Goal: Task Accomplishment & Management: Complete application form

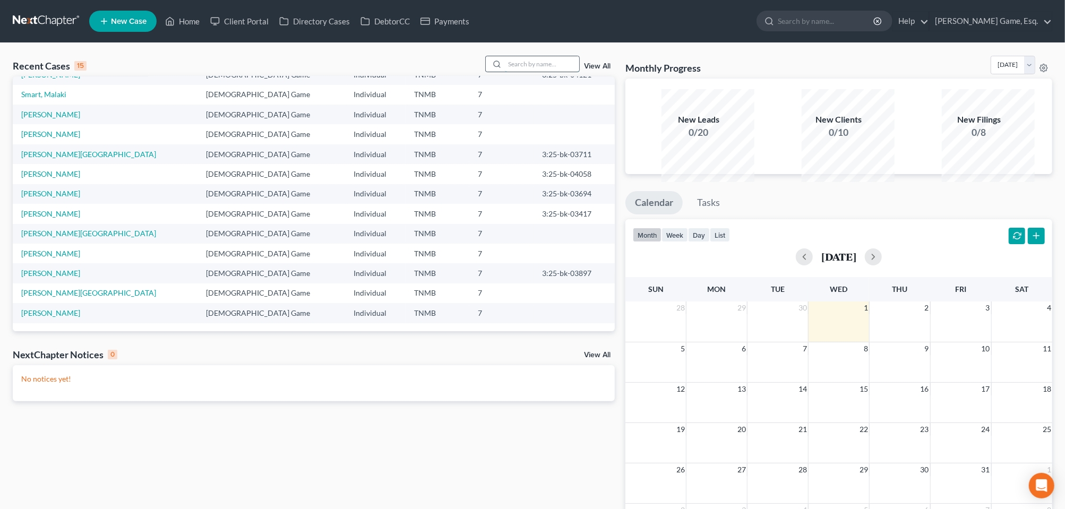
click at [505, 72] on input "search" at bounding box center [542, 63] width 74 height 15
type input "powers"
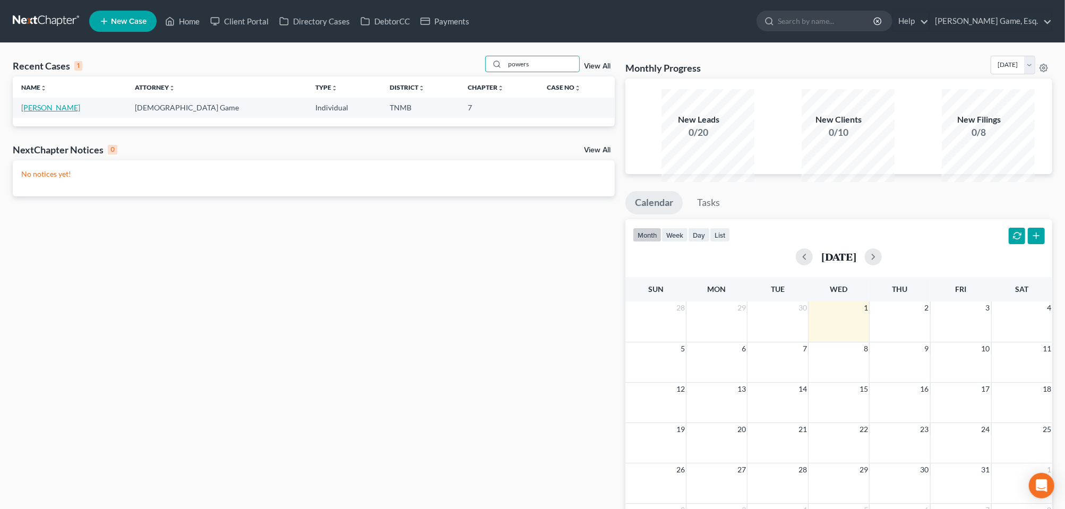
click at [66, 112] on link "[PERSON_NAME]" at bounding box center [50, 107] width 59 height 9
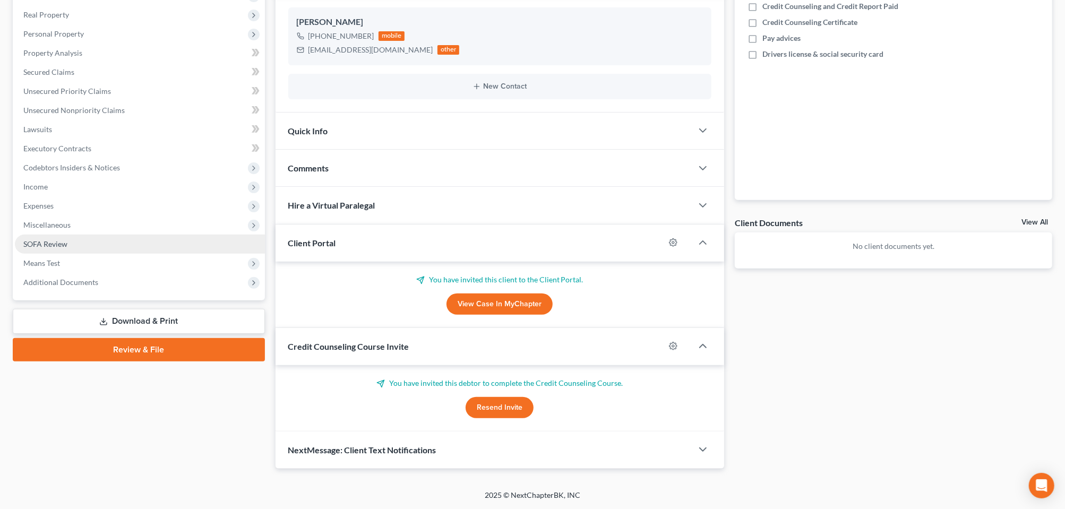
scroll to position [347, 0]
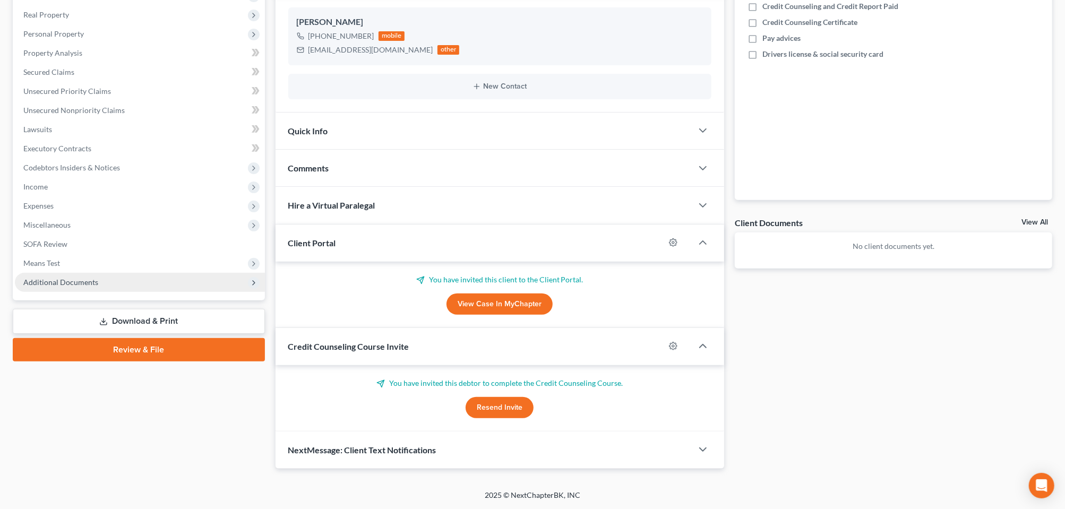
click at [97, 278] on span "Additional Documents" at bounding box center [60, 282] width 75 height 9
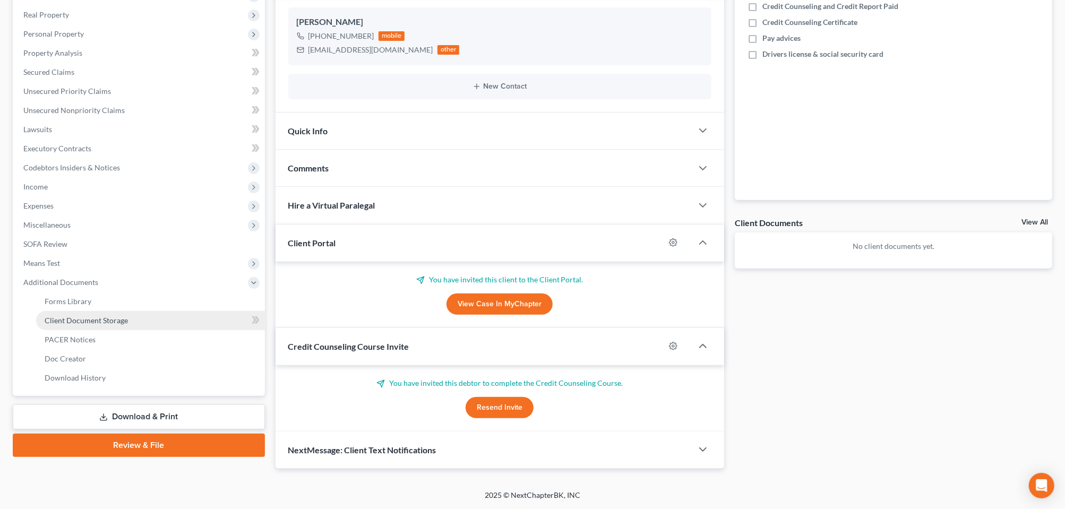
click at [109, 316] on span "Client Document Storage" at bounding box center [86, 320] width 83 height 9
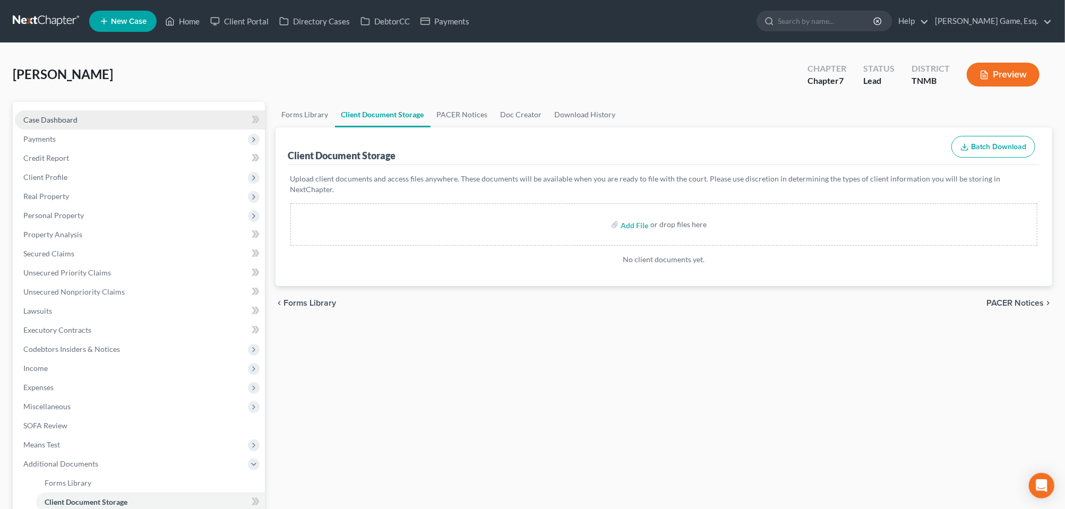
click at [66, 124] on span "Case Dashboard" at bounding box center [50, 119] width 54 height 9
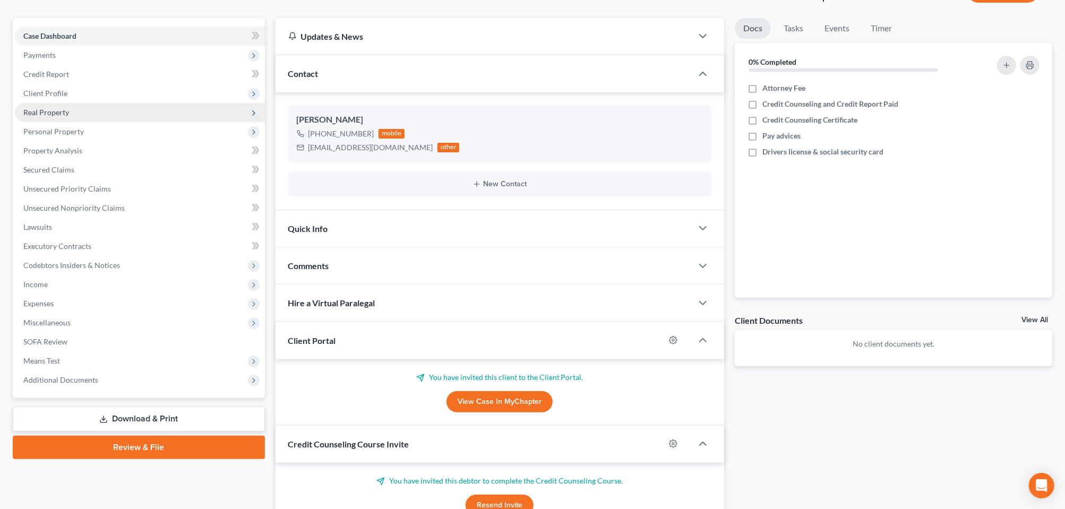
scroll to position [265, 0]
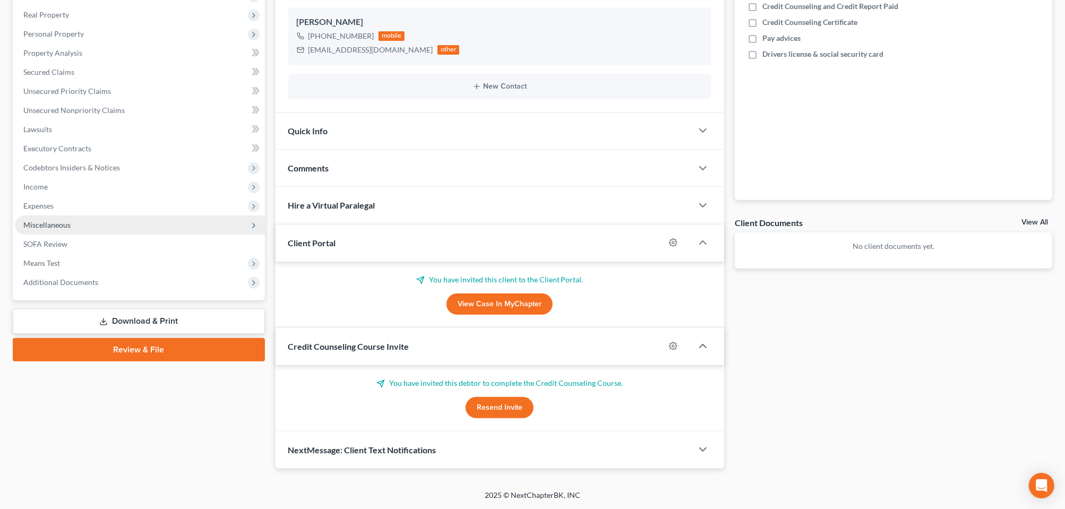
click at [57, 229] on span "Miscellaneous" at bounding box center [46, 224] width 47 height 9
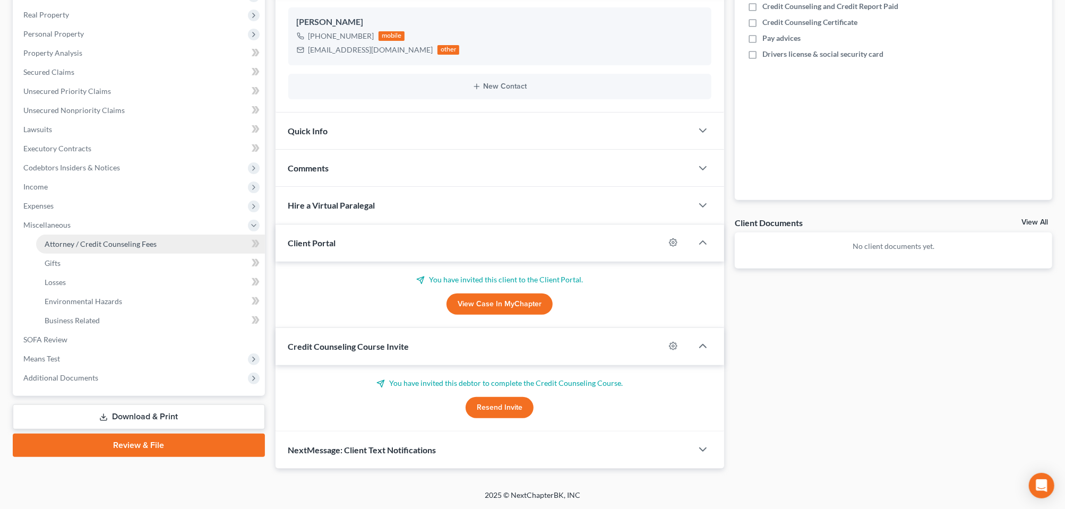
click at [104, 248] on span "Attorney / Credit Counseling Fees" at bounding box center [101, 243] width 112 height 9
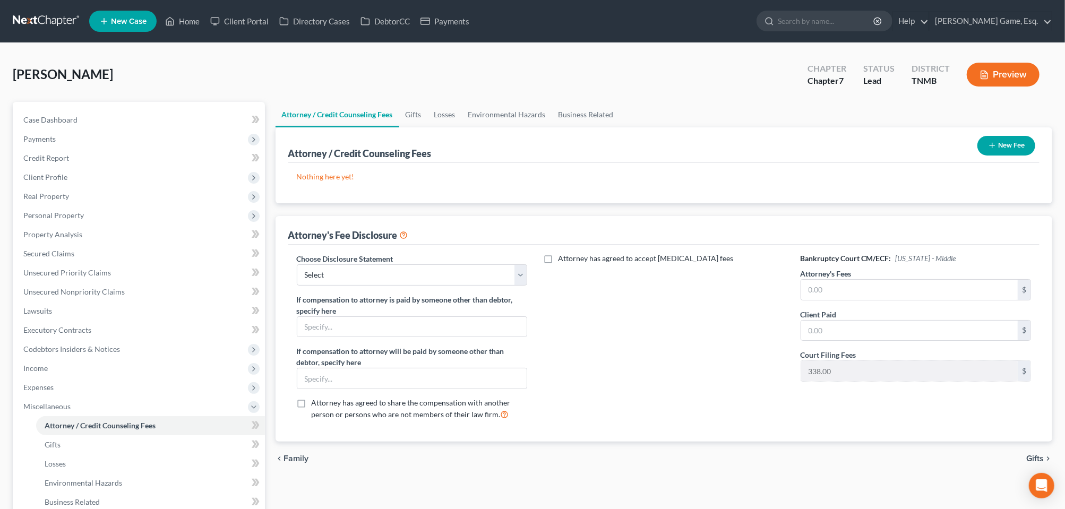
click at [977, 156] on button "New Fee" at bounding box center [1006, 146] width 58 height 20
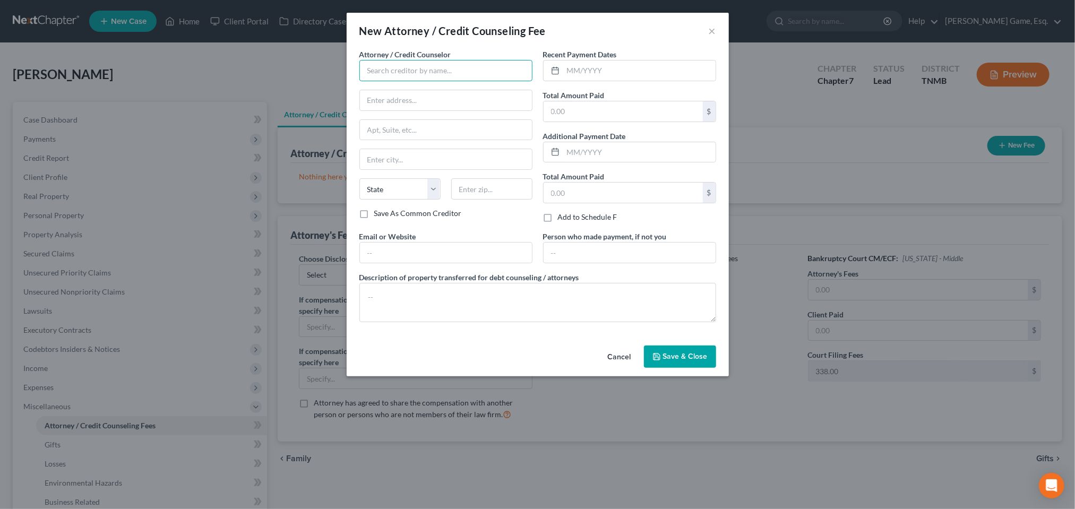
click at [439, 81] on input "text" at bounding box center [445, 70] width 173 height 21
click at [391, 110] on div "DebtorCC, Xactus" at bounding box center [423, 105] width 110 height 11
type input "DebtorCC, Xactus"
click at [586, 122] on input "text" at bounding box center [623, 111] width 159 height 20
type input "79.00"
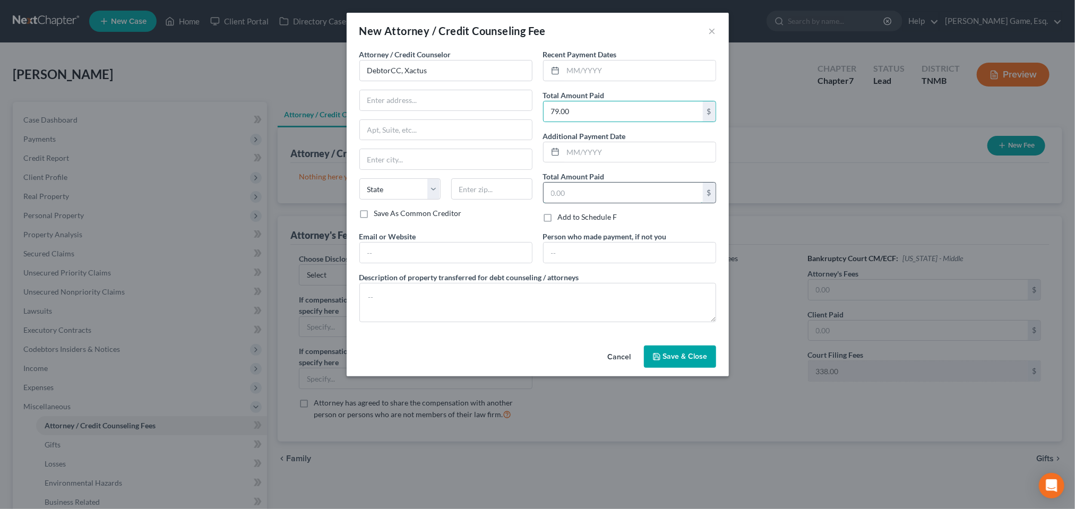
click at [578, 203] on input "text" at bounding box center [623, 193] width 159 height 20
type input "79.00"
click at [408, 200] on select "State AL AK AR AZ CA CO CT DE DC FL GA GU HI ID IL IN IA KS KY LA ME MD MA MI M…" at bounding box center [399, 188] width 81 height 21
select select "44"
click at [359, 200] on select "State AL AK AR AZ CA CO CT DE DC FL GA GU HI ID IL IN IA KS KY LA ME MD MA MI M…" at bounding box center [399, 188] width 81 height 21
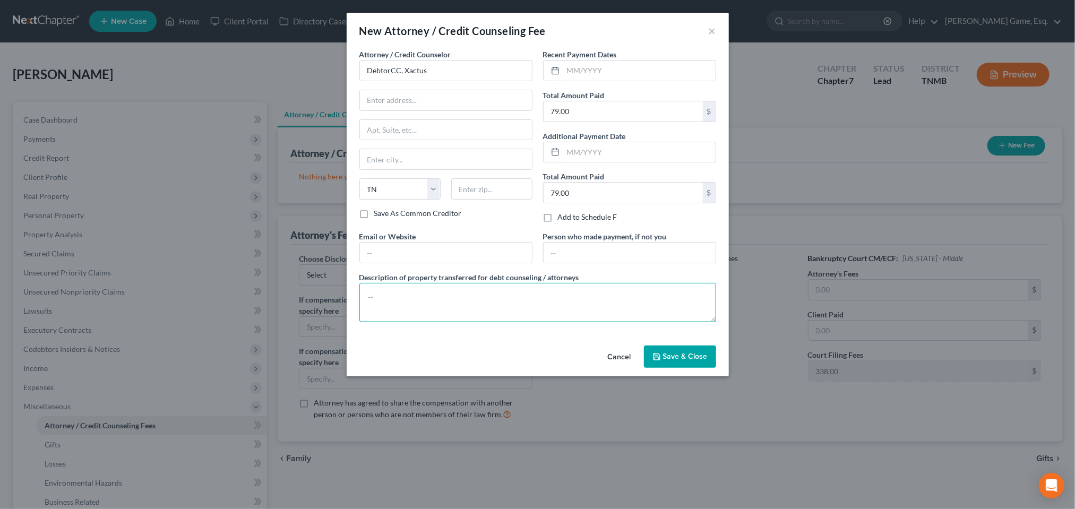
click at [384, 322] on textarea at bounding box center [537, 302] width 357 height 39
type textarea "Credit report and credit counseling"
click at [708, 361] on span "Save & Close" at bounding box center [685, 356] width 45 height 9
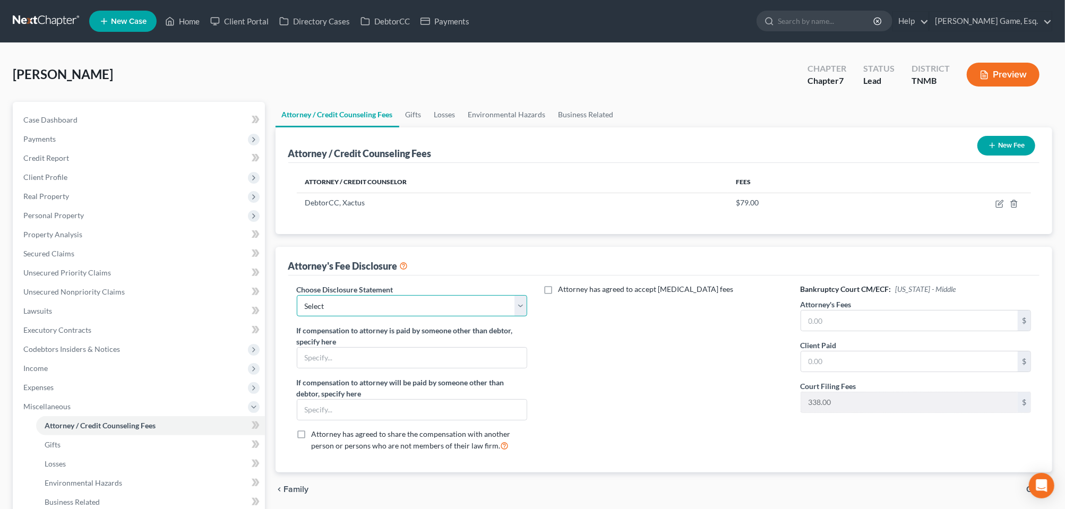
click at [518, 316] on select "Select Attorney Fee" at bounding box center [412, 305] width 231 height 21
select select "0"
click at [303, 316] on select "Select Attorney Fee" at bounding box center [412, 305] width 231 height 21
click at [873, 331] on input "text" at bounding box center [909, 321] width 217 height 20
type input "1,000.00"
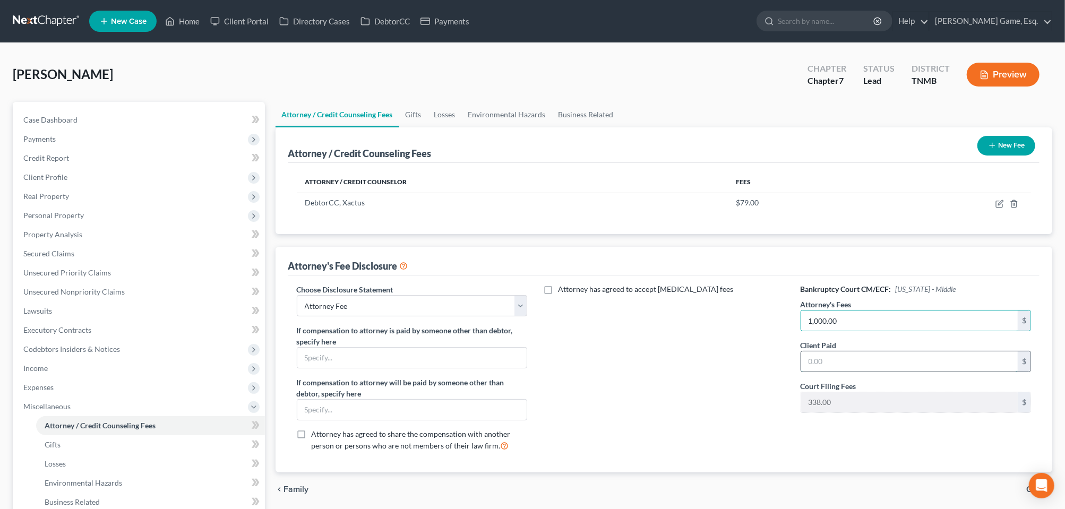
click at [832, 372] on input "text" at bounding box center [909, 361] width 217 height 20
type input "1,000.00"
click at [753, 432] on div "Attorney has agreed to accept [MEDICAL_DATA] fees" at bounding box center [664, 372] width 252 height 176
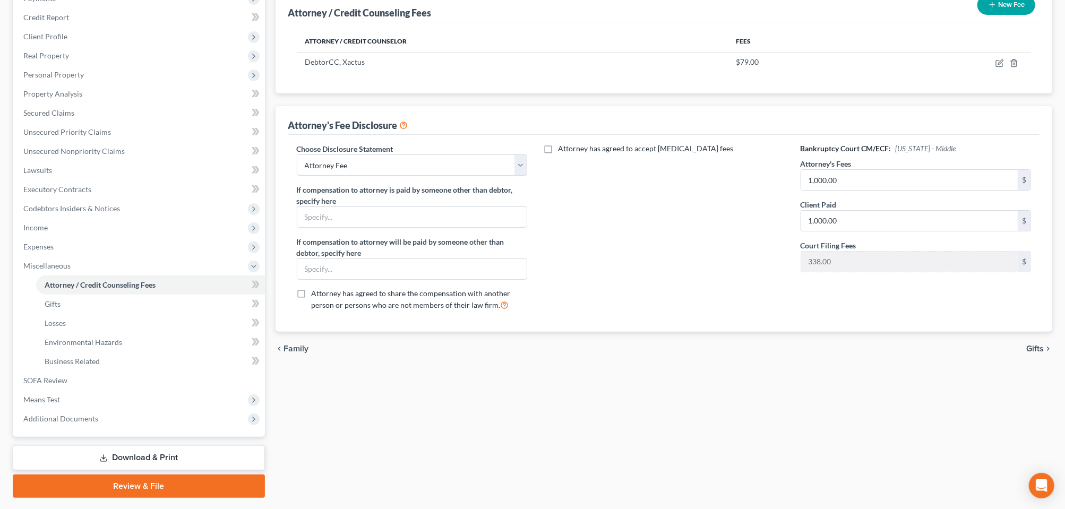
scroll to position [265, 0]
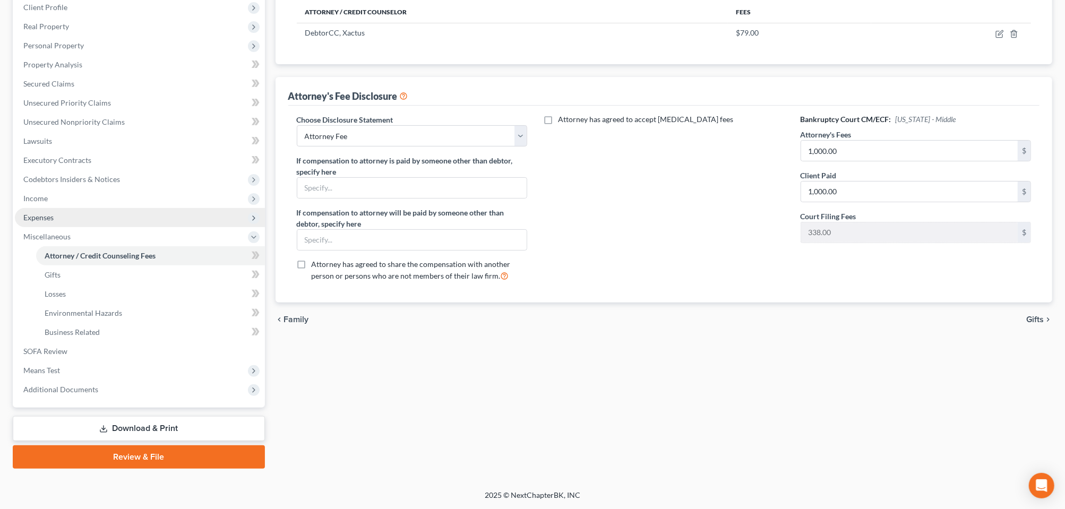
click at [54, 216] on span "Expenses" at bounding box center [38, 217] width 30 height 9
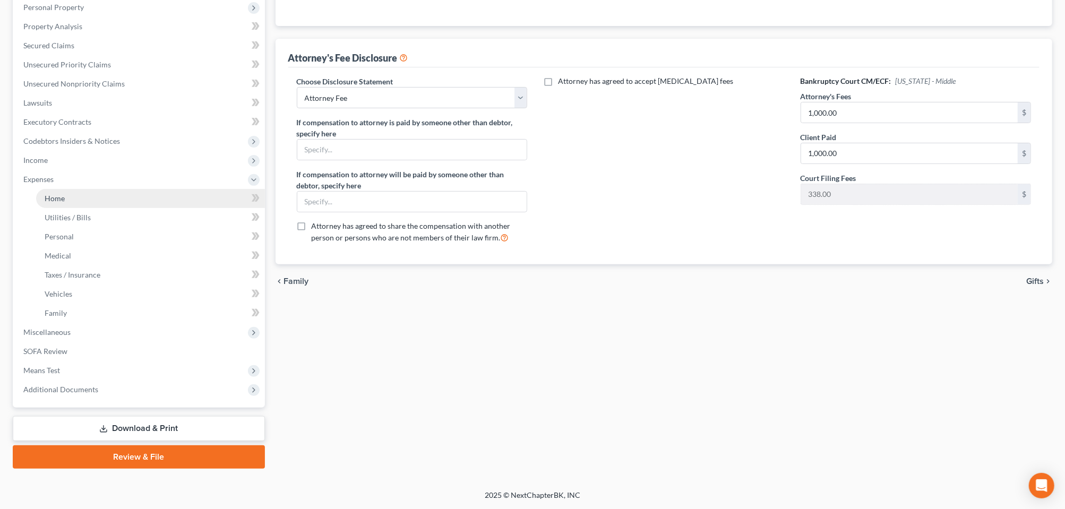
click at [65, 203] on span "Home" at bounding box center [55, 198] width 20 height 9
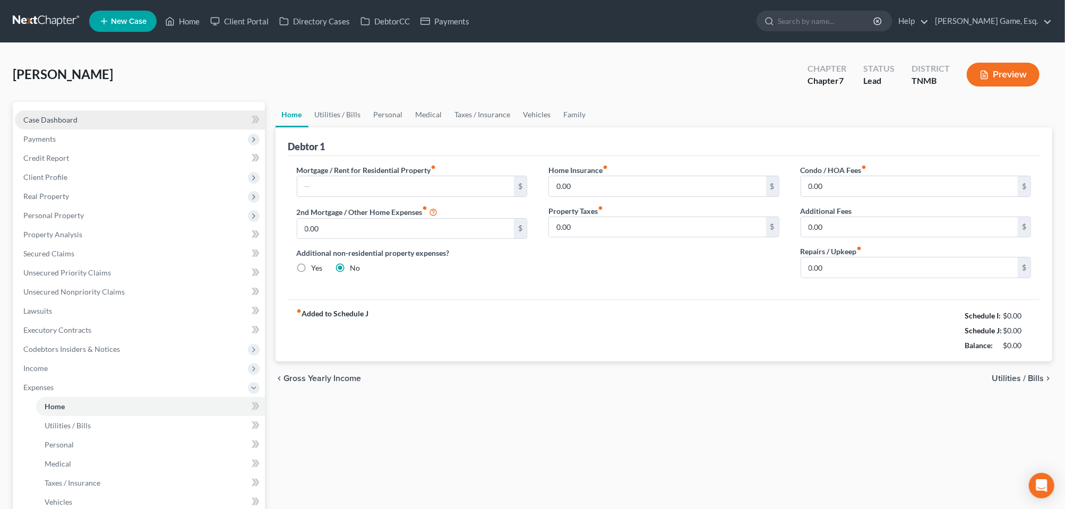
click at [51, 124] on span "Case Dashboard" at bounding box center [50, 119] width 54 height 9
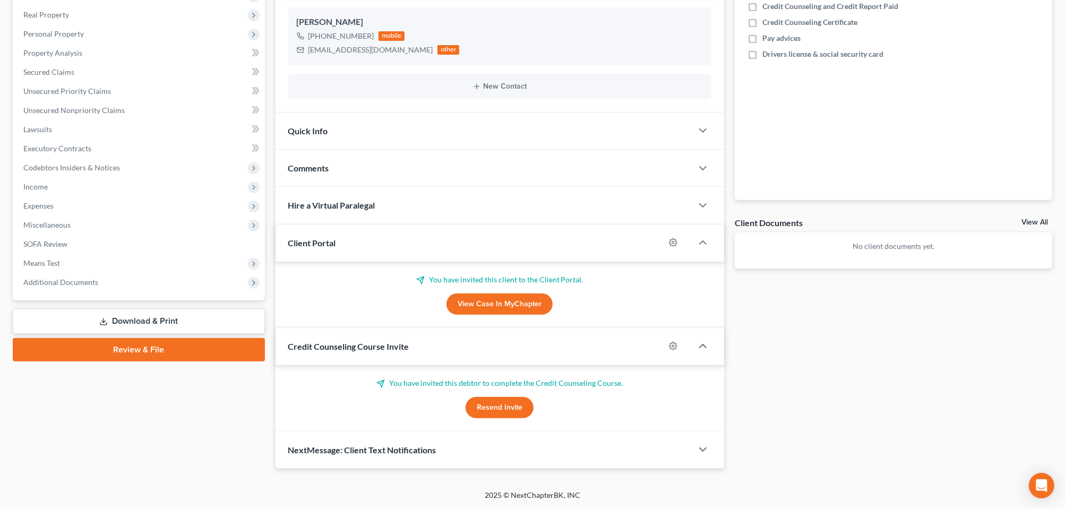
scroll to position [347, 0]
click at [461, 294] on link "View Case in MyChapter" at bounding box center [499, 304] width 106 height 21
click at [83, 278] on span "Additional Documents" at bounding box center [60, 282] width 75 height 9
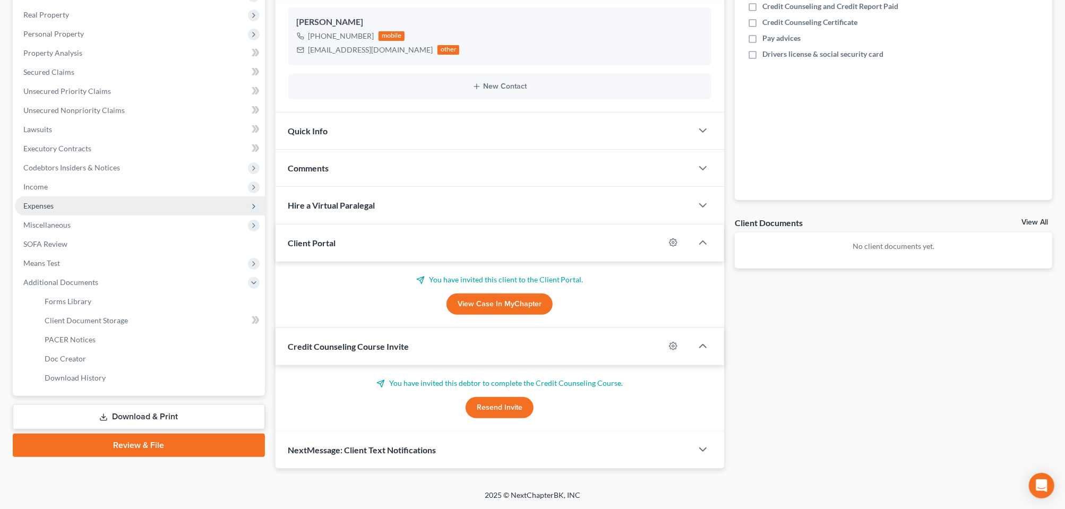
click at [54, 201] on span "Expenses" at bounding box center [38, 205] width 30 height 9
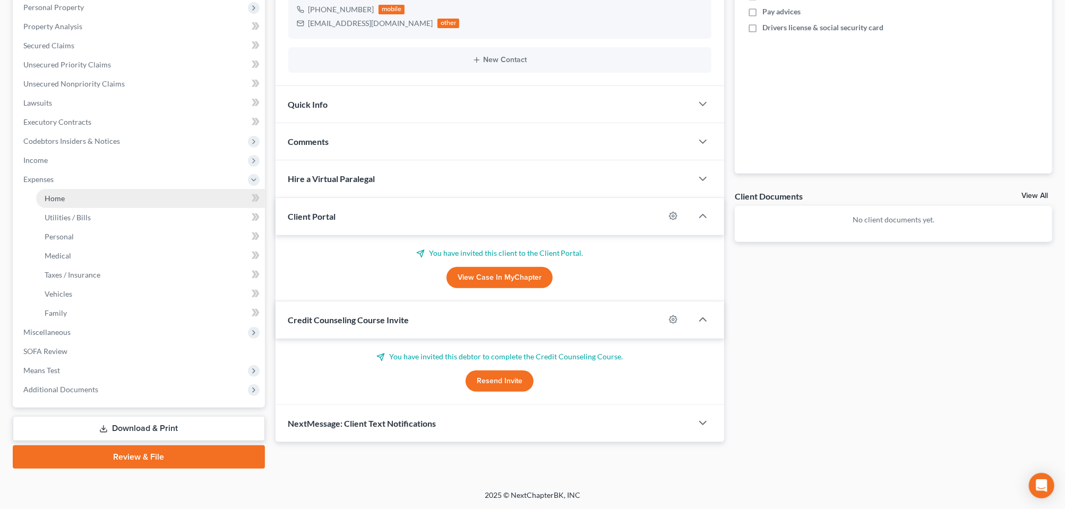
click at [65, 194] on span "Home" at bounding box center [55, 198] width 20 height 9
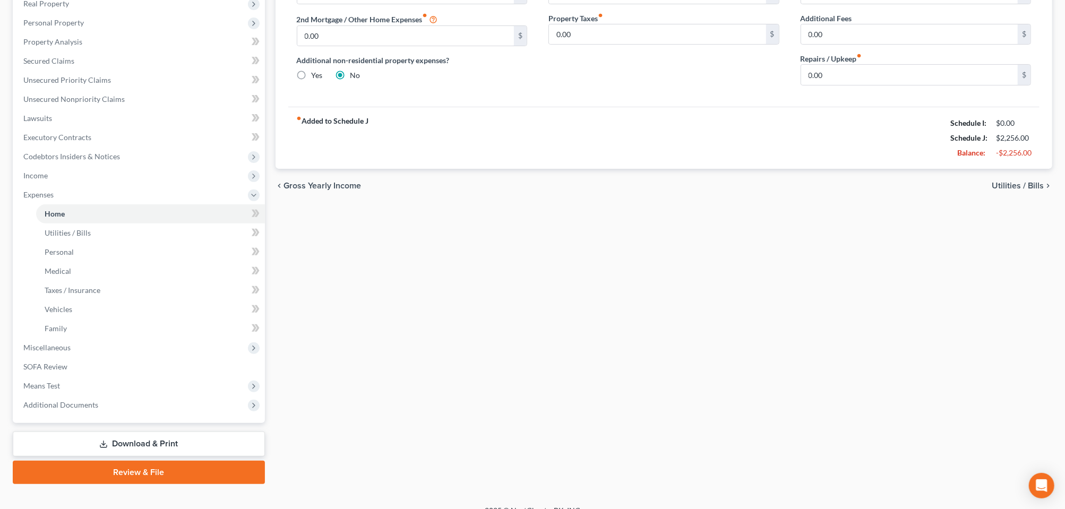
scroll to position [384, 0]
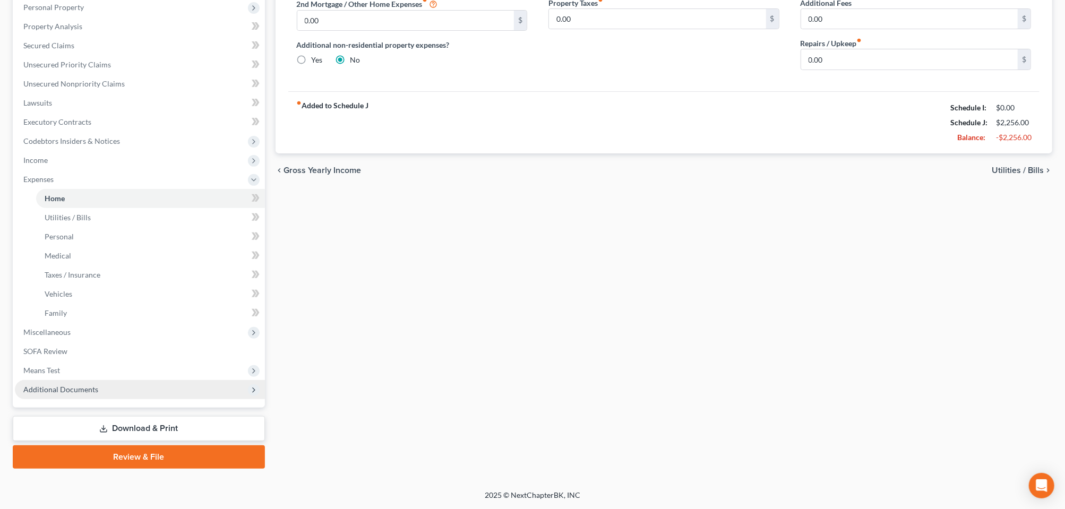
click at [71, 385] on span "Additional Documents" at bounding box center [60, 389] width 75 height 9
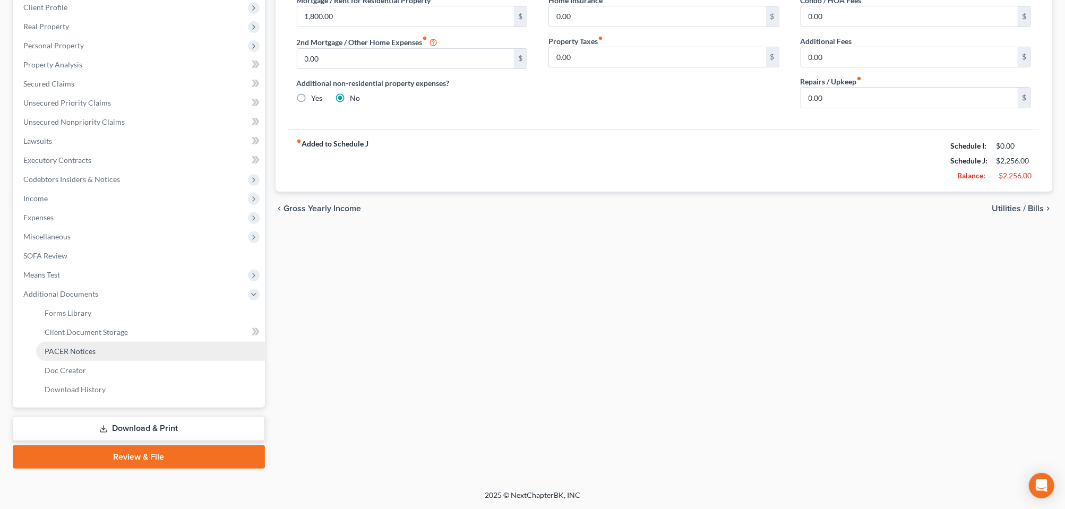
scroll to position [336, 0]
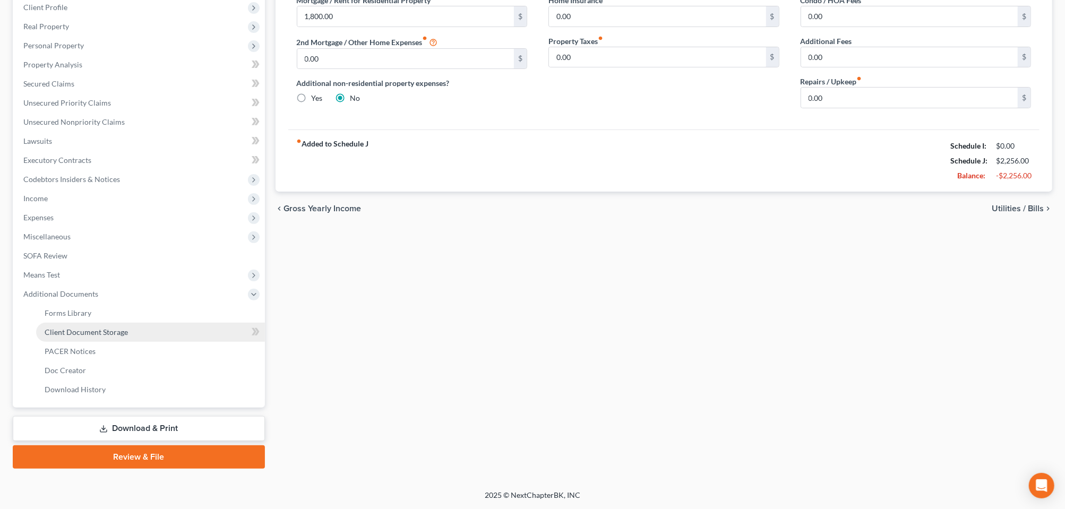
click at [115, 327] on span "Client Document Storage" at bounding box center [86, 331] width 83 height 9
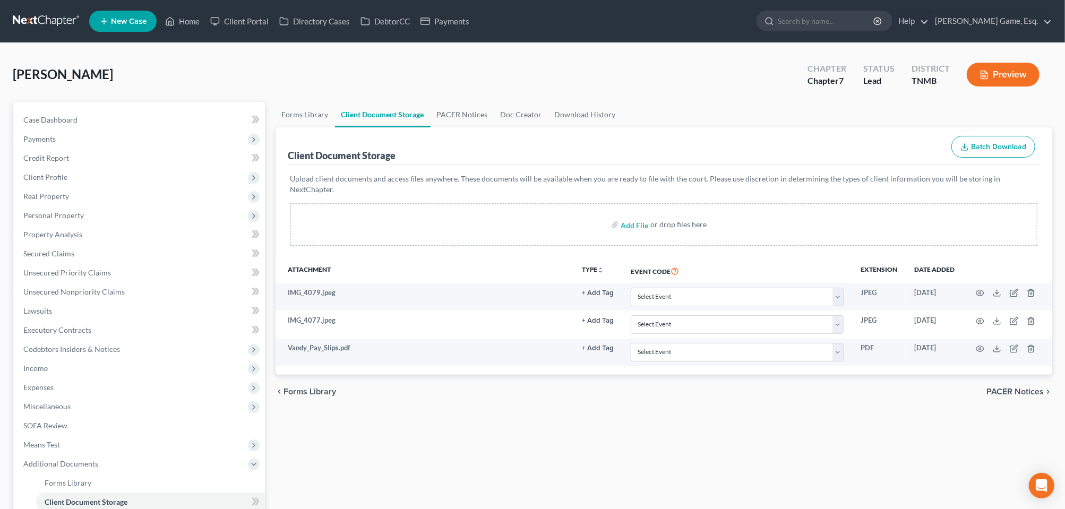
scroll to position [133, 0]
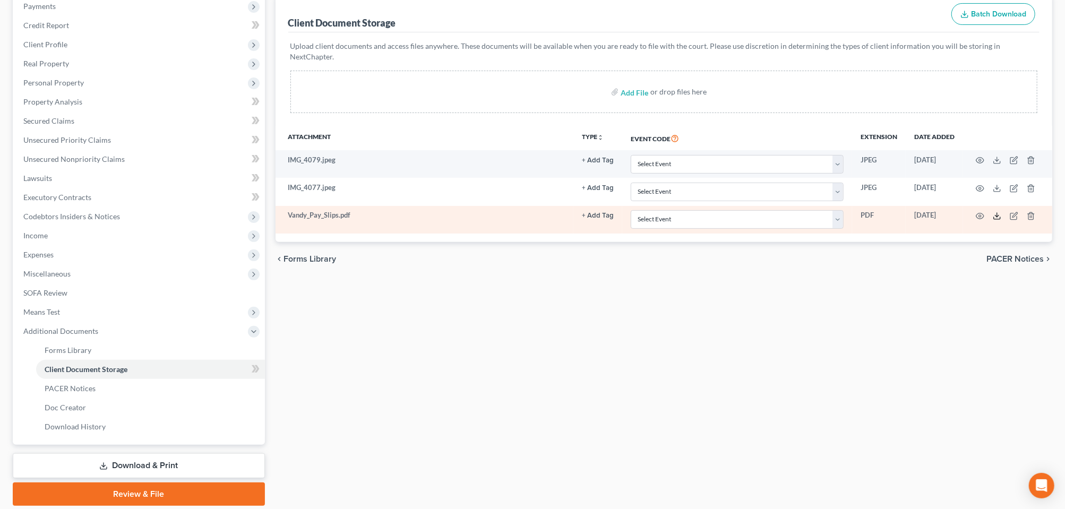
click at [993, 220] on icon at bounding box center [997, 216] width 8 height 8
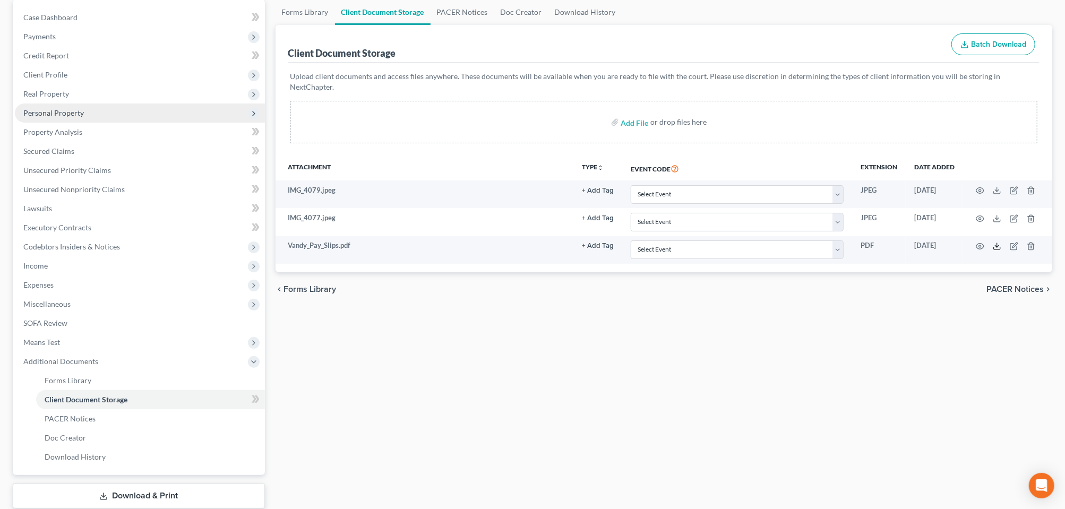
scroll to position [199, 0]
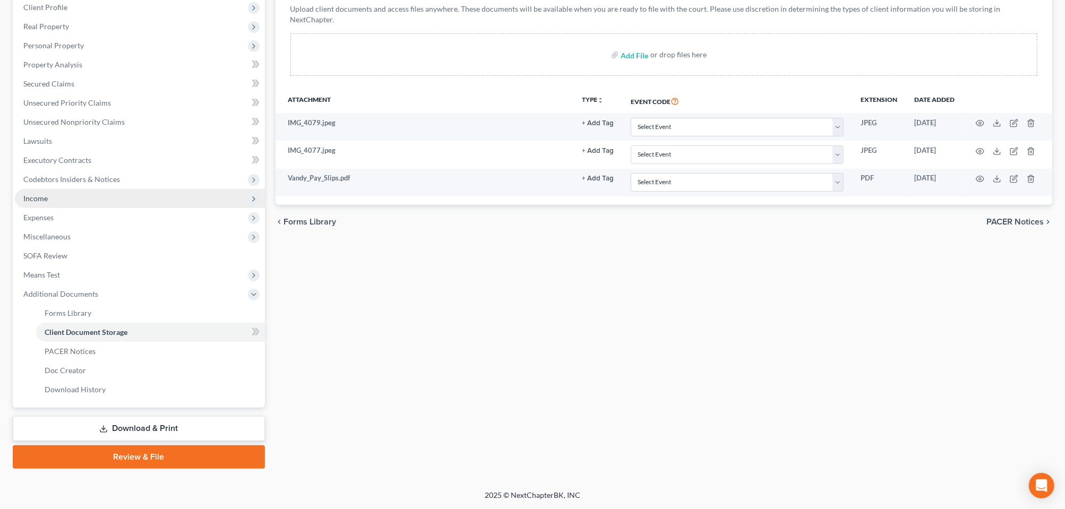
click at [48, 203] on span "Income" at bounding box center [35, 198] width 24 height 9
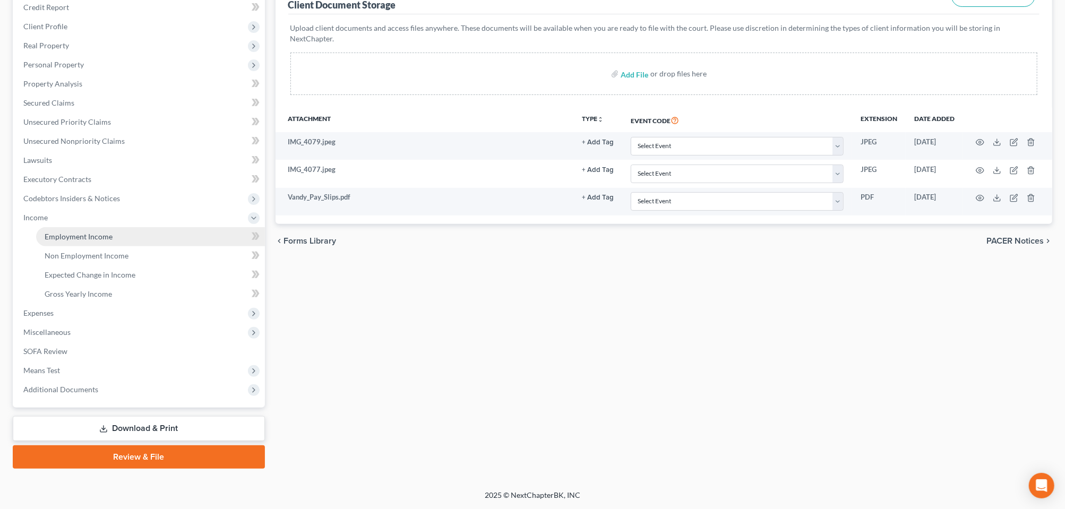
click at [87, 241] on span "Employment Income" at bounding box center [79, 236] width 68 height 9
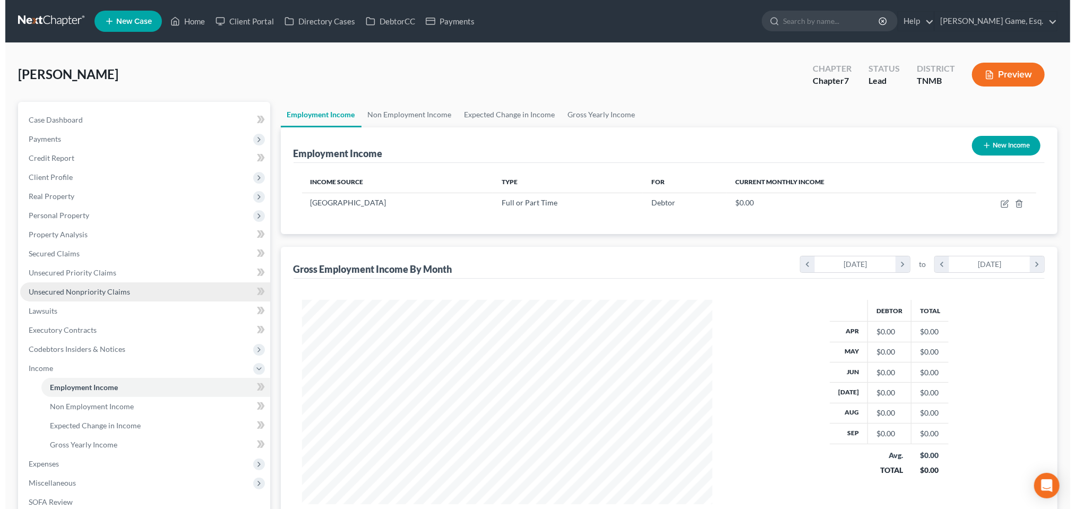
scroll to position [236, 432]
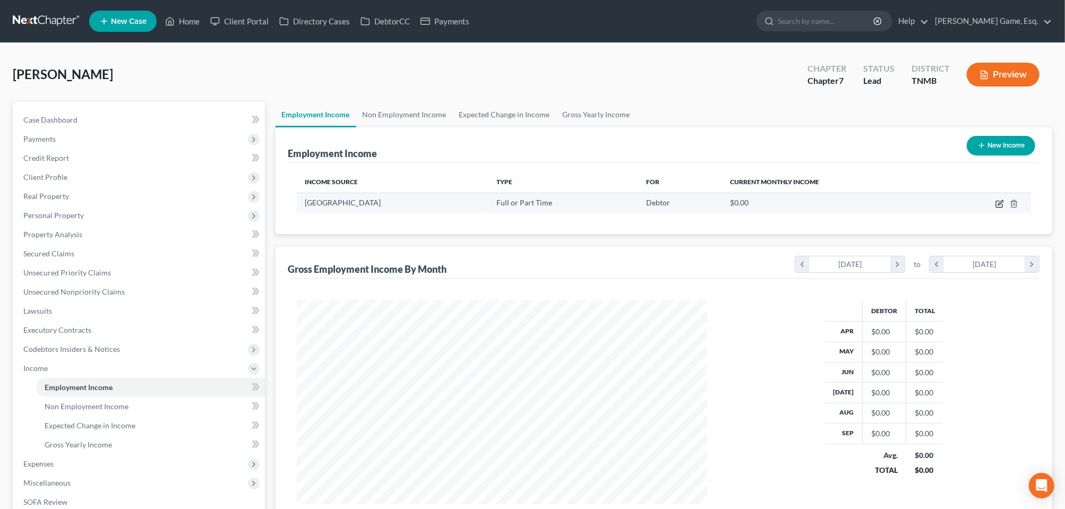
click at [998, 205] on icon "button" at bounding box center [1000, 202] width 5 height 5
select select "0"
select select "44"
select select "2"
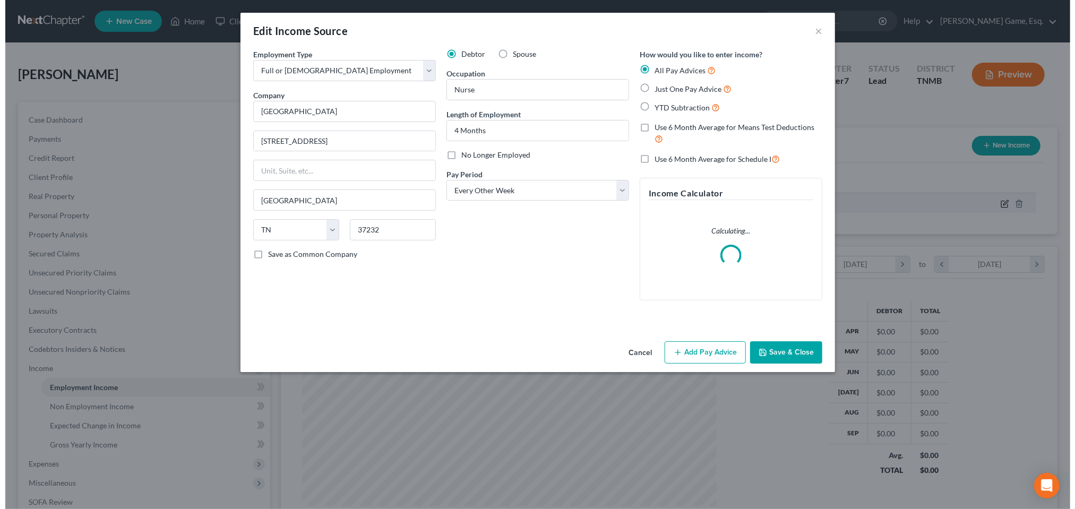
scroll to position [236, 436]
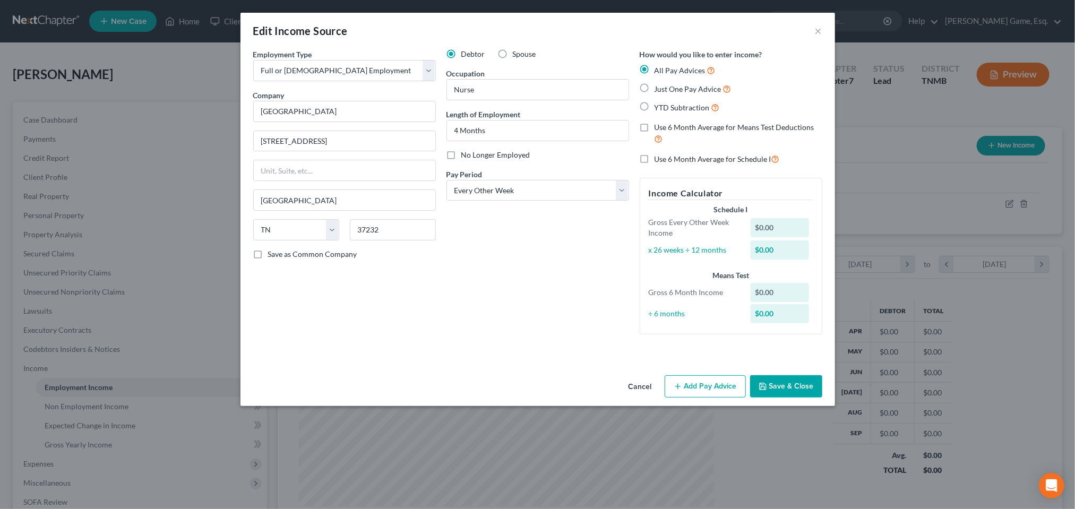
click at [671, 95] on label "Just One Pay Advice" at bounding box center [692, 89] width 77 height 12
click at [666, 90] on input "Just One Pay Advice" at bounding box center [662, 86] width 7 height 7
radio input "true"
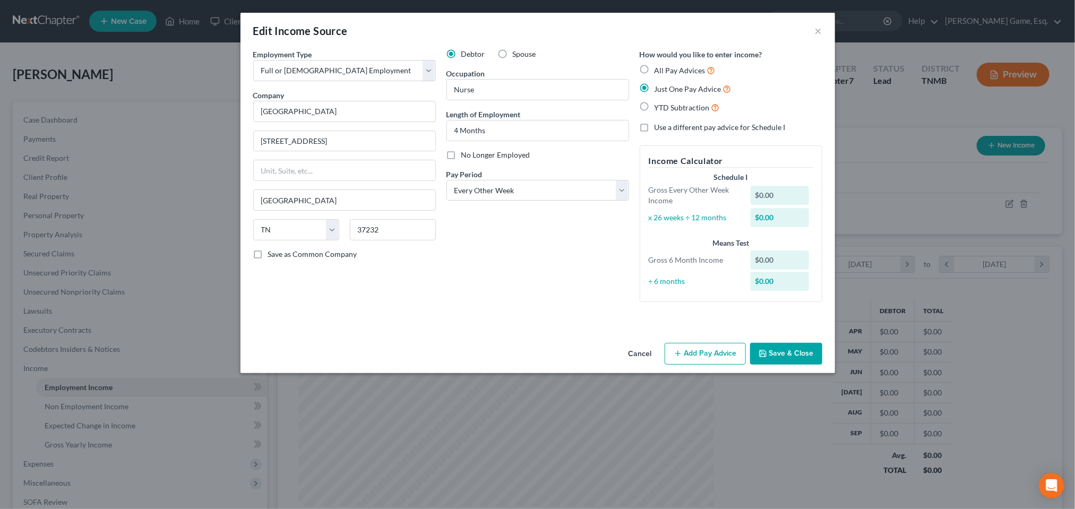
click at [746, 365] on button "Add Pay Advice" at bounding box center [705, 354] width 81 height 22
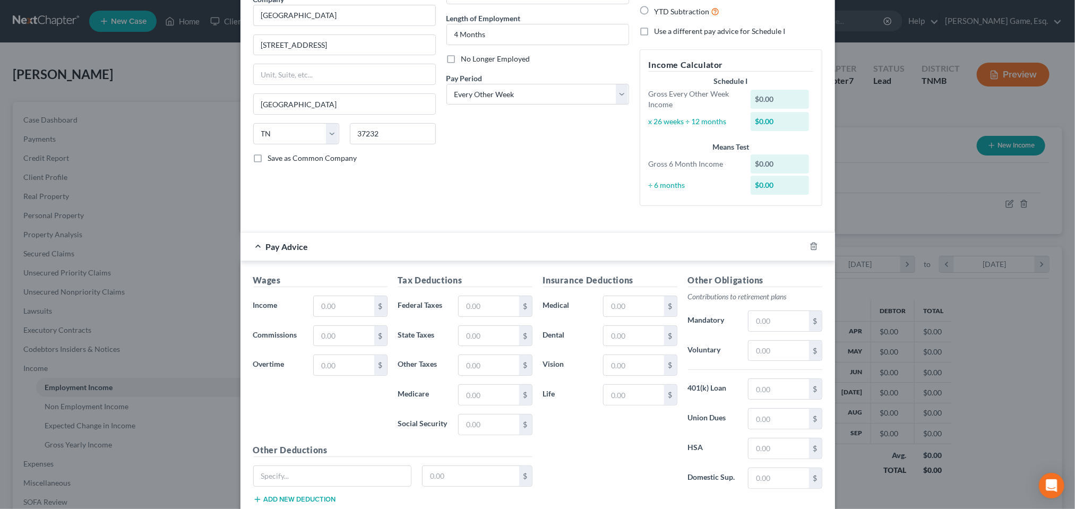
scroll to position [265, 0]
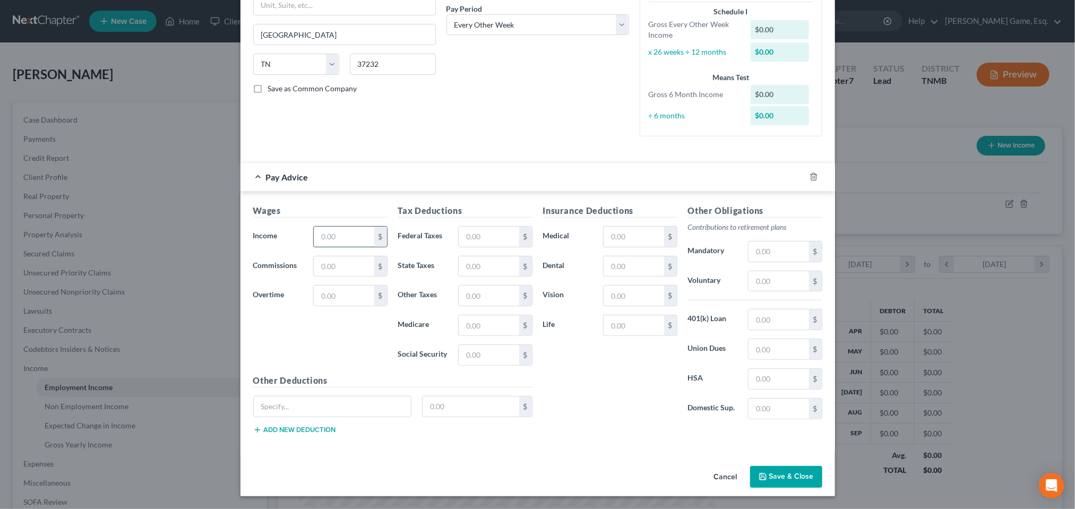
click at [314, 242] on input "text" at bounding box center [344, 237] width 60 height 20
type input "2,685.80"
click at [600, 95] on div "Debtor Spouse Occupation Nurse Length of Employment 4 Months No Longer Employed…" at bounding box center [537, 13] width 193 height 264
click at [459, 365] on input "text" at bounding box center [489, 355] width 60 height 20
type input "155.32"
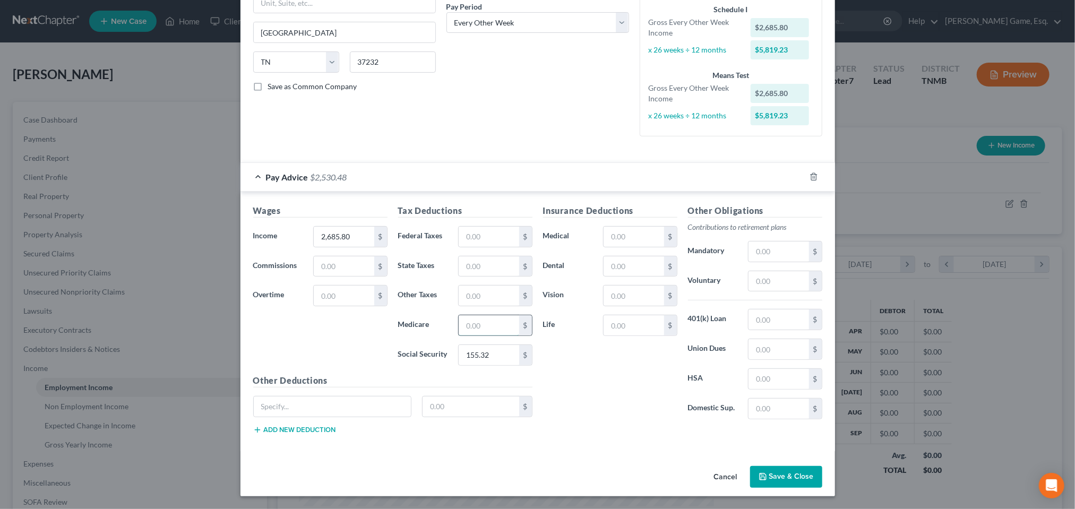
click at [468, 335] on input "text" at bounding box center [489, 325] width 60 height 20
type input "36.33"
click at [473, 235] on input "text" at bounding box center [489, 237] width 60 height 20
type input "212.56"
click at [573, 397] on div "Insurance Deductions Medical $ Dental $ Vision $ Life $" at bounding box center [610, 315] width 145 height 223
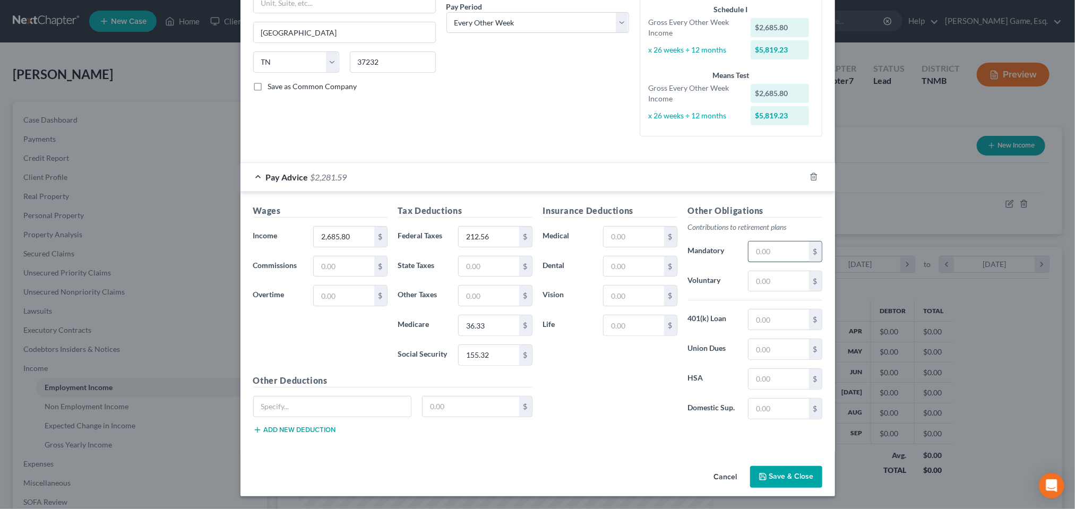
click at [808, 254] on input "text" at bounding box center [778, 252] width 60 height 20
type input "80.58"
click at [649, 271] on input "text" at bounding box center [634, 266] width 60 height 20
type input "36.00"
click at [655, 306] on input "text" at bounding box center [634, 296] width 60 height 20
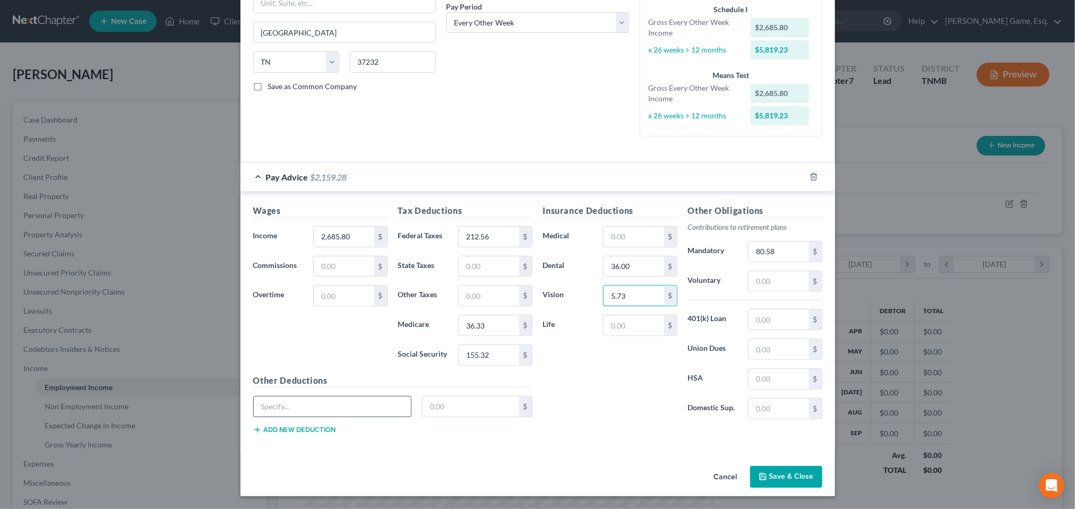
type input "5.73"
click at [254, 417] on input "text" at bounding box center [333, 406] width 158 height 20
type input "Parking"
type input "27.30"
click at [604, 421] on div "Insurance Deductions Medical $ Dental 36.00 $ Vision 5.73 $ Life $" at bounding box center [610, 315] width 145 height 223
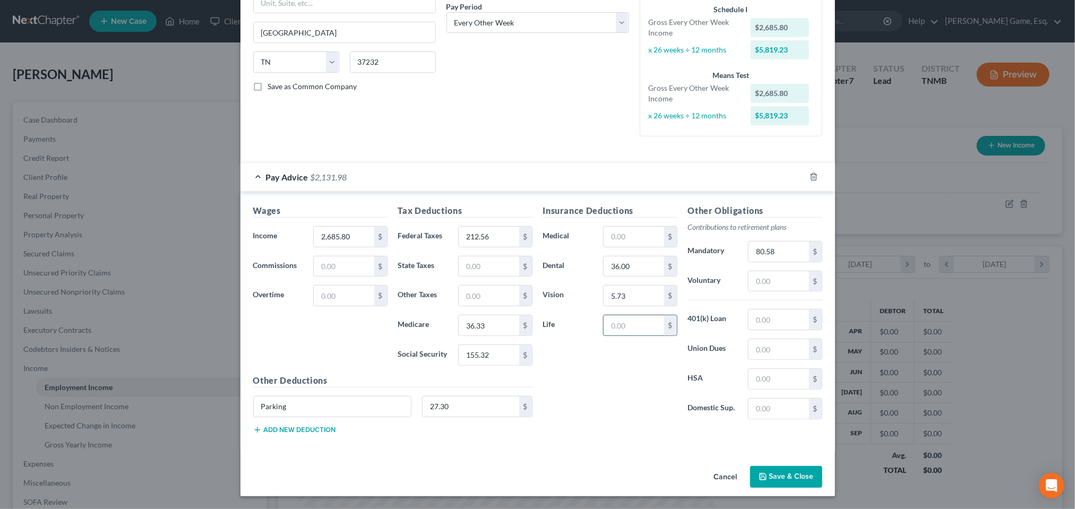
click at [641, 335] on input "text" at bounding box center [634, 325] width 60 height 20
type input "14.75"
click at [608, 384] on div "Insurance Deductions Medical $ Dental 36.00 $ Vision 5.73 $ Life 14.75 $" at bounding box center [610, 315] width 145 height 223
click at [253, 434] on button "Add new deduction" at bounding box center [294, 430] width 83 height 8
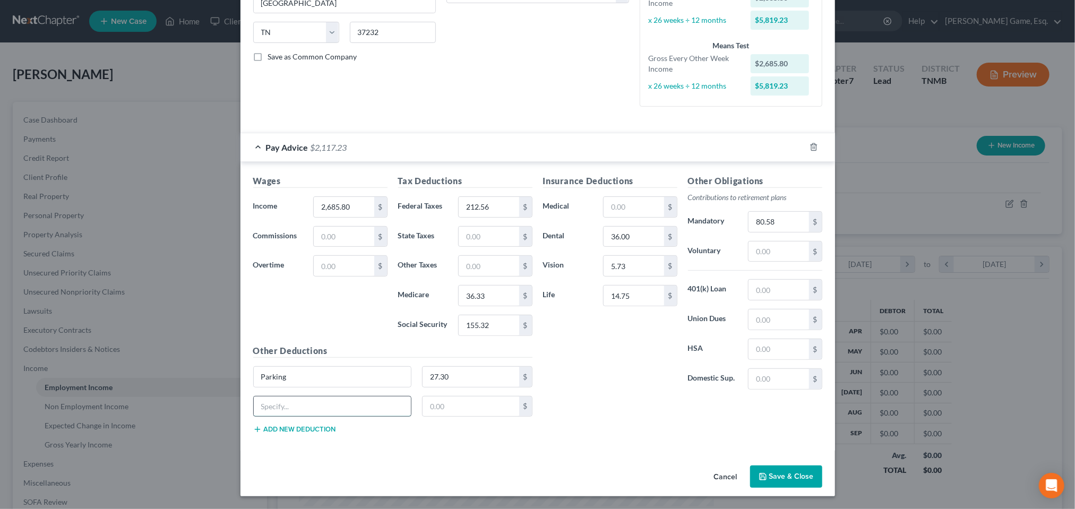
click at [254, 417] on input "text" at bounding box center [333, 406] width 158 height 20
type input "Medicare Pre Tax"
type input "112.50"
click at [626, 398] on div "Insurance Deductions Medical $ Dental 36.00 $ Vision 5.73 $ Life 14.75 $" at bounding box center [610, 286] width 145 height 223
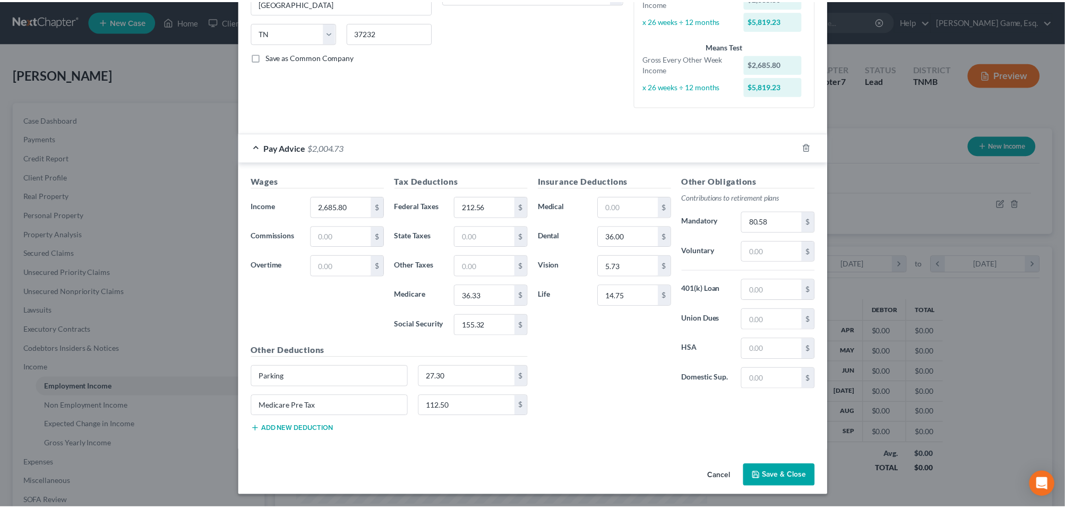
scroll to position [368, 0]
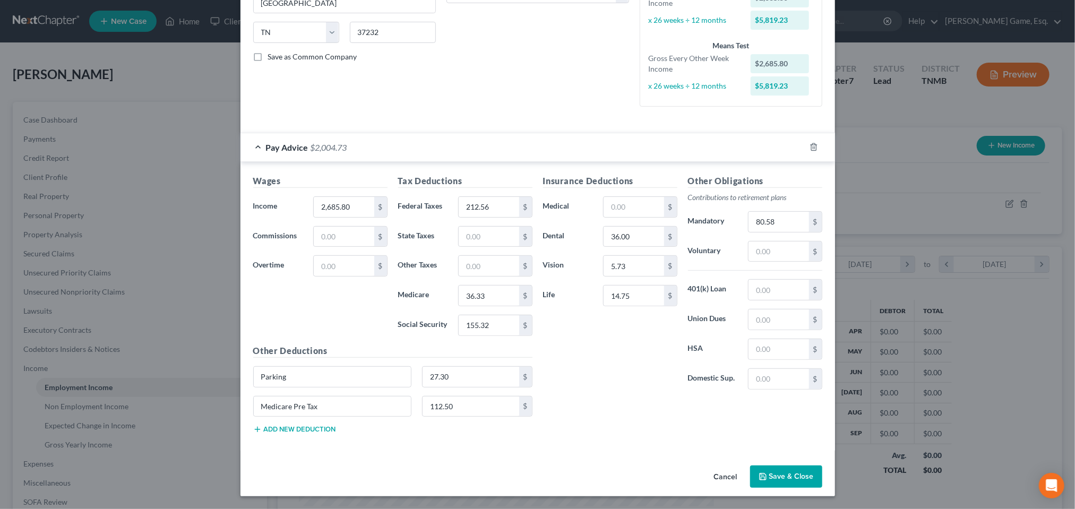
click at [820, 466] on button "Save & Close" at bounding box center [786, 477] width 72 height 22
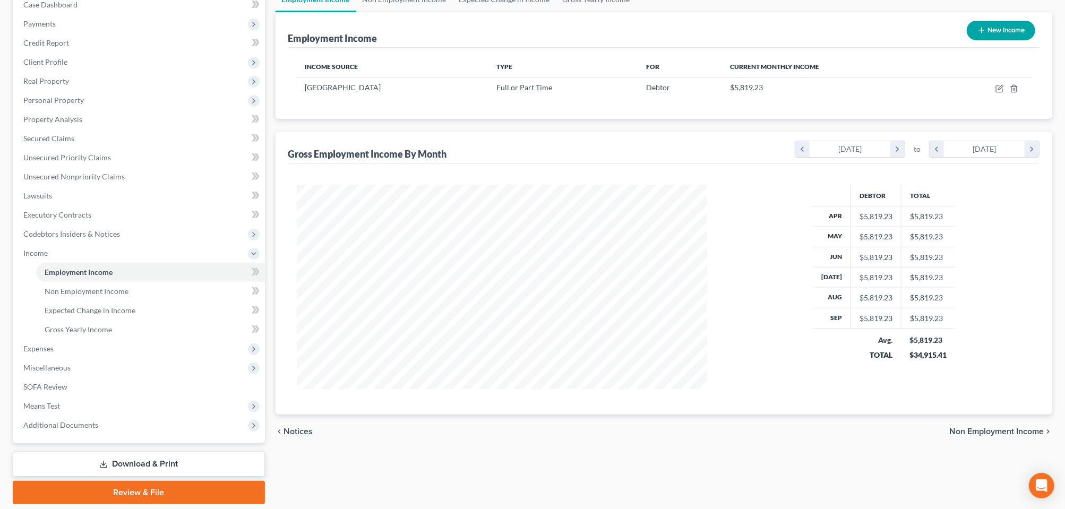
scroll to position [199, 0]
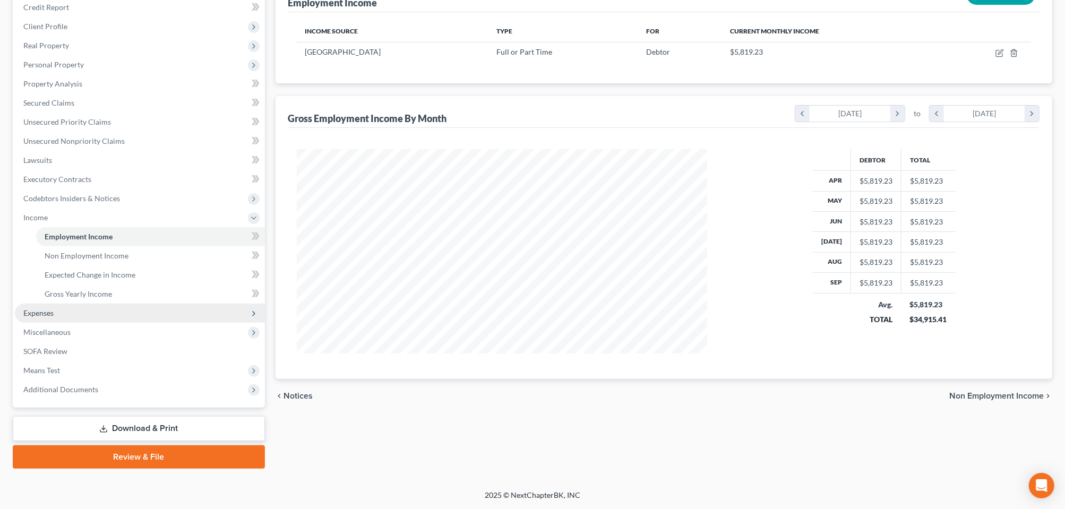
click at [54, 317] on span "Expenses" at bounding box center [38, 312] width 30 height 9
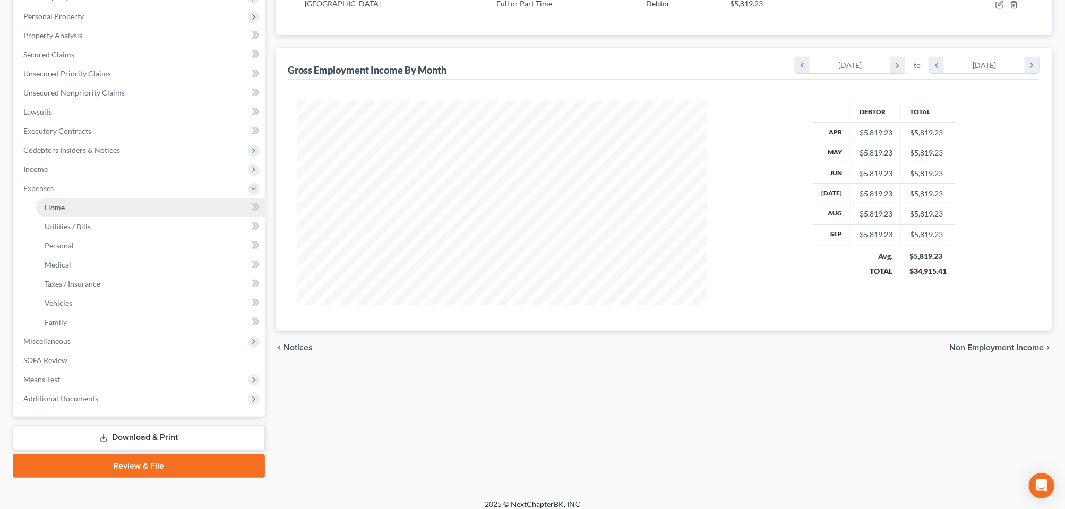
click at [65, 212] on span "Home" at bounding box center [55, 207] width 20 height 9
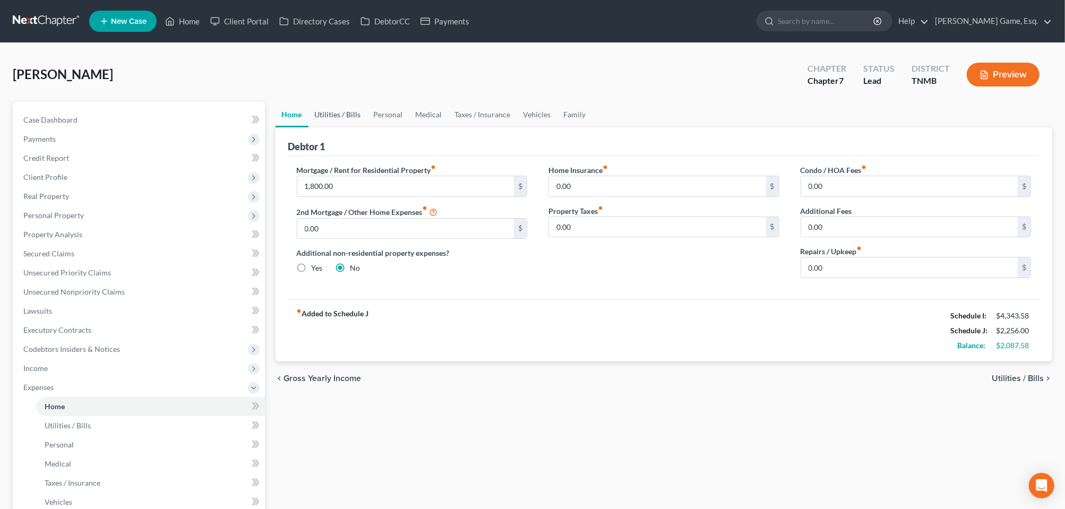
click at [367, 127] on link "Utilities / Bills" at bounding box center [337, 114] width 59 height 25
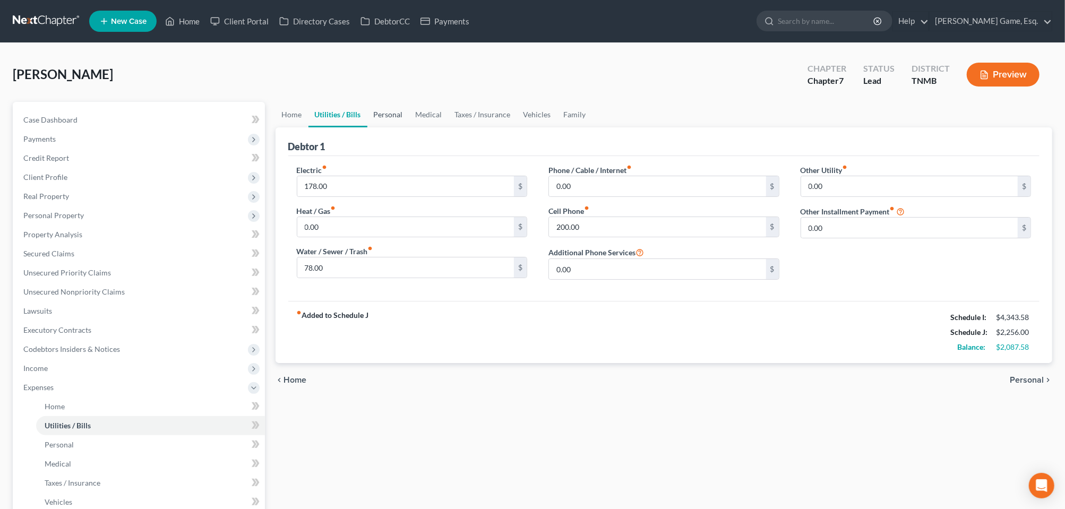
click at [409, 127] on link "Personal" at bounding box center [388, 114] width 42 height 25
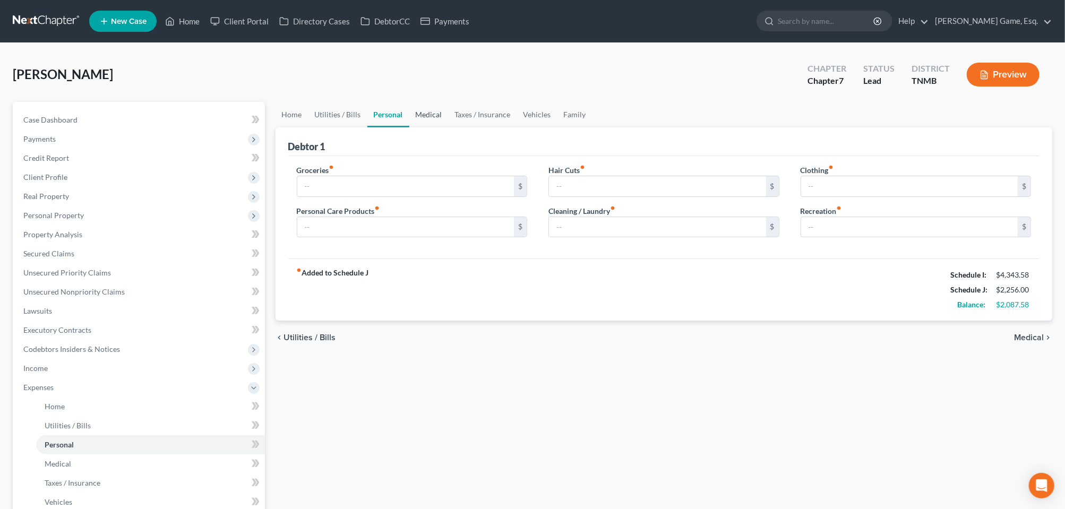
click at [449, 127] on link "Medical" at bounding box center [428, 114] width 39 height 25
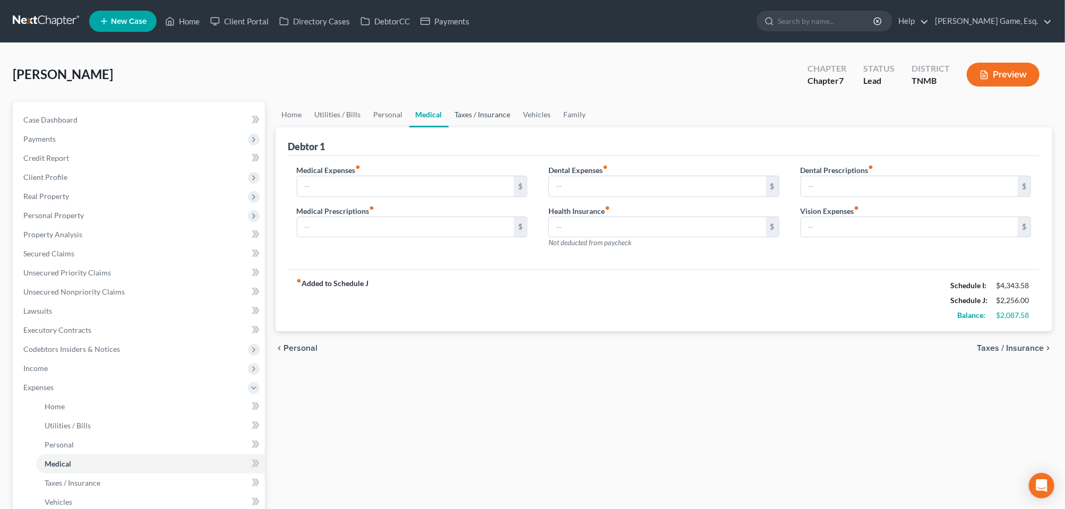
click at [517, 127] on link "Taxes / Insurance" at bounding box center [483, 114] width 68 height 25
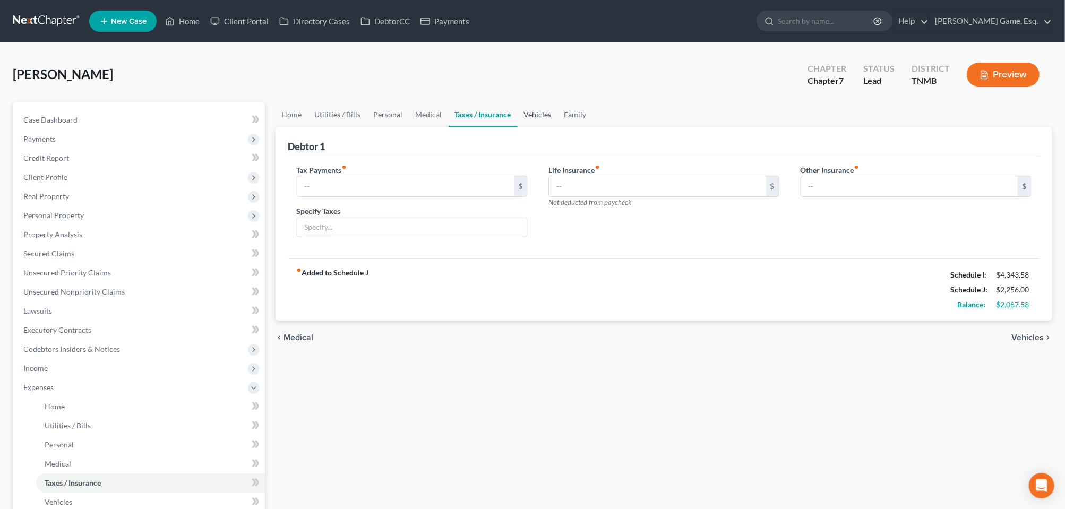
click at [558, 127] on link "Vehicles" at bounding box center [538, 114] width 40 height 25
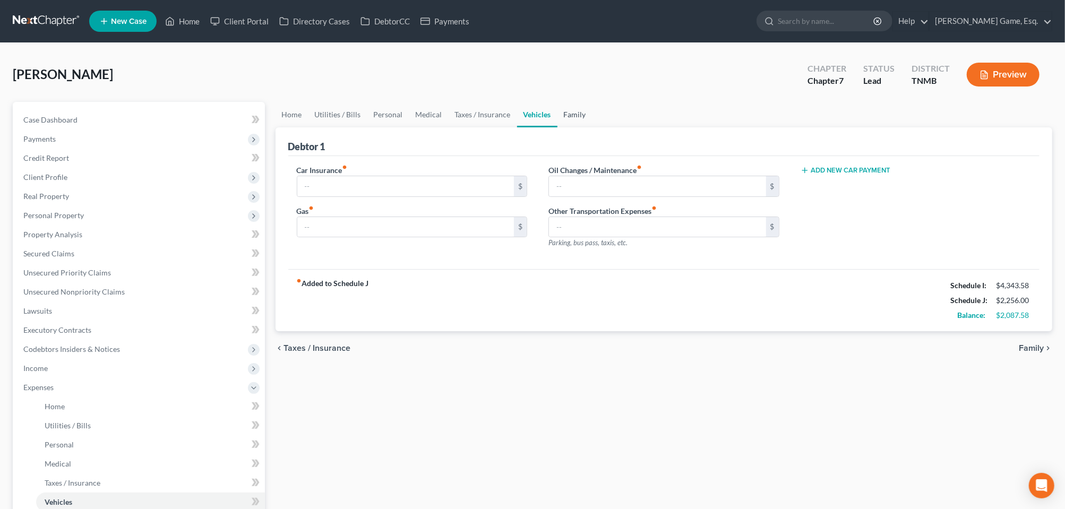
click at [592, 127] on link "Family" at bounding box center [574, 114] width 35 height 25
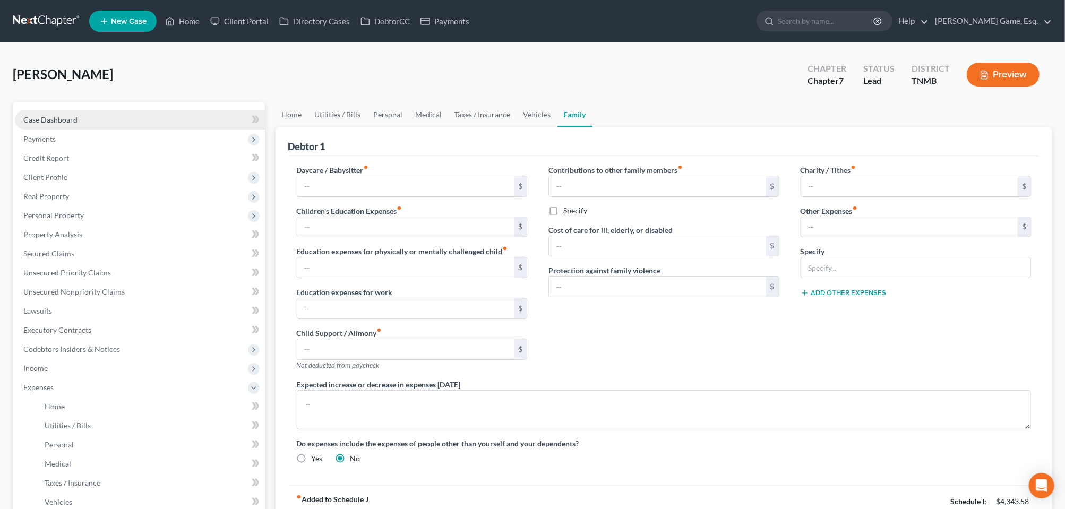
click at [74, 124] on span "Case Dashboard" at bounding box center [50, 119] width 54 height 9
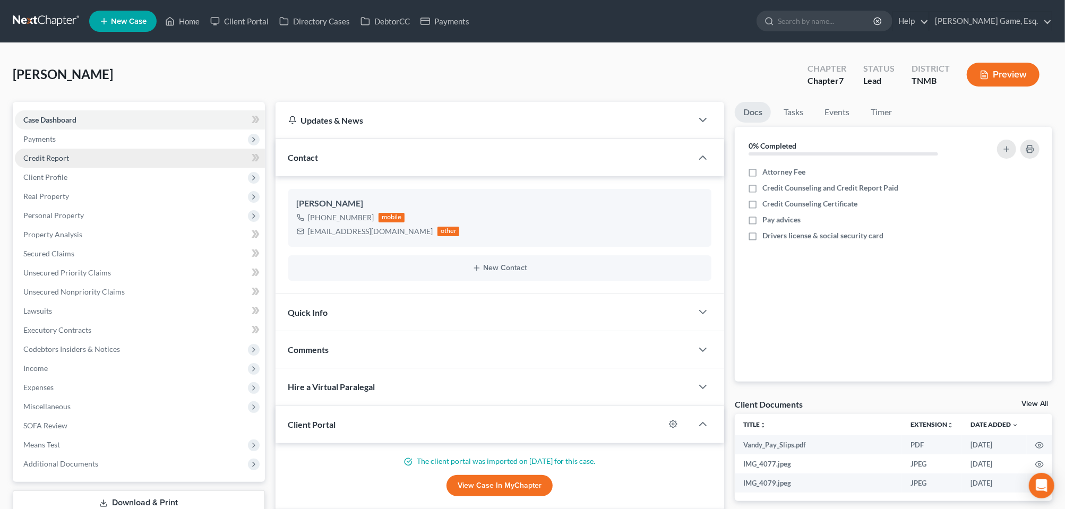
click at [56, 162] on span "Credit Report" at bounding box center [46, 157] width 46 height 9
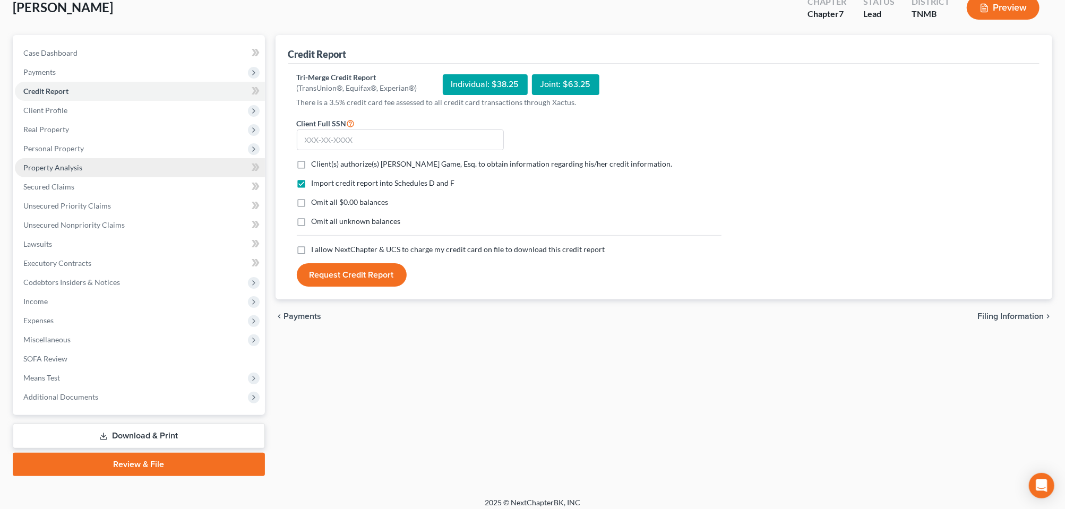
scroll to position [199, 0]
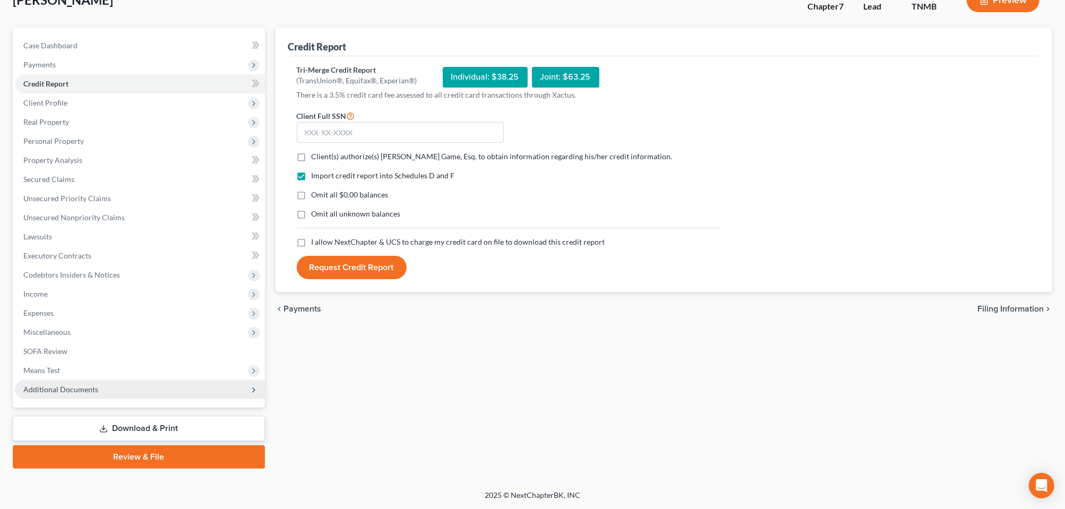
click at [68, 385] on span "Additional Documents" at bounding box center [60, 389] width 75 height 9
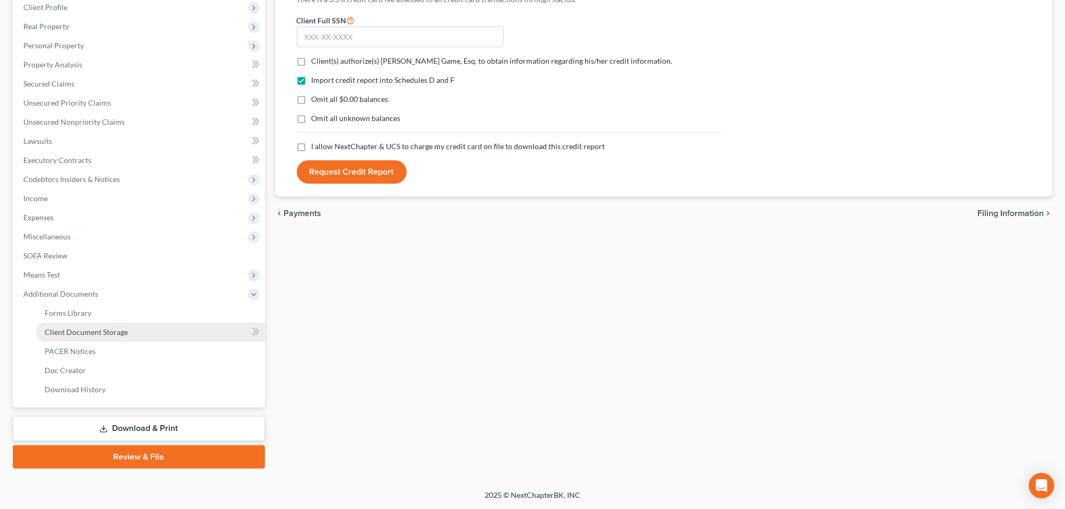
click at [92, 337] on span "Client Document Storage" at bounding box center [86, 331] width 83 height 9
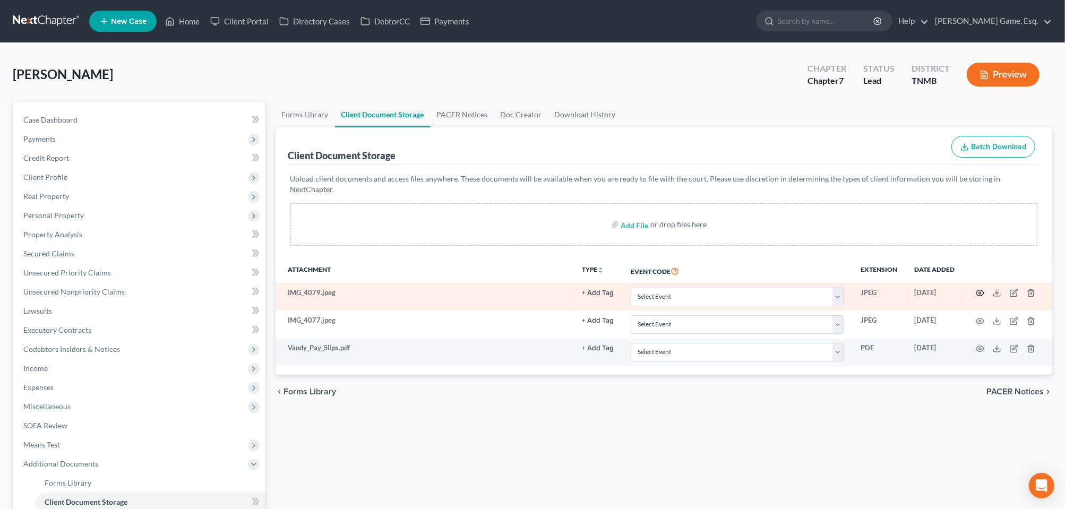
click at [976, 297] on icon "button" at bounding box center [980, 293] width 8 height 8
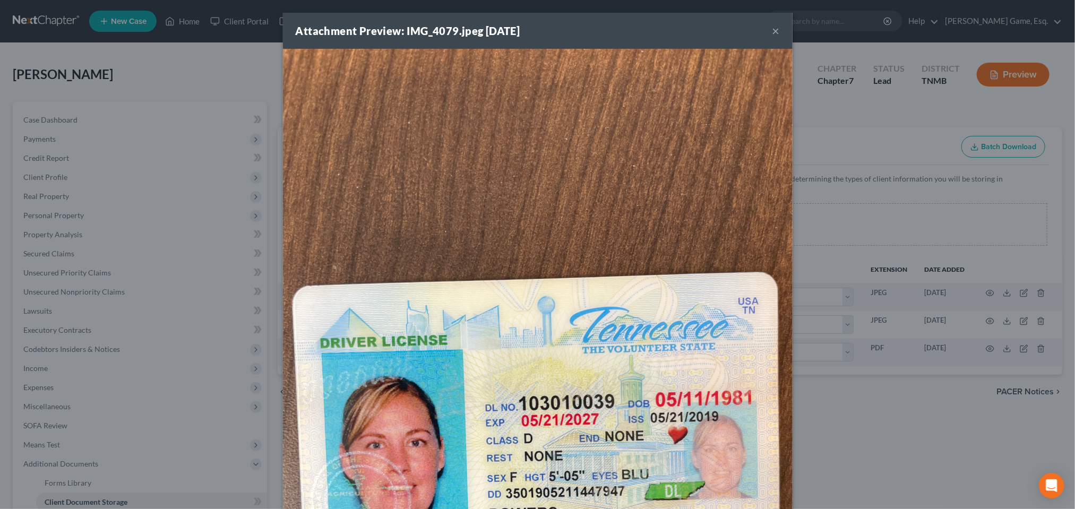
click at [780, 37] on button "×" at bounding box center [775, 30] width 7 height 13
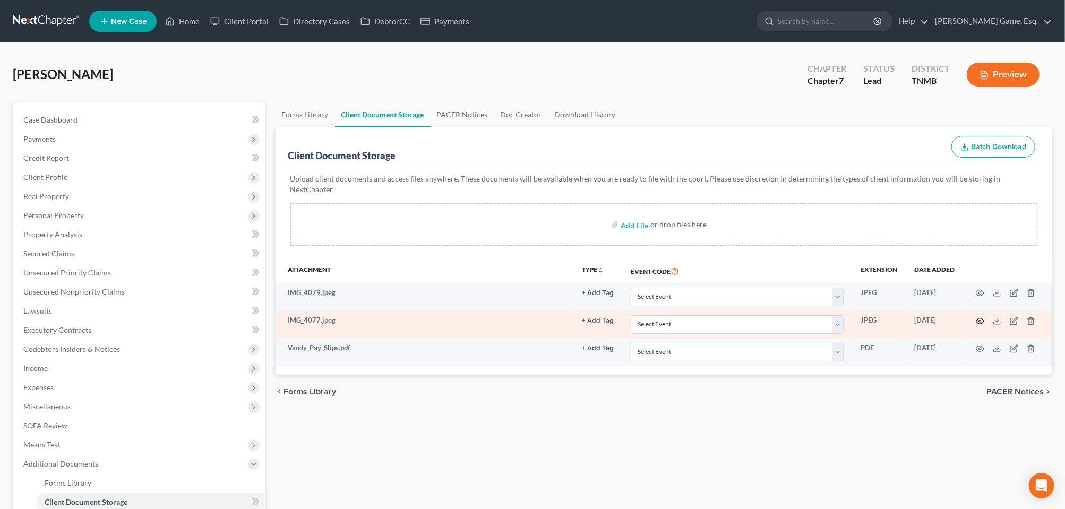
click at [976, 325] on icon "button" at bounding box center [980, 321] width 8 height 8
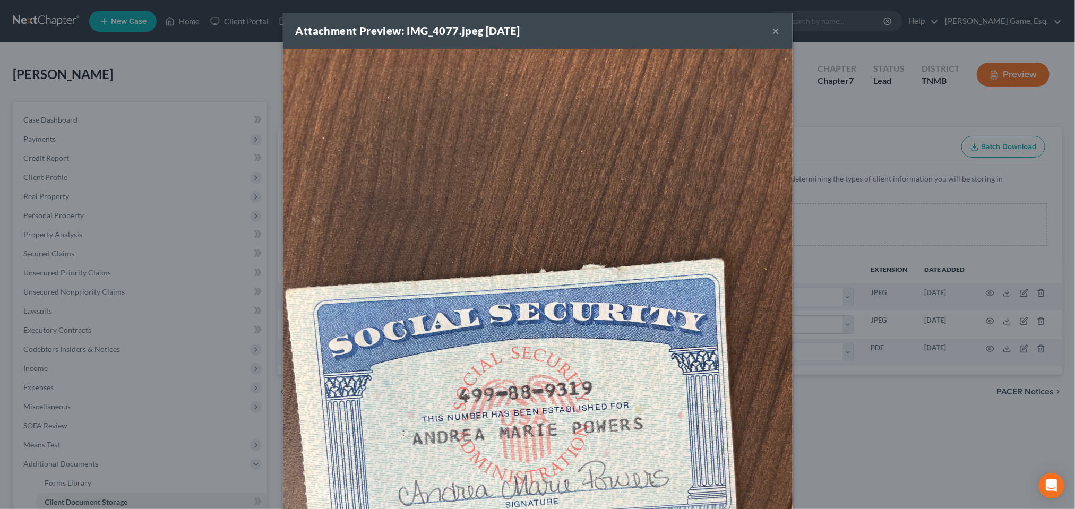
click at [780, 36] on button "×" at bounding box center [775, 30] width 7 height 13
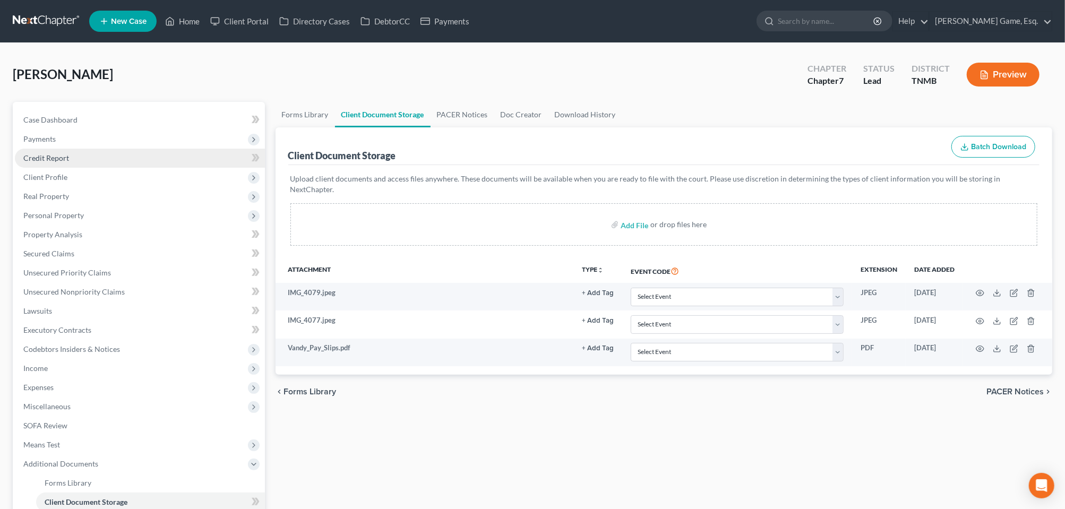
click at [59, 162] on span "Credit Report" at bounding box center [46, 157] width 46 height 9
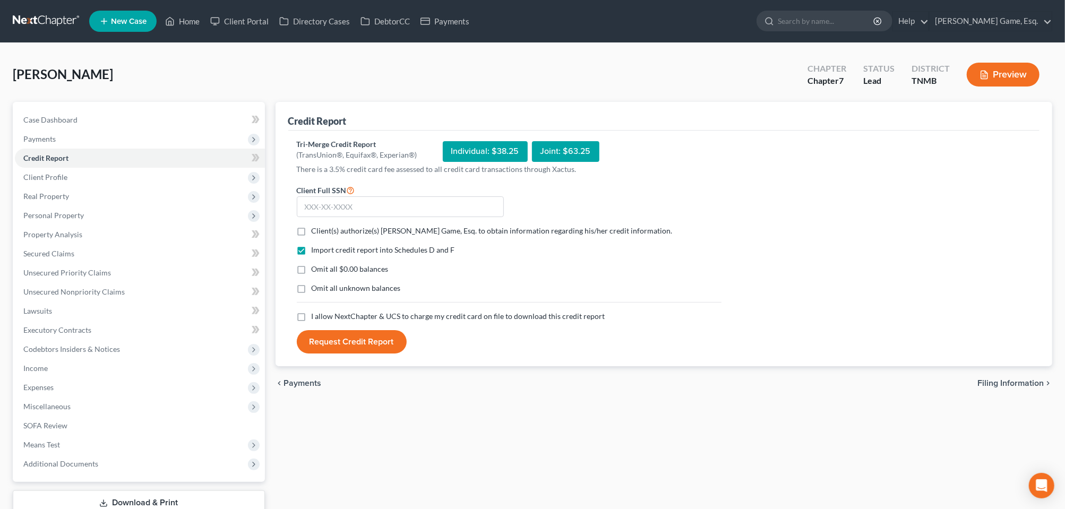
click at [314, 236] on label "Client(s) authorize(s) Christian D. Game, Esq. to obtain information regarding …" at bounding box center [492, 231] width 361 height 11
click at [316, 232] on input "Client(s) authorize(s) Christian D. Game, Esq. to obtain information regarding …" at bounding box center [319, 229] width 7 height 7
checkbox input "true"
click at [312, 274] on label "Omit all $0.00 balances" at bounding box center [350, 269] width 77 height 11
click at [316, 271] on input "Omit all $0.00 balances" at bounding box center [319, 267] width 7 height 7
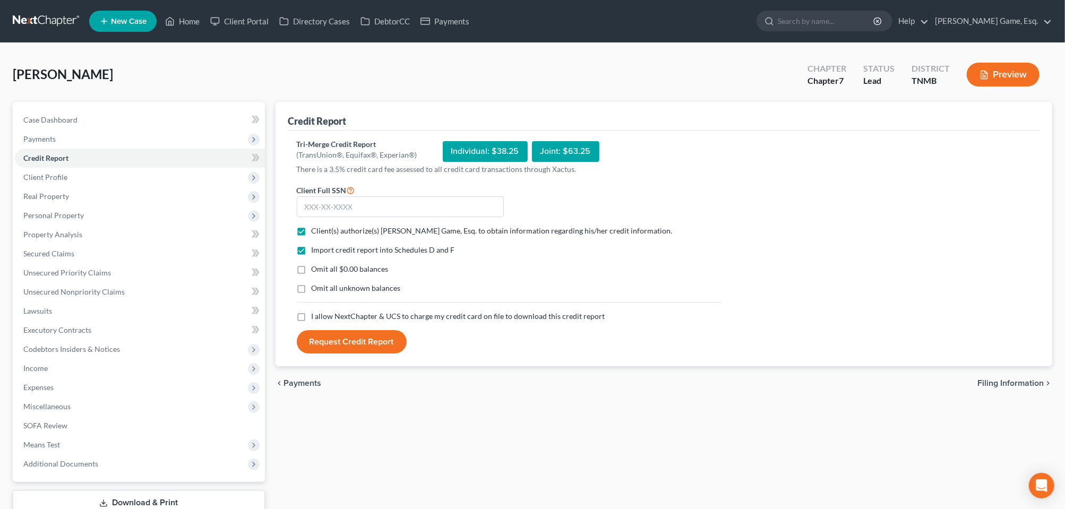
checkbox input "true"
click at [312, 322] on label "I allow NextChapter & UCS to charge my credit card on file to download this cre…" at bounding box center [459, 316] width 294 height 11
click at [316, 318] on input "I allow NextChapter & UCS to charge my credit card on file to download this cre…" at bounding box center [319, 314] width 7 height 7
checkbox input "true"
click at [347, 218] on input "text" at bounding box center [400, 206] width 207 height 21
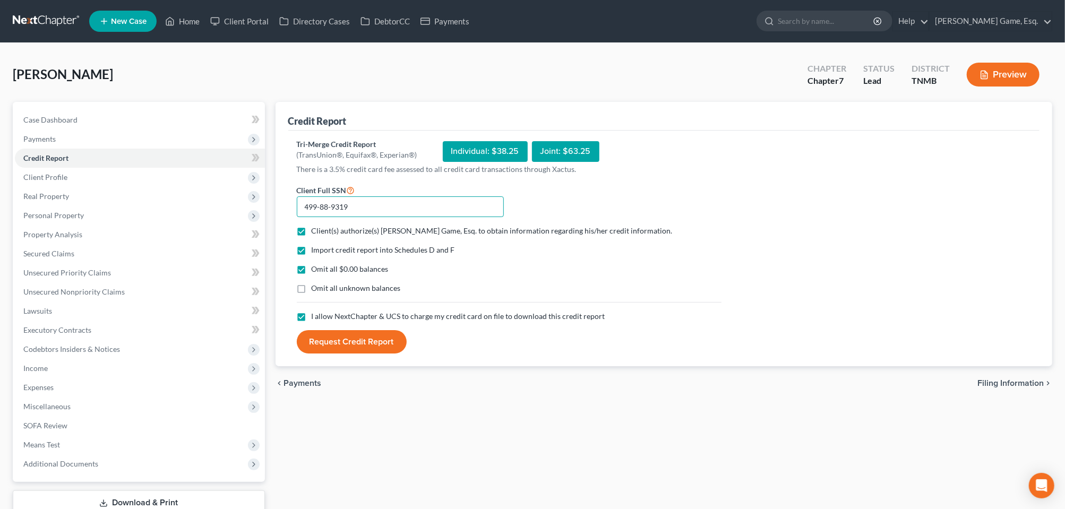
type input "499-88-9319"
click at [374, 354] on button "Request Credit Report" at bounding box center [352, 341] width 110 height 23
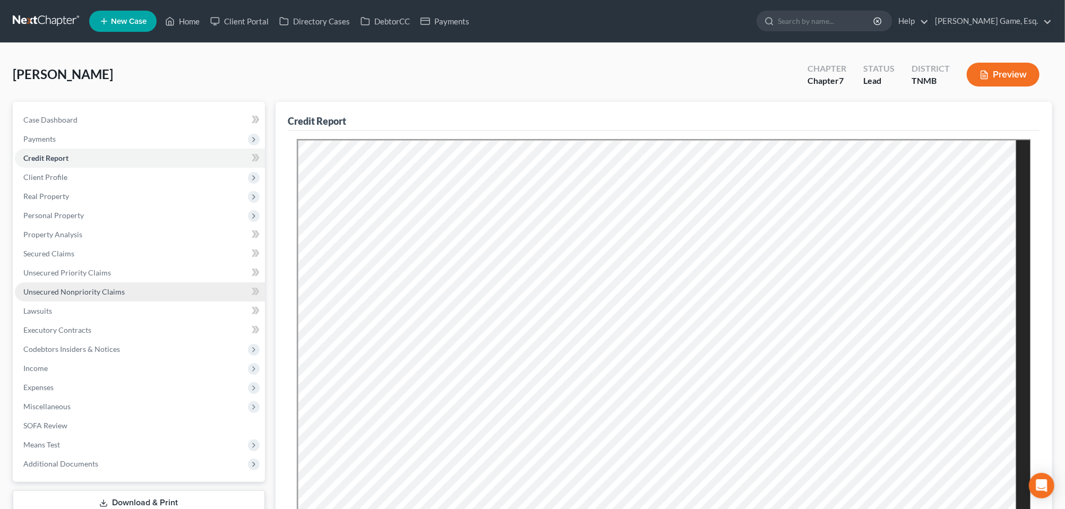
click at [104, 296] on span "Unsecured Nonpriority Claims" at bounding box center [73, 291] width 101 height 9
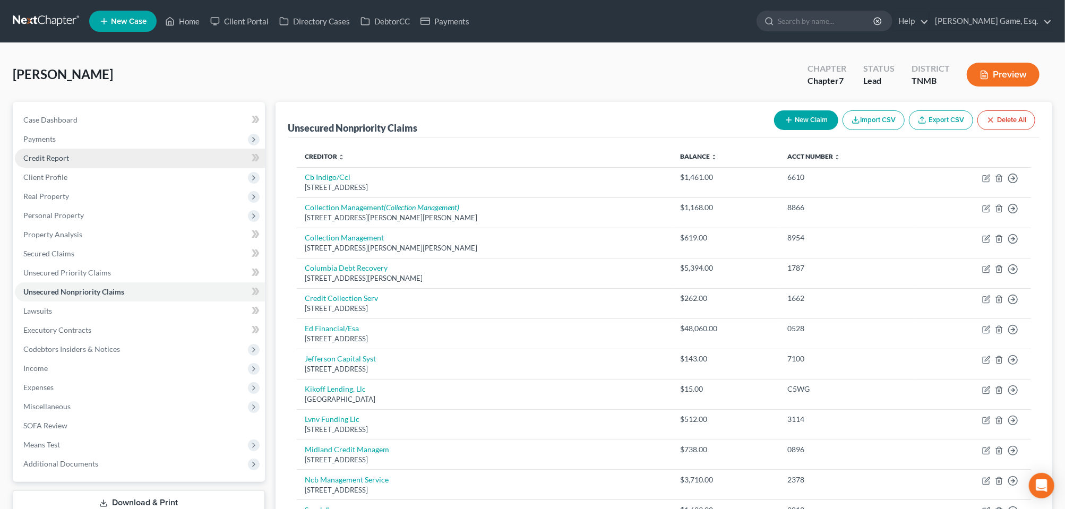
click at [47, 162] on span "Credit Report" at bounding box center [46, 157] width 46 height 9
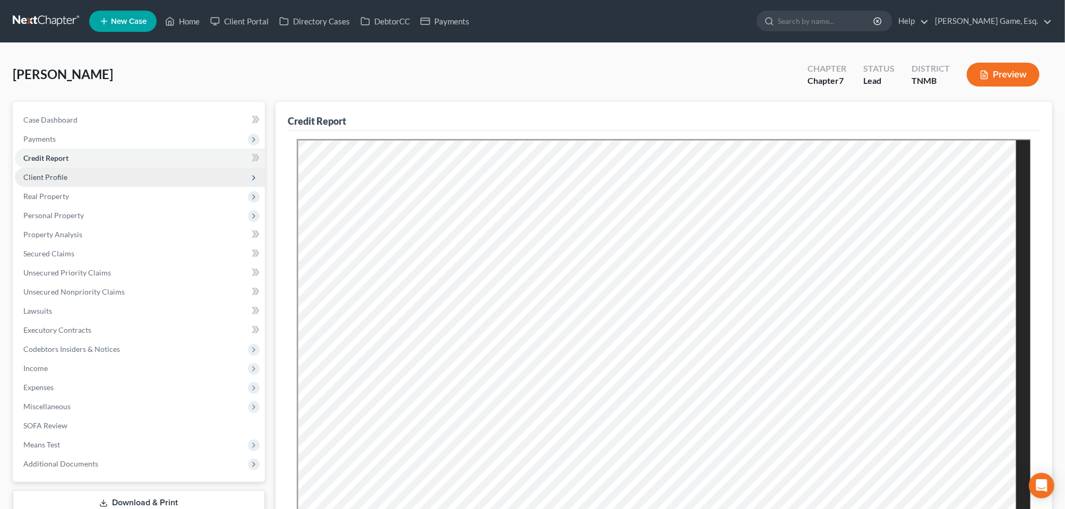
click at [55, 182] on span "Client Profile" at bounding box center [45, 177] width 44 height 9
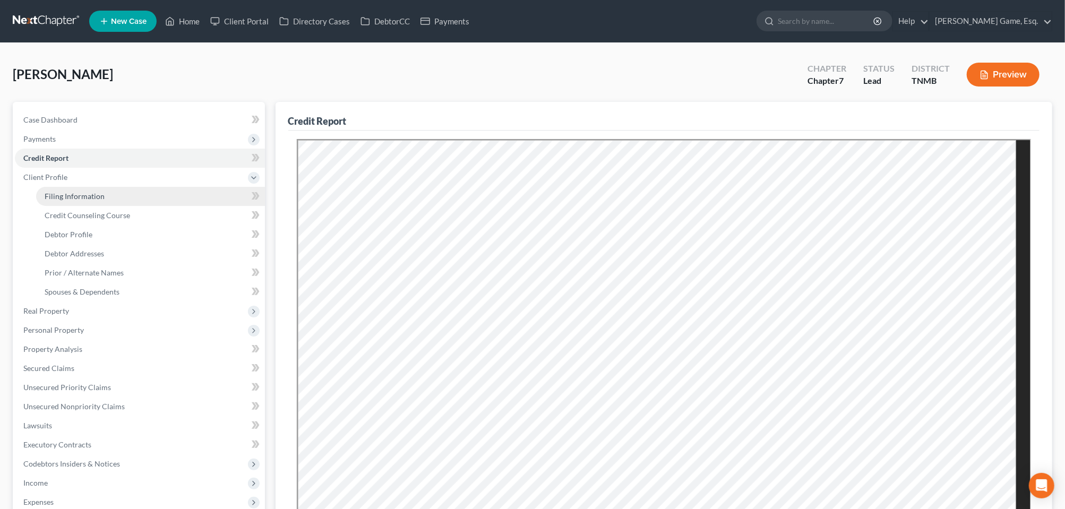
click at [74, 201] on span "Filing Information" at bounding box center [75, 196] width 60 height 9
select select "1"
select select "0"
select select "44"
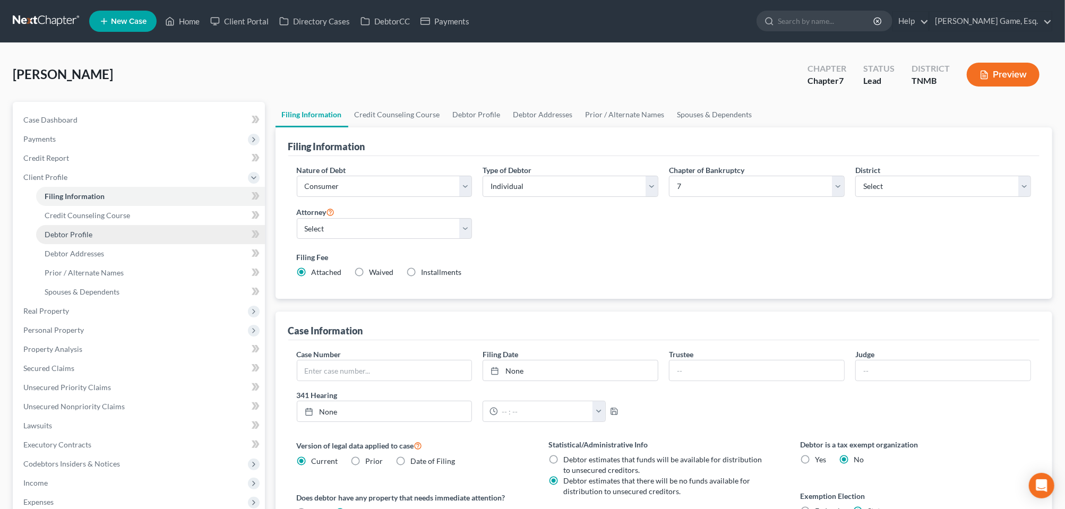
click at [77, 239] on span "Debtor Profile" at bounding box center [69, 234] width 48 height 9
select select "0"
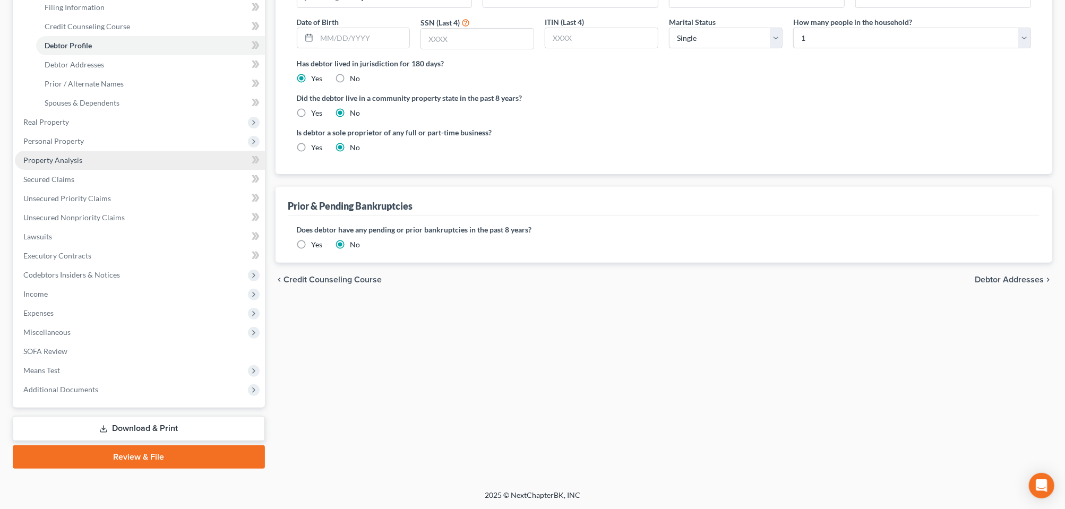
scroll to position [360, 0]
click at [60, 366] on span "Means Test" at bounding box center [41, 370] width 37 height 9
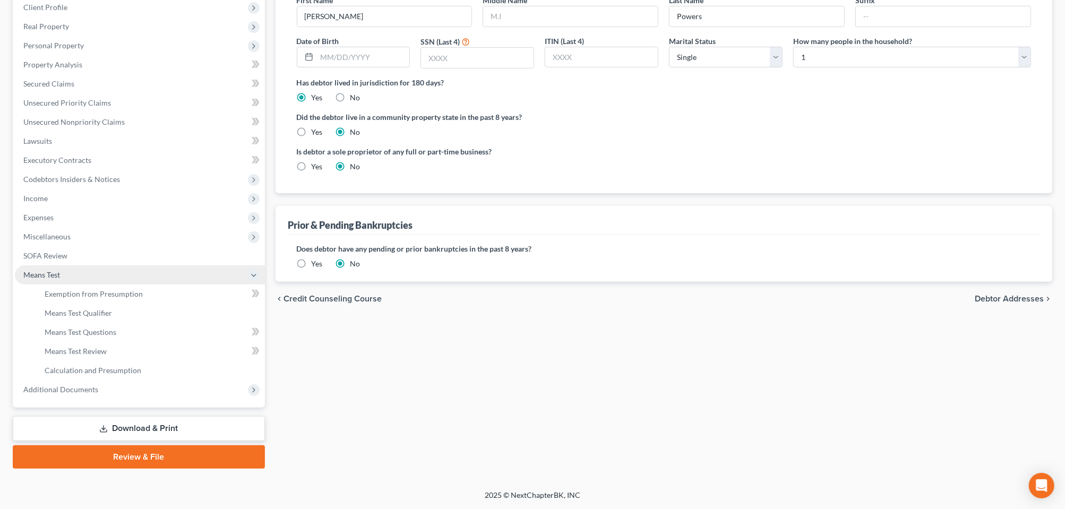
scroll to position [336, 0]
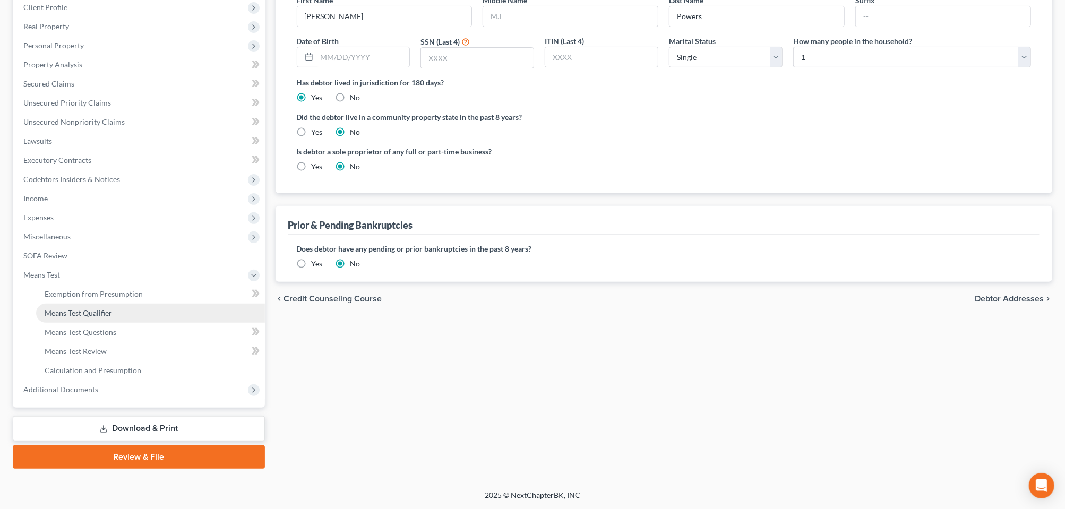
click at [96, 308] on span "Means Test Qualifier" at bounding box center [78, 312] width 67 height 9
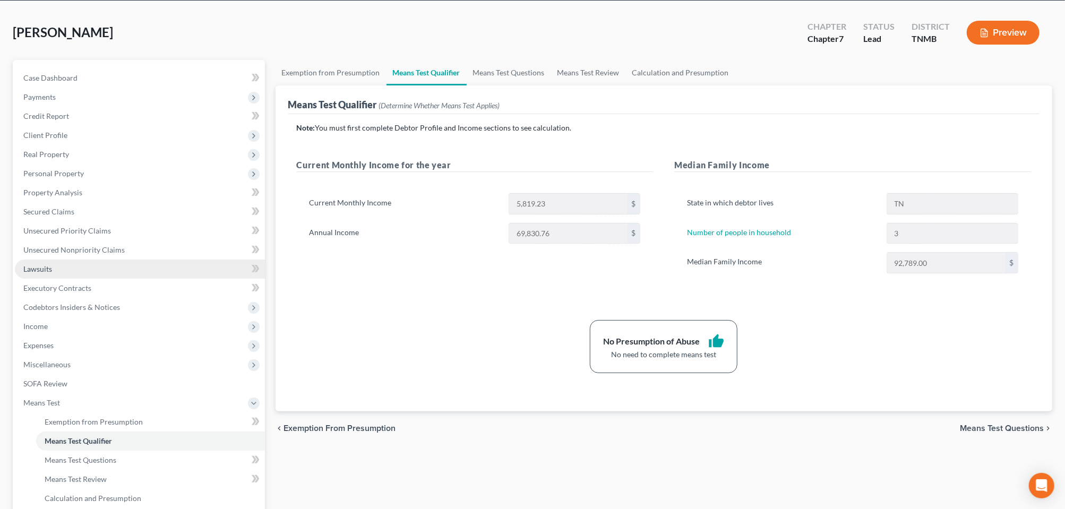
scroll to position [265, 0]
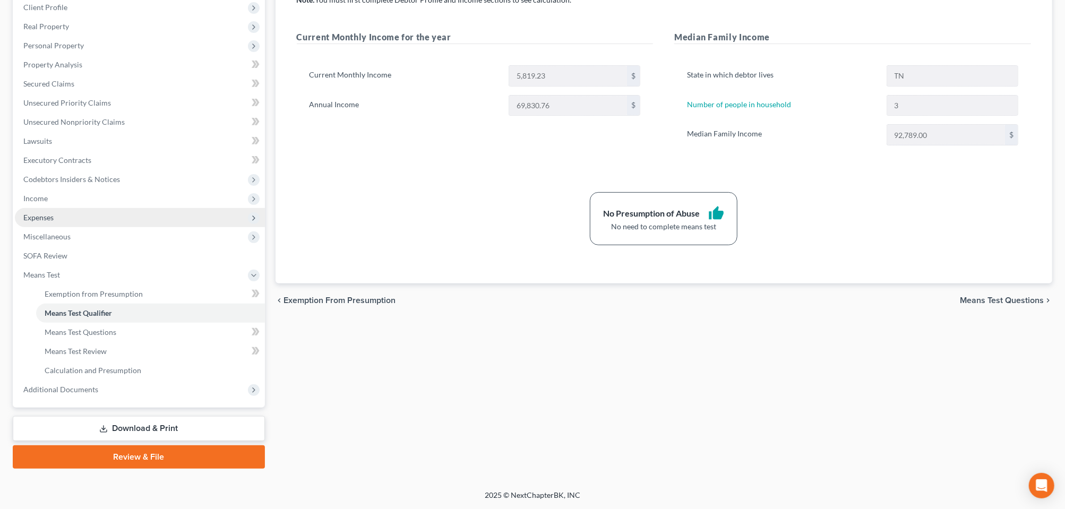
click at [49, 218] on span "Expenses" at bounding box center [38, 217] width 30 height 9
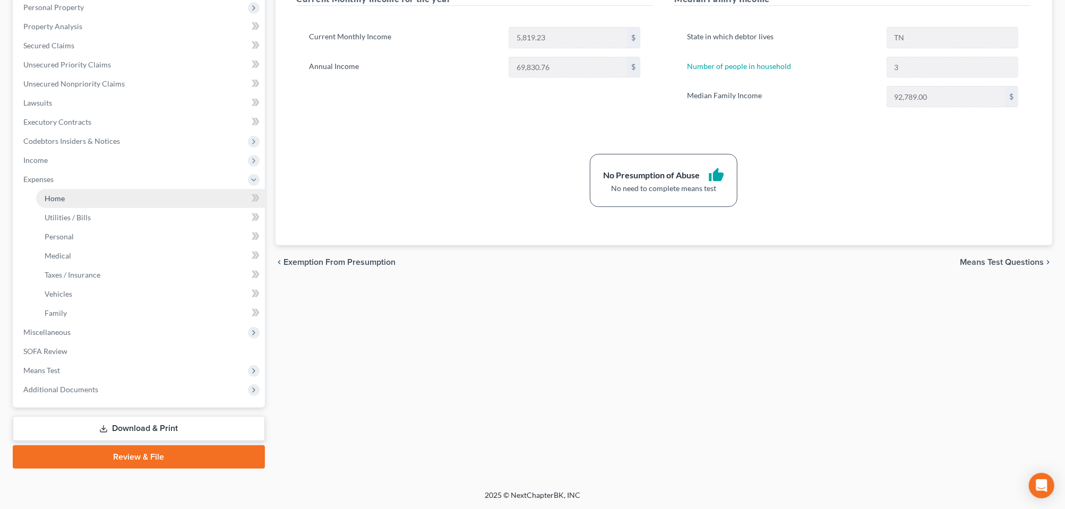
click at [58, 203] on span "Home" at bounding box center [55, 198] width 20 height 9
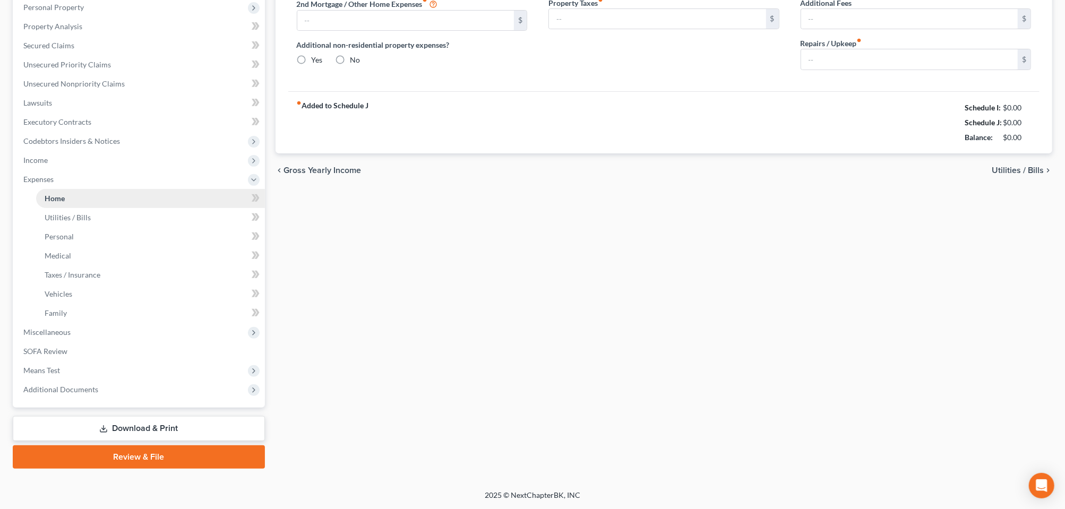
type input "1,800.00"
type input "0.00"
radio input "true"
type input "0.00"
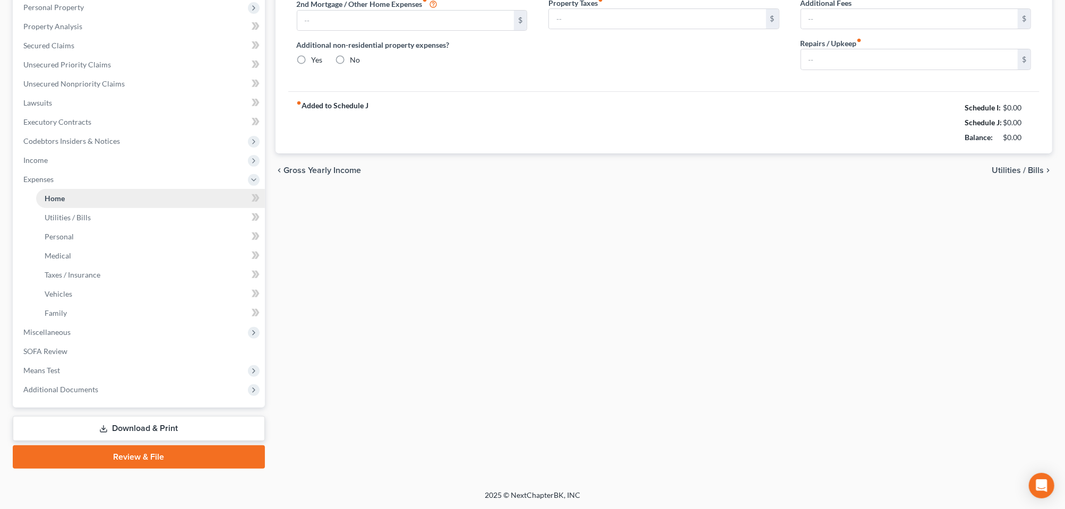
type input "0.00"
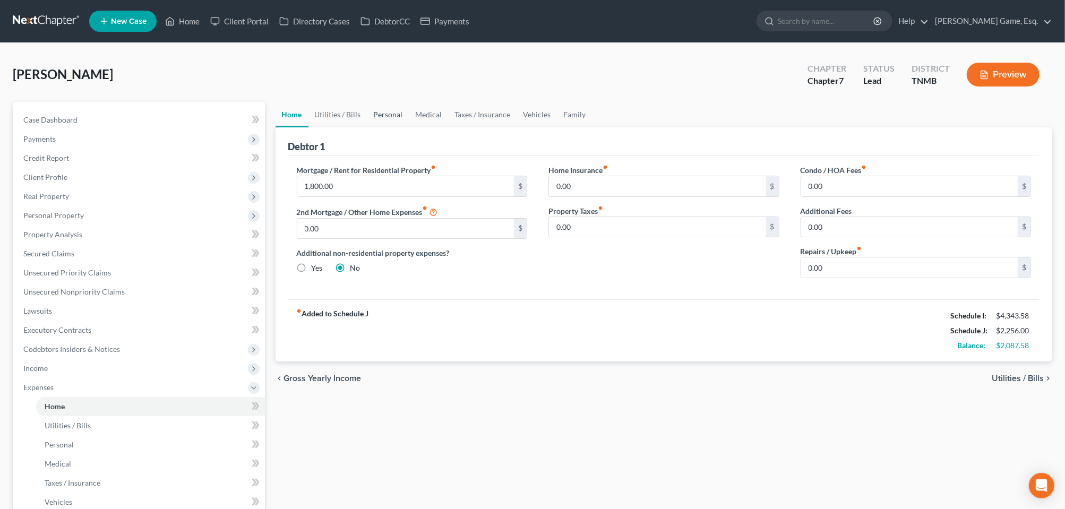
click at [409, 127] on link "Personal" at bounding box center [388, 114] width 42 height 25
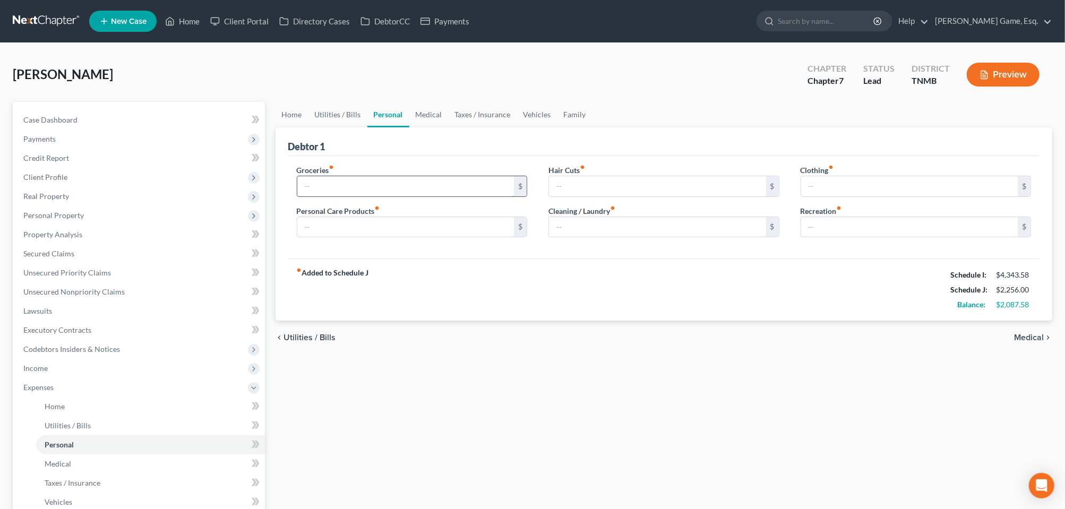
click at [338, 196] on input "text" at bounding box center [405, 186] width 217 height 20
type input "1,000.00"
click at [434, 237] on input "text" at bounding box center [405, 227] width 217 height 20
type input "82.00"
click at [803, 196] on input "text" at bounding box center [909, 186] width 217 height 20
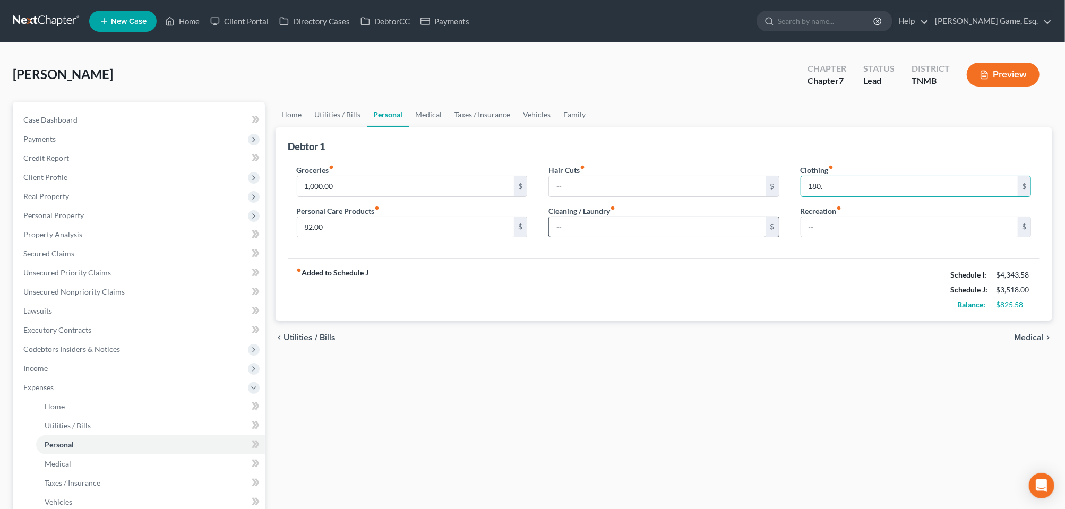
type input "180."
click at [583, 237] on input "text" at bounding box center [657, 227] width 217 height 20
type input "94.00"
click at [628, 355] on div "chevron_left Utilities / Bills Medical chevron_right" at bounding box center [663, 338] width 777 height 34
click at [847, 237] on input "text" at bounding box center [909, 227] width 217 height 20
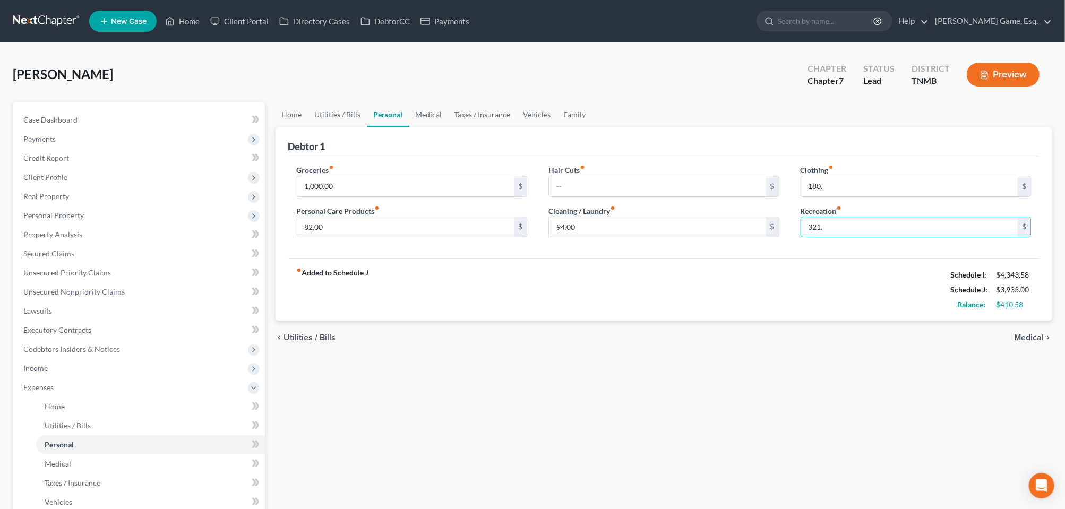
click at [751, 321] on div "fiber_manual_record Added to Schedule J Schedule I: $4,343.58 Schedule J: $3,93…" at bounding box center [664, 289] width 752 height 62
click at [831, 237] on input "321." at bounding box center [909, 227] width 217 height 20
type input "321.00"
click at [829, 196] on input "180." at bounding box center [909, 186] width 217 height 20
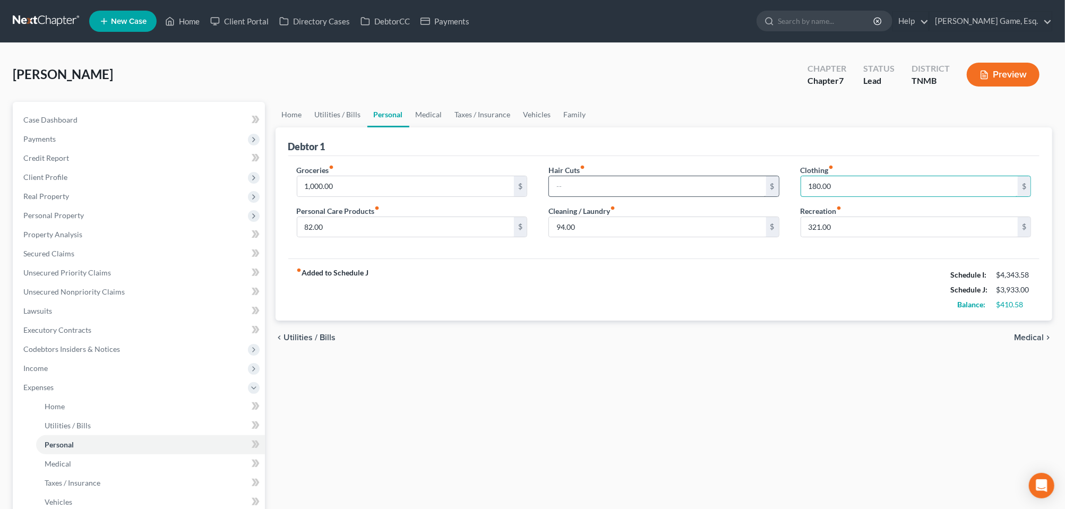
type input "180.00"
click at [563, 196] on input "text" at bounding box center [657, 186] width 217 height 20
type input "50.00"
click at [492, 321] on div "fiber_manual_record Added to Schedule J Schedule I: $4,343.58 Schedule J: $3,98…" at bounding box center [664, 289] width 752 height 62
click at [74, 258] on span "Secured Claims" at bounding box center [48, 253] width 51 height 9
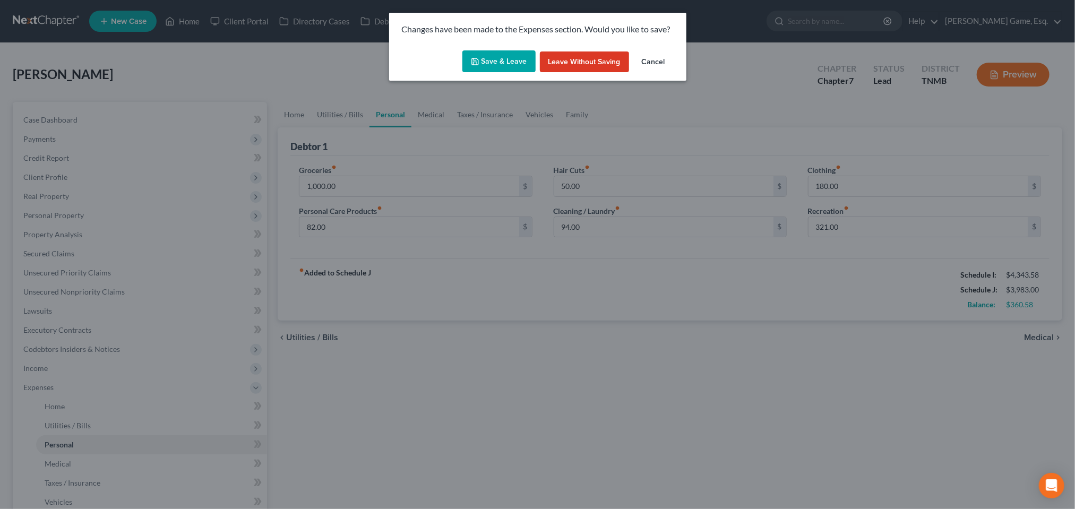
click at [493, 70] on button "Save & Leave" at bounding box center [498, 61] width 73 height 22
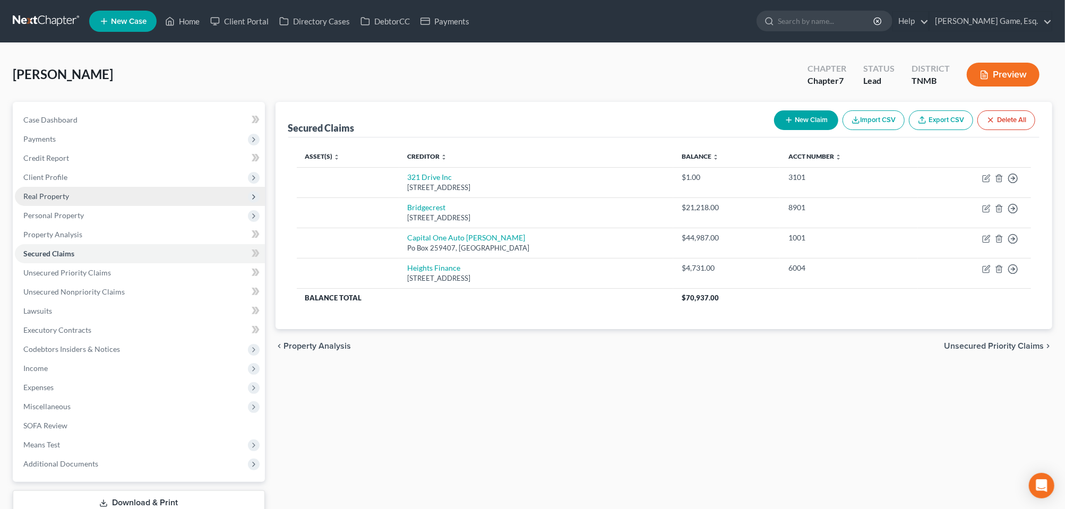
click at [93, 206] on span "Real Property" at bounding box center [140, 196] width 250 height 19
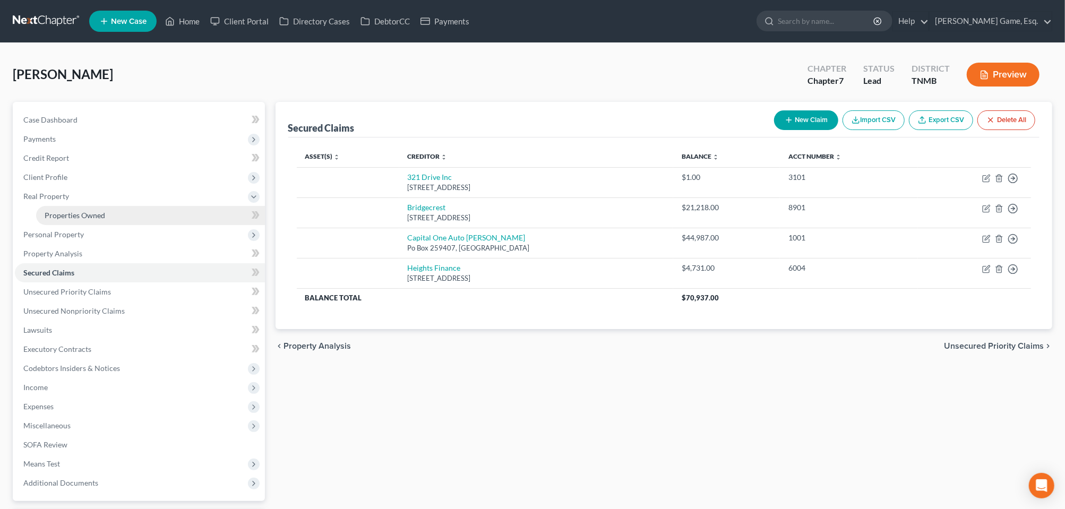
click at [93, 220] on span "Properties Owned" at bounding box center [75, 215] width 61 height 9
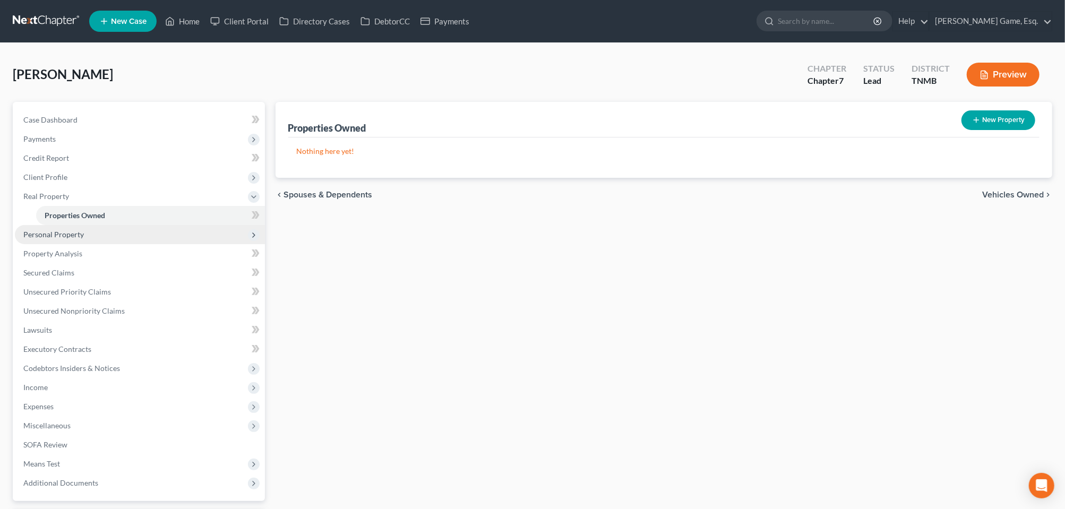
click at [84, 239] on span "Personal Property" at bounding box center [53, 234] width 61 height 9
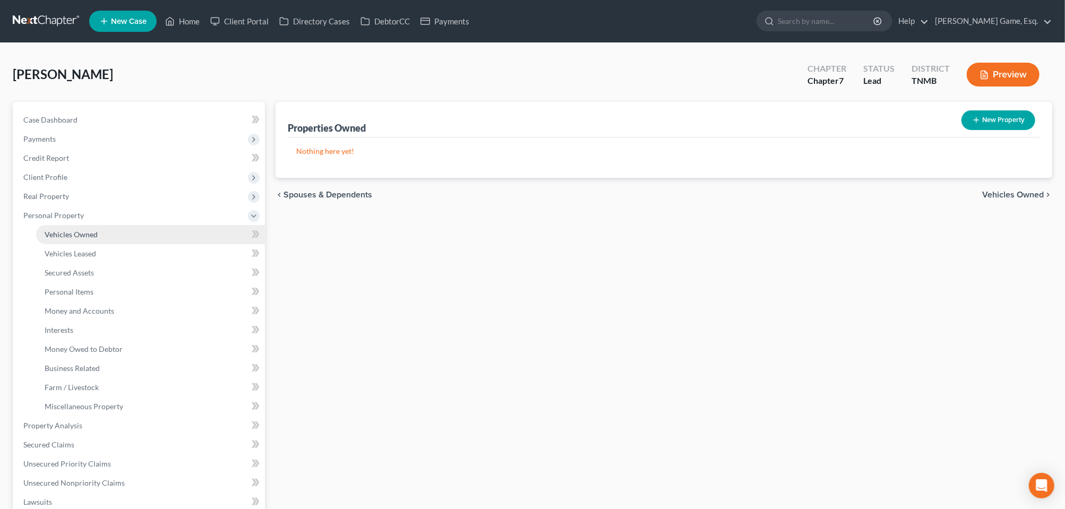
click at [98, 239] on span "Vehicles Owned" at bounding box center [71, 234] width 53 height 9
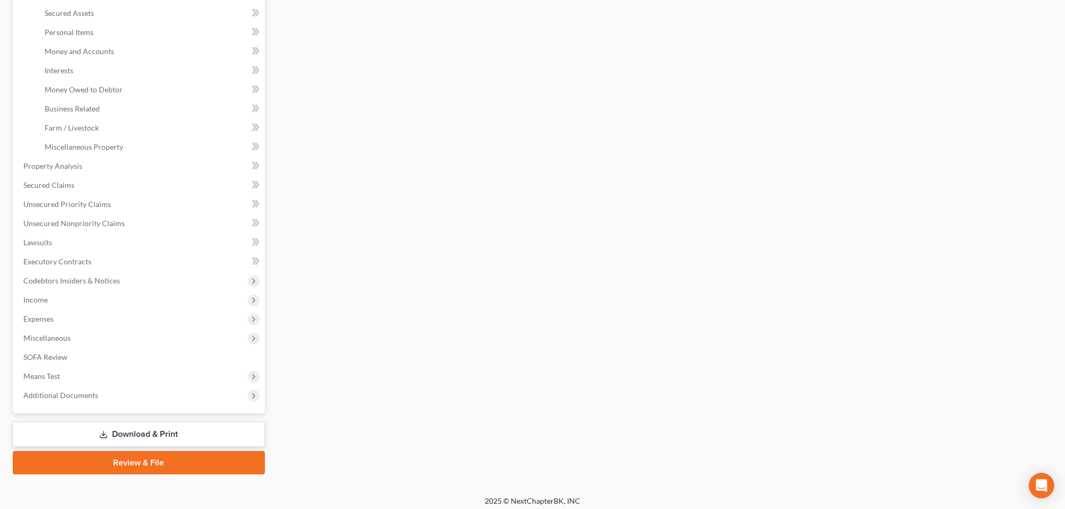
scroll to position [265, 0]
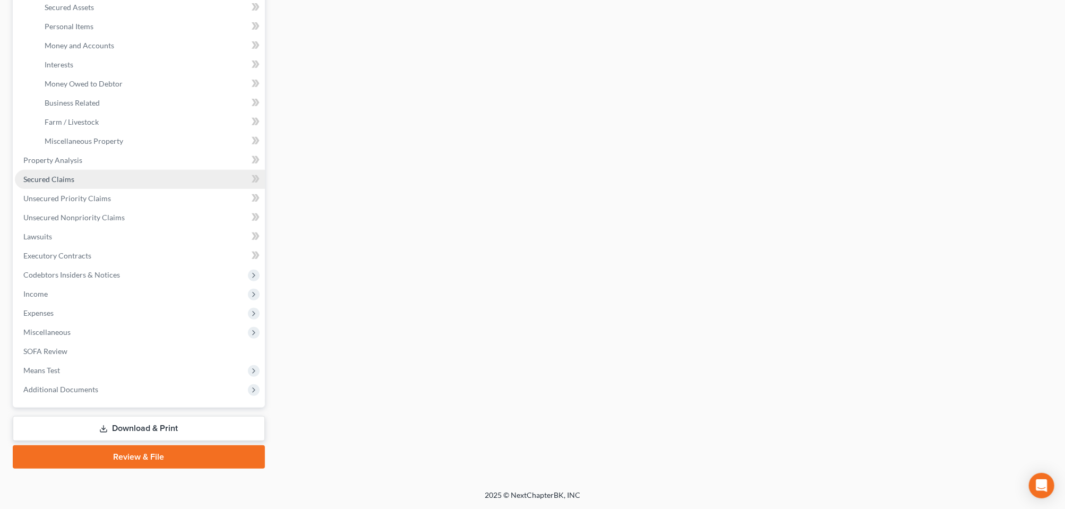
click at [55, 184] on span "Secured Claims" at bounding box center [48, 179] width 51 height 9
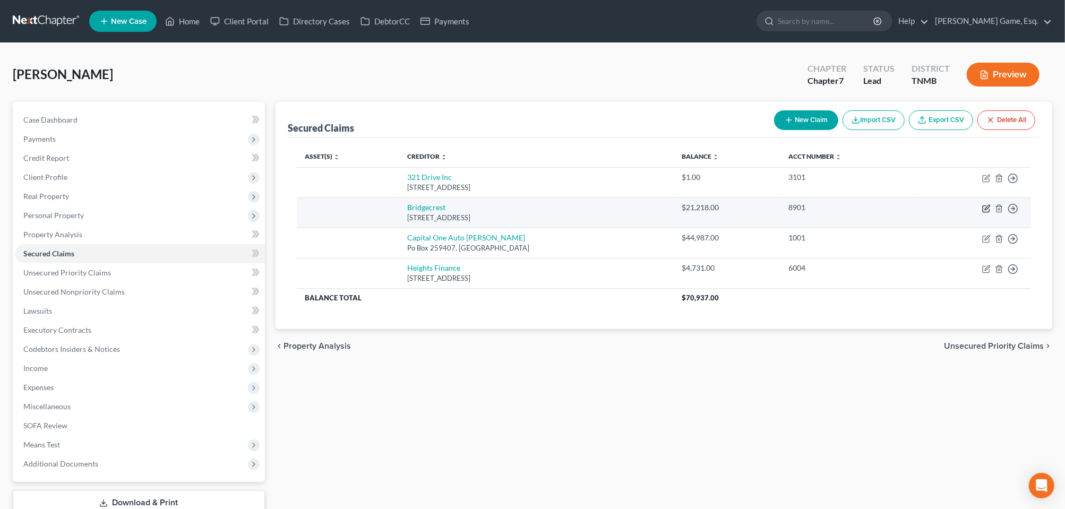
click at [982, 213] on icon "button" at bounding box center [986, 208] width 8 height 8
select select "3"
select select "0"
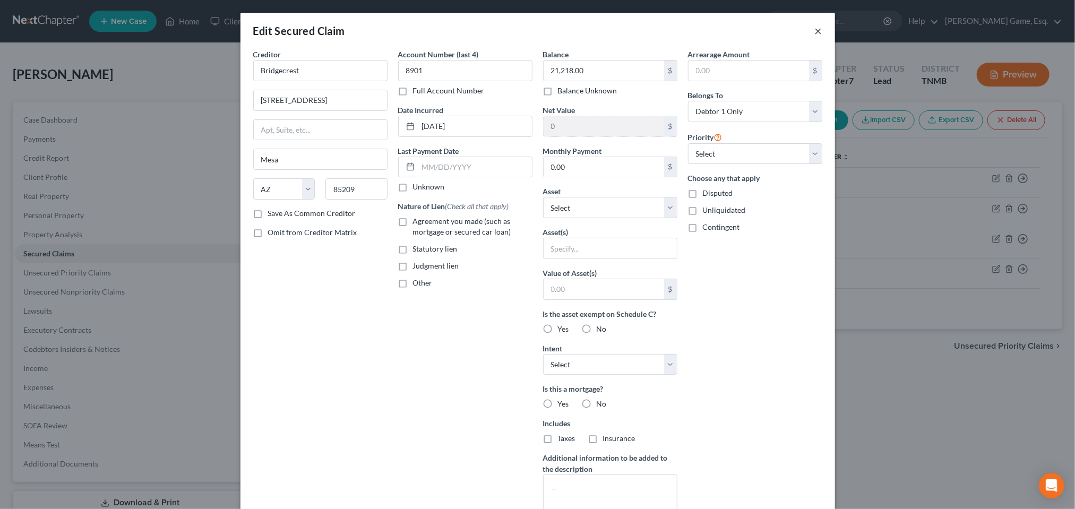
click at [822, 37] on button "×" at bounding box center [818, 30] width 7 height 13
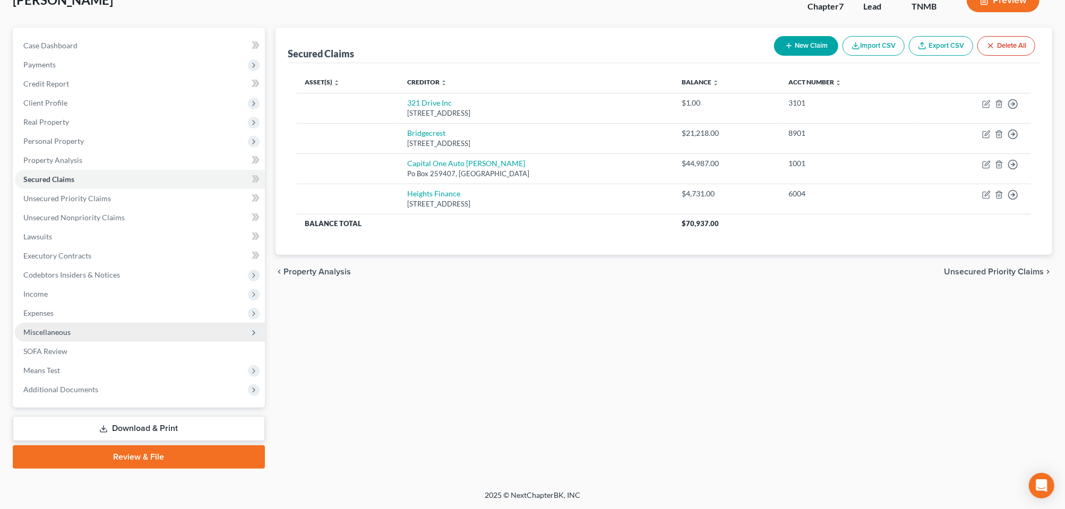
scroll to position [199, 0]
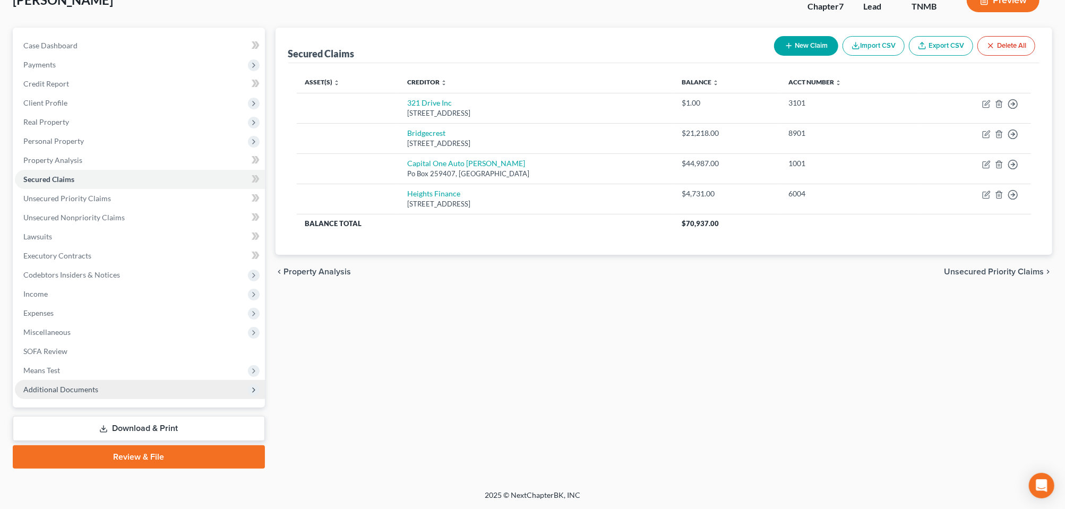
click at [97, 385] on span "Additional Documents" at bounding box center [60, 389] width 75 height 9
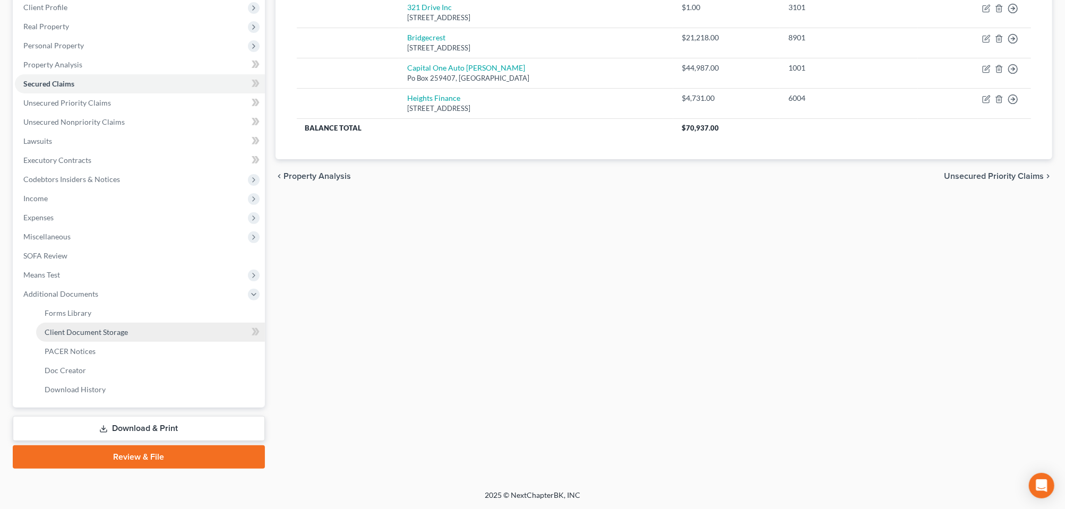
click at [94, 337] on span "Client Document Storage" at bounding box center [86, 331] width 83 height 9
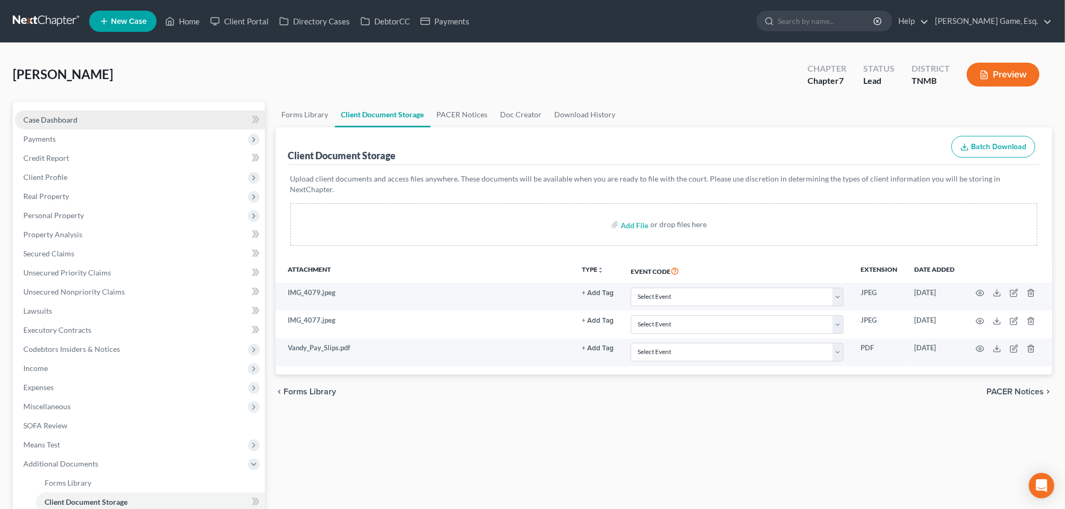
click at [51, 130] on link "Case Dashboard" at bounding box center [140, 119] width 250 height 19
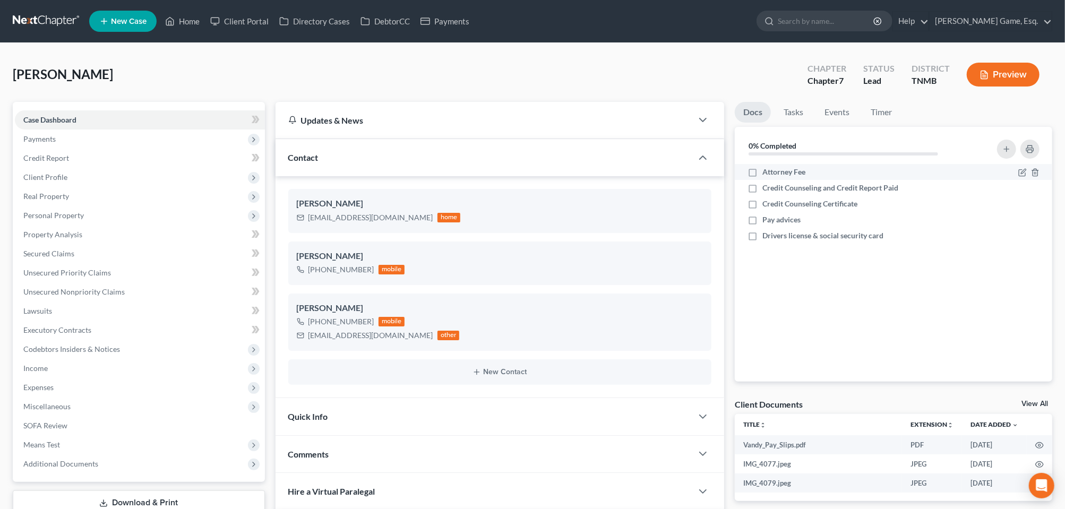
click at [762, 177] on label "Attorney Fee" at bounding box center [783, 172] width 43 height 11
click at [766, 174] on input "Attorney Fee" at bounding box center [769, 170] width 7 height 7
checkbox input "true"
click at [762, 193] on label "Credit Counseling and Credit Report Paid" at bounding box center [830, 188] width 136 height 11
click at [766, 189] on input "Credit Counseling and Credit Report Paid" at bounding box center [769, 186] width 7 height 7
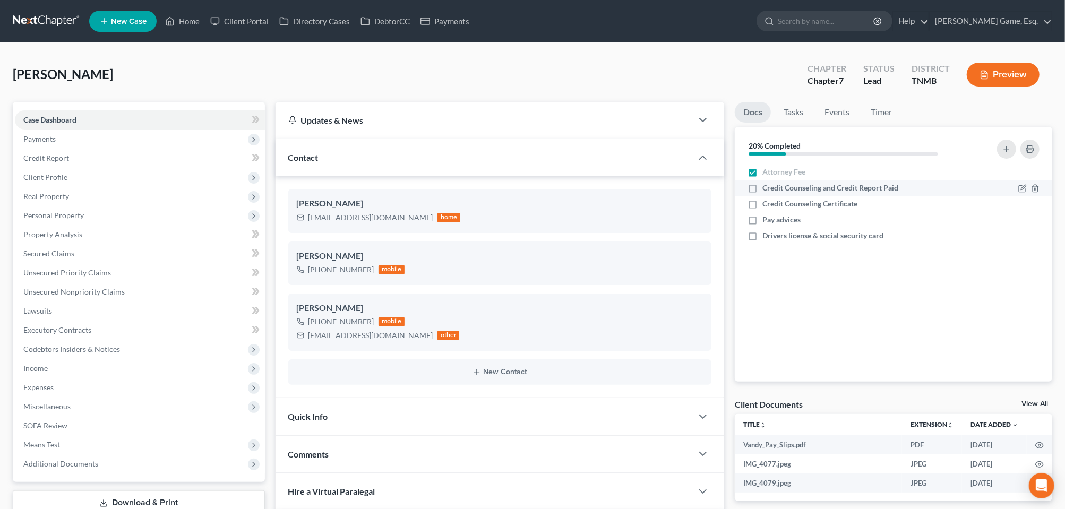
checkbox input "true"
click at [762, 225] on label "Pay advices" at bounding box center [781, 219] width 38 height 11
click at [766, 221] on input "Pay advices" at bounding box center [769, 217] width 7 height 7
checkbox input "true"
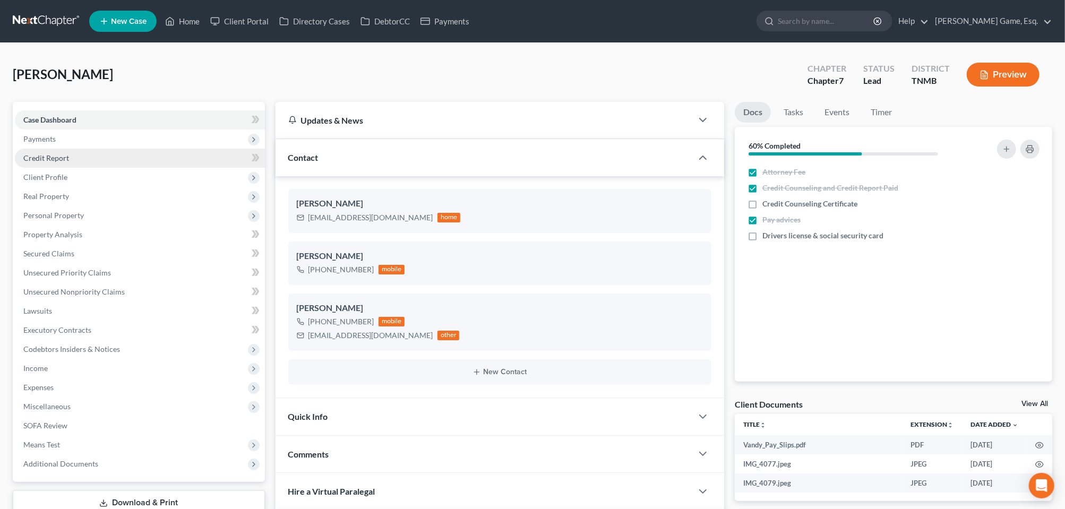
click at [69, 162] on span "Credit Report" at bounding box center [46, 157] width 46 height 9
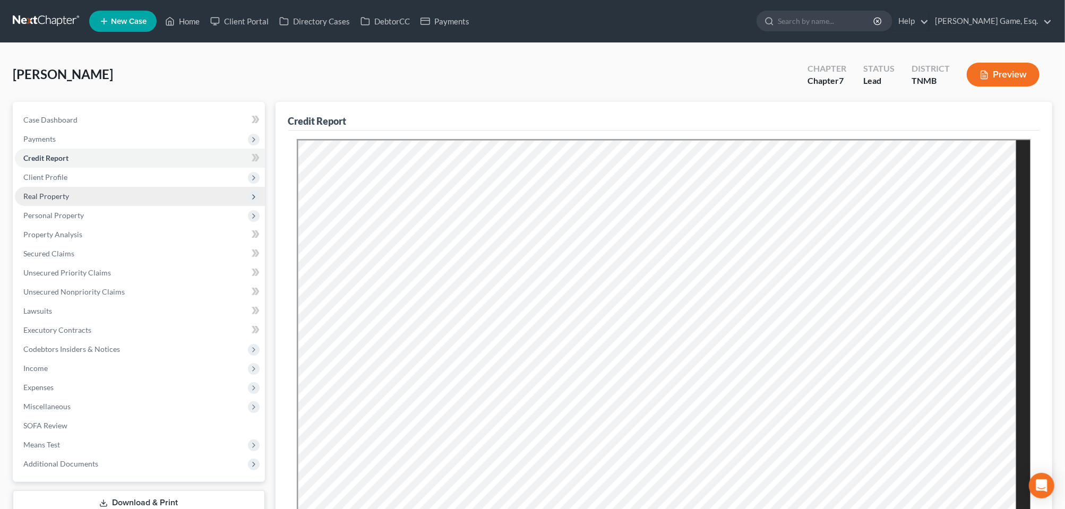
click at [58, 201] on span "Real Property" at bounding box center [46, 196] width 46 height 9
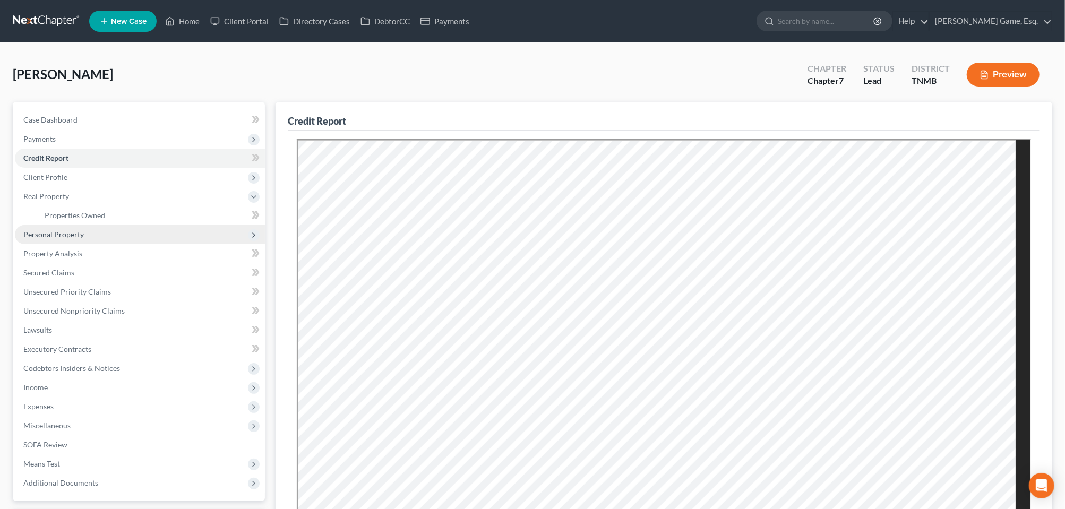
click at [54, 239] on span "Personal Property" at bounding box center [53, 234] width 61 height 9
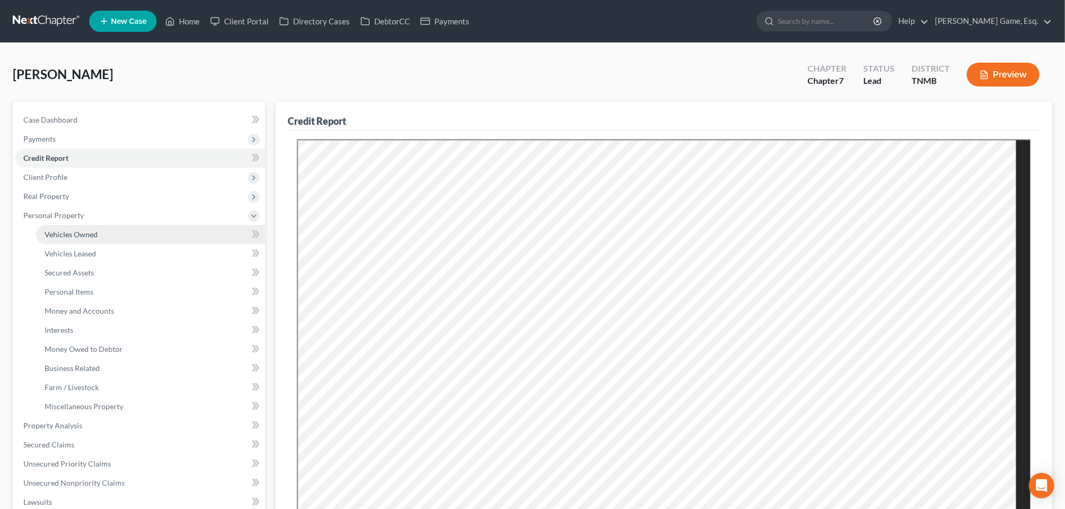
click at [80, 239] on span "Vehicles Owned" at bounding box center [71, 234] width 53 height 9
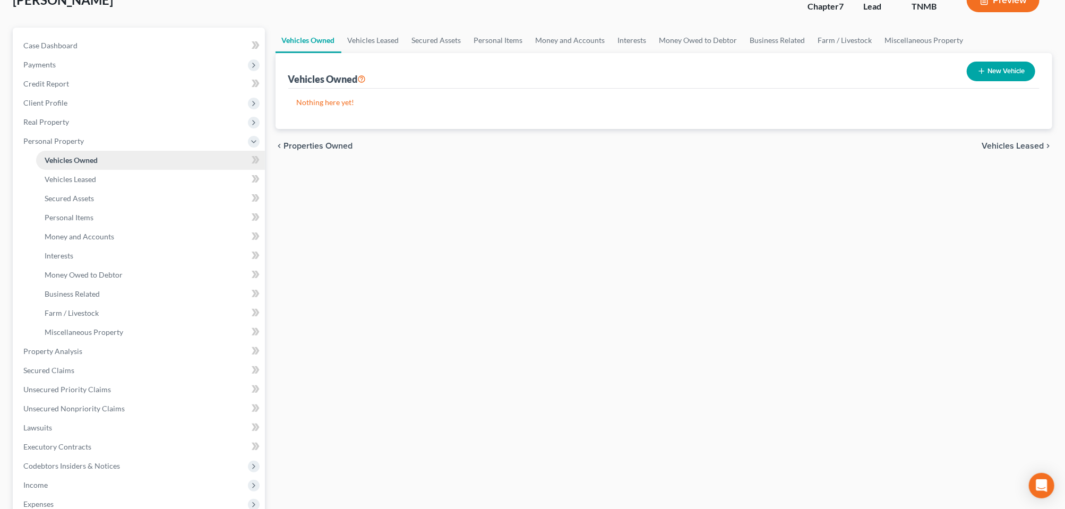
scroll to position [199, 0]
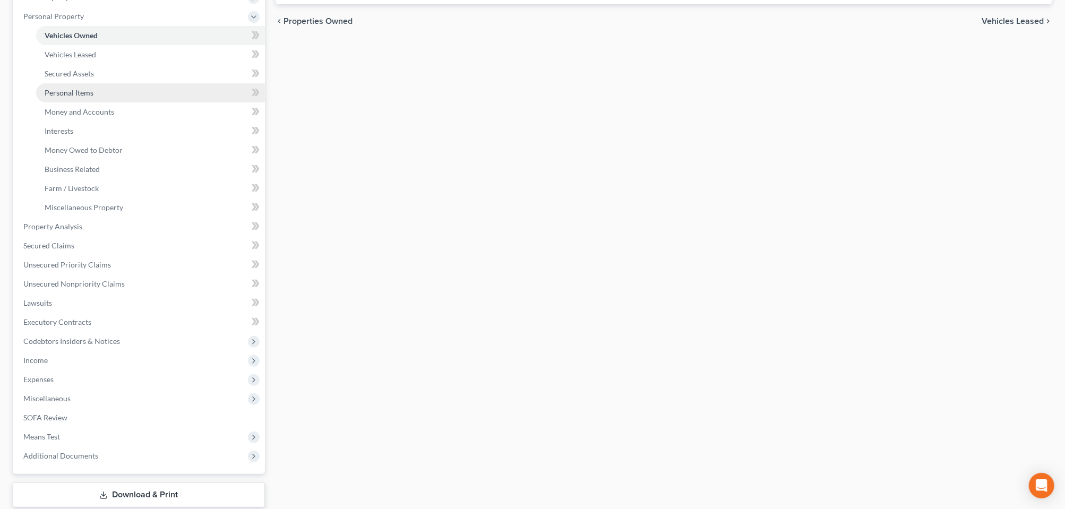
click at [83, 97] on span "Personal Items" at bounding box center [69, 92] width 49 height 9
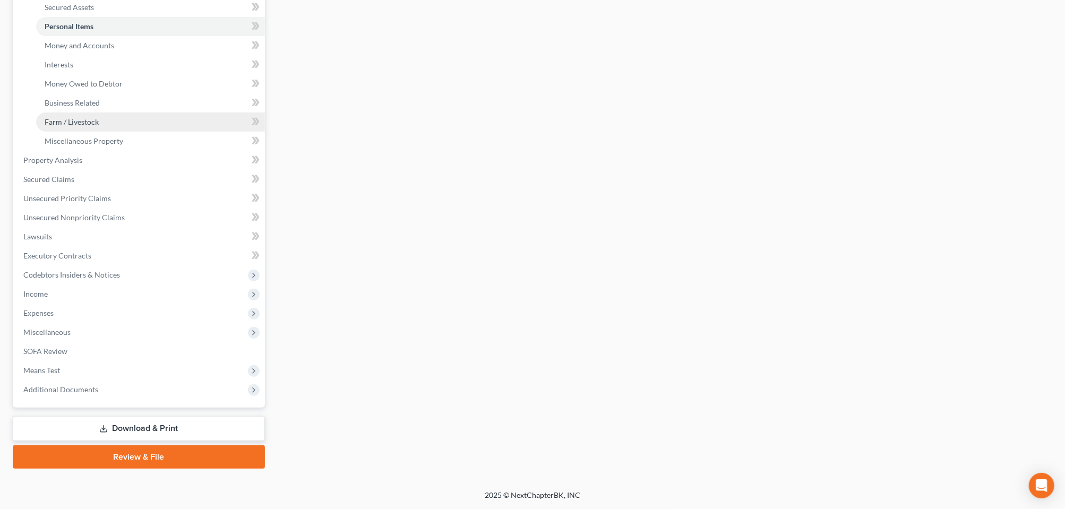
scroll to position [456, 0]
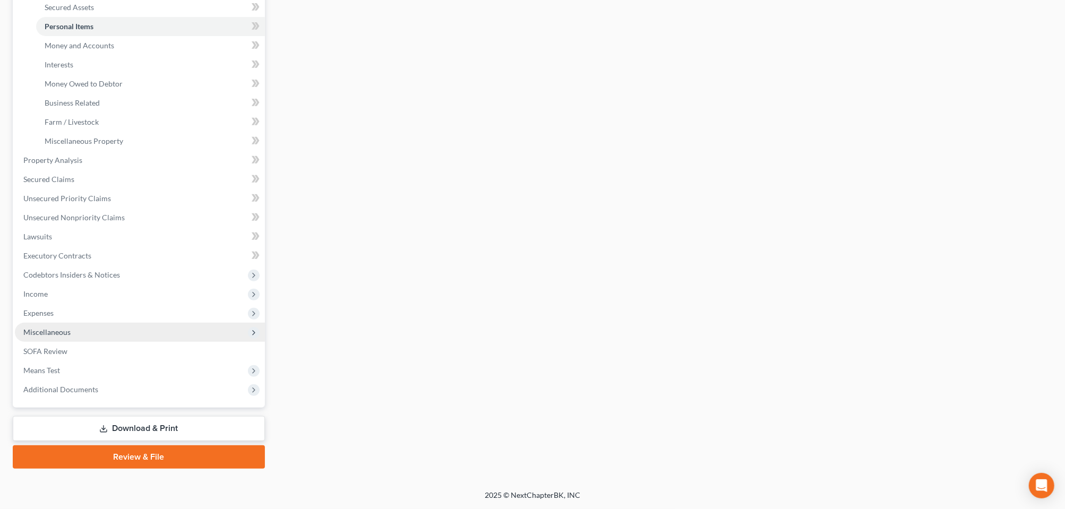
click at [62, 327] on span "Miscellaneous" at bounding box center [46, 331] width 47 height 9
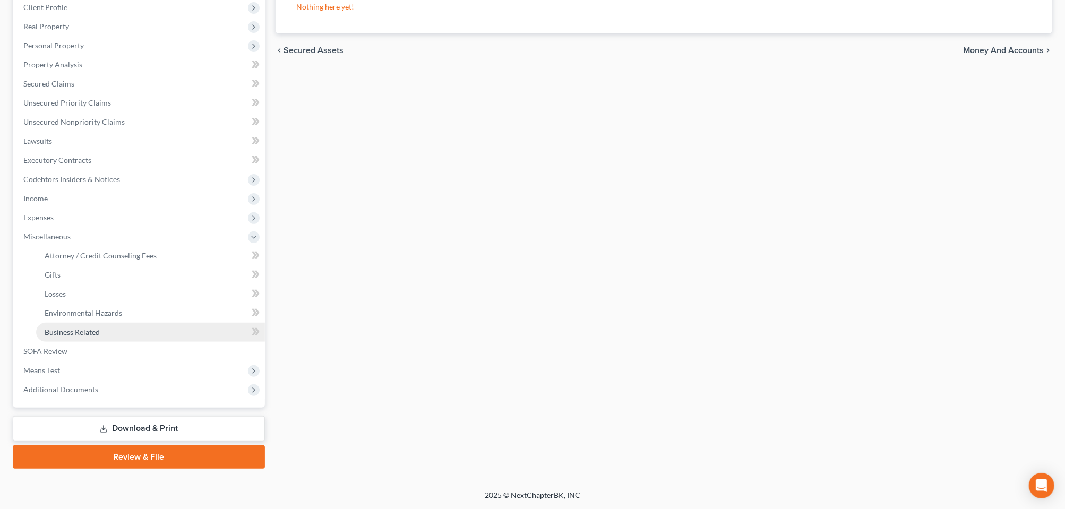
scroll to position [336, 0]
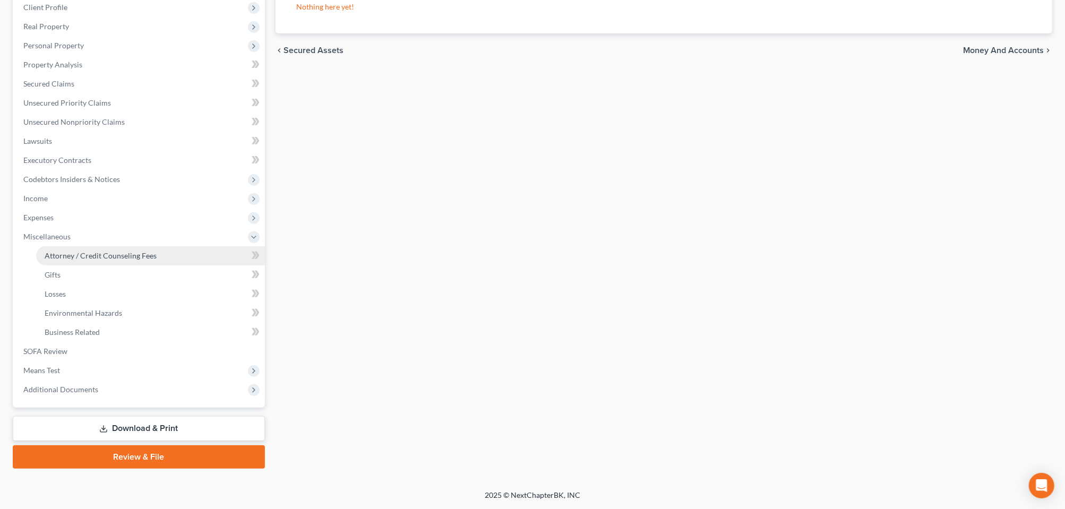
click at [131, 251] on span "Attorney / Credit Counseling Fees" at bounding box center [101, 255] width 112 height 9
select select "0"
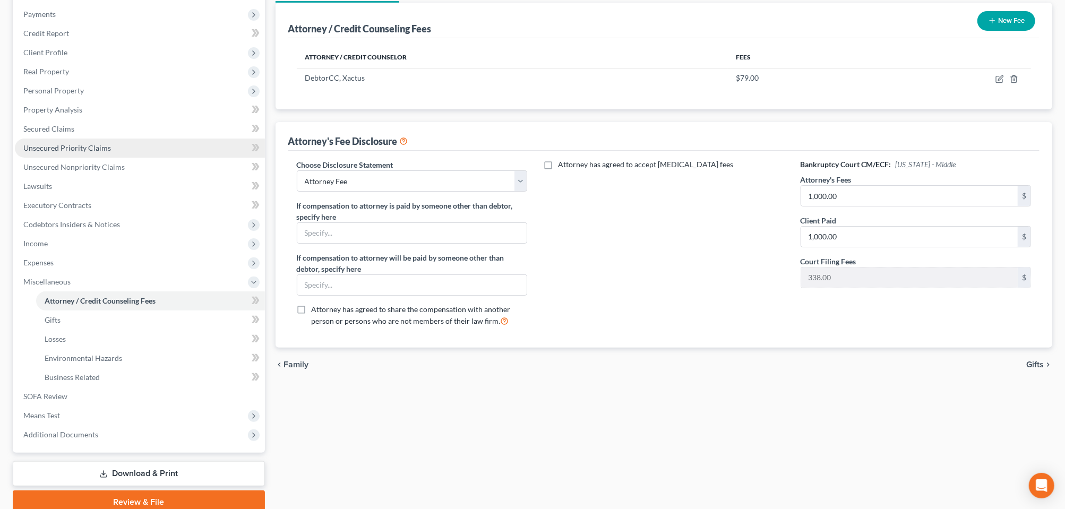
scroll to position [336, 0]
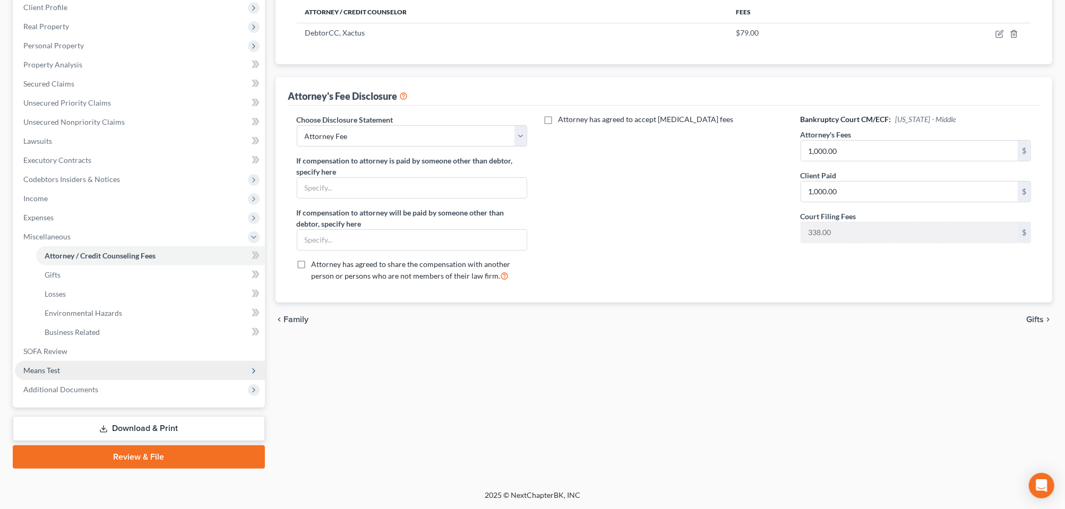
click at [47, 366] on span "Means Test" at bounding box center [41, 370] width 37 height 9
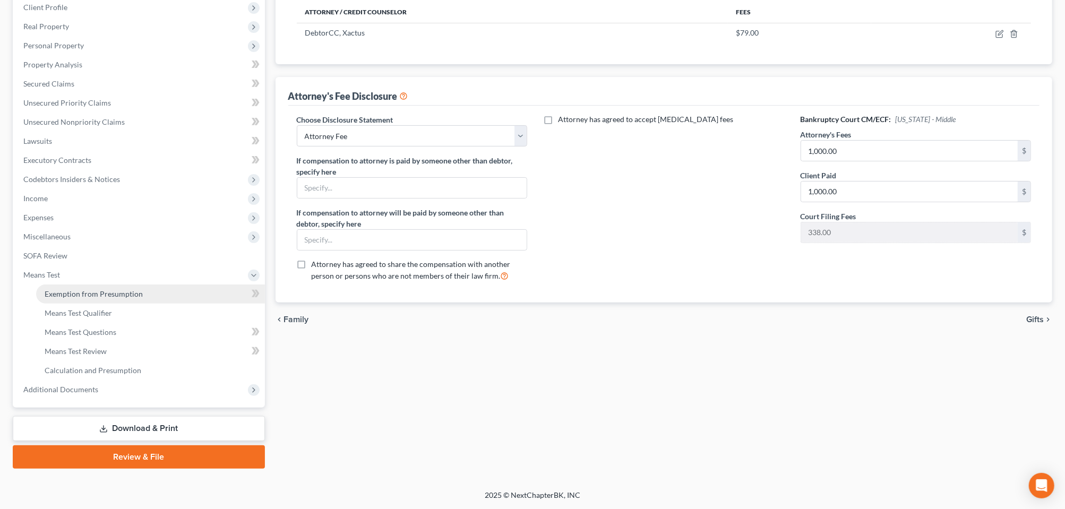
click at [118, 289] on span "Exemption from Presumption" at bounding box center [94, 293] width 98 height 9
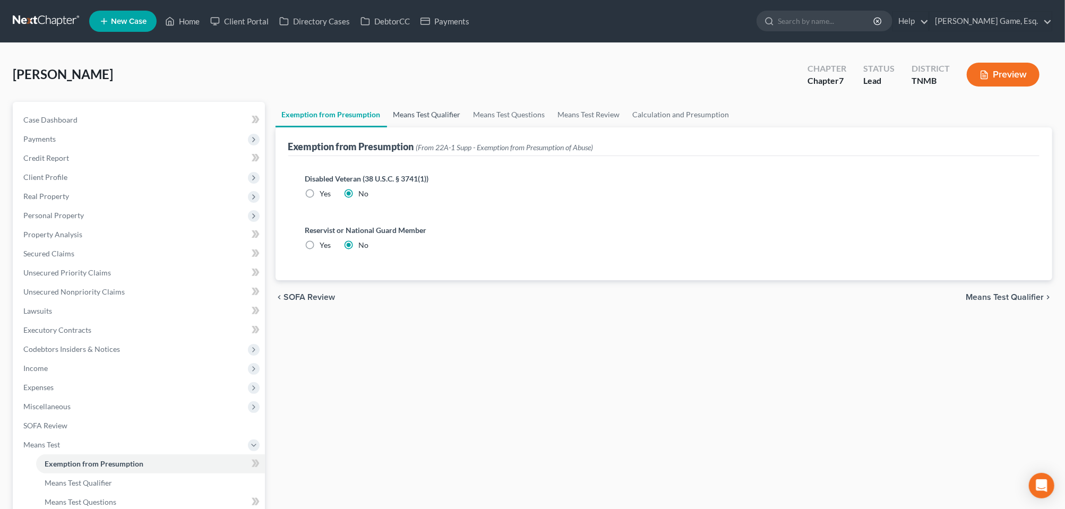
click at [439, 127] on link "Means Test Qualifier" at bounding box center [427, 114] width 80 height 25
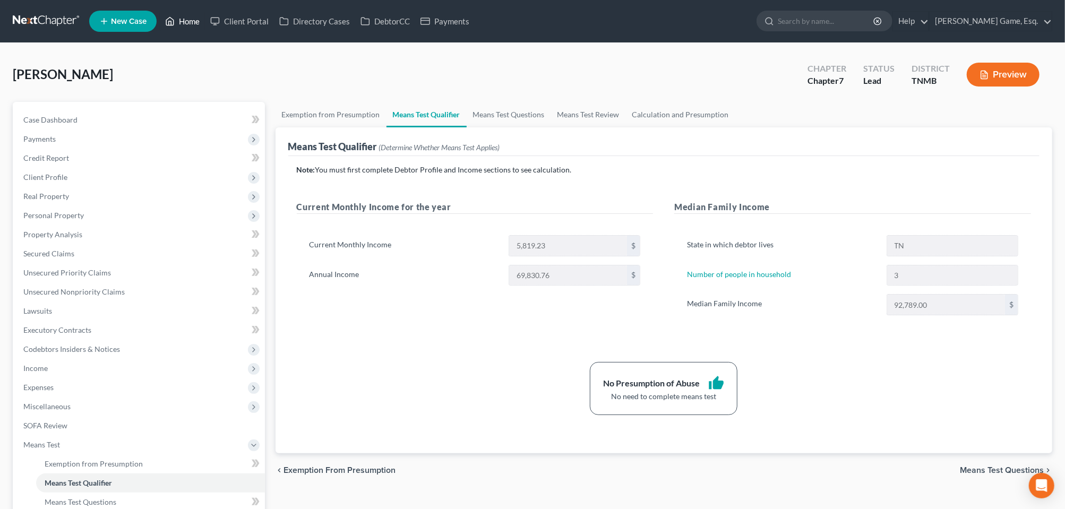
click at [205, 23] on link "Home" at bounding box center [182, 21] width 45 height 19
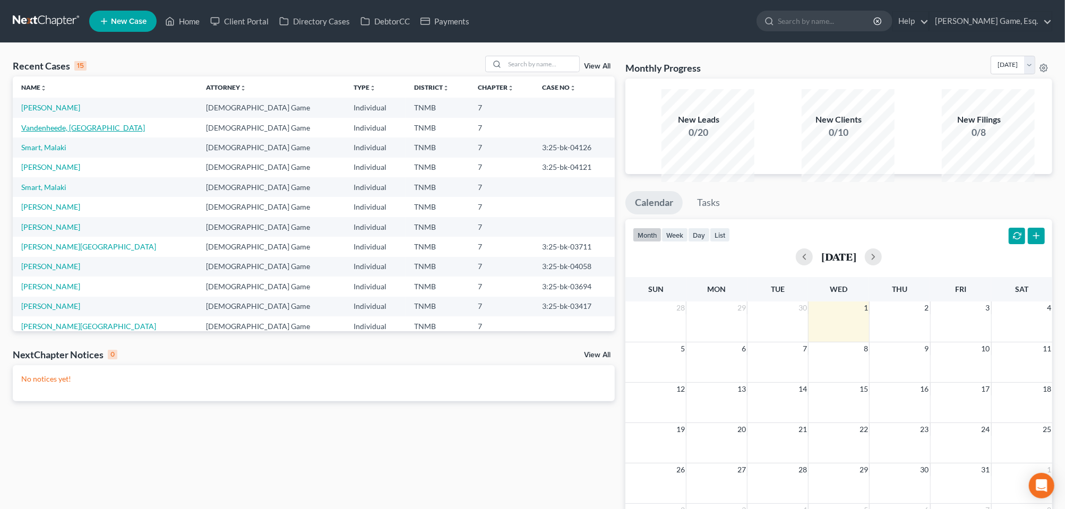
click at [71, 132] on link "Vandenheede, [GEOGRAPHIC_DATA]" at bounding box center [83, 127] width 124 height 9
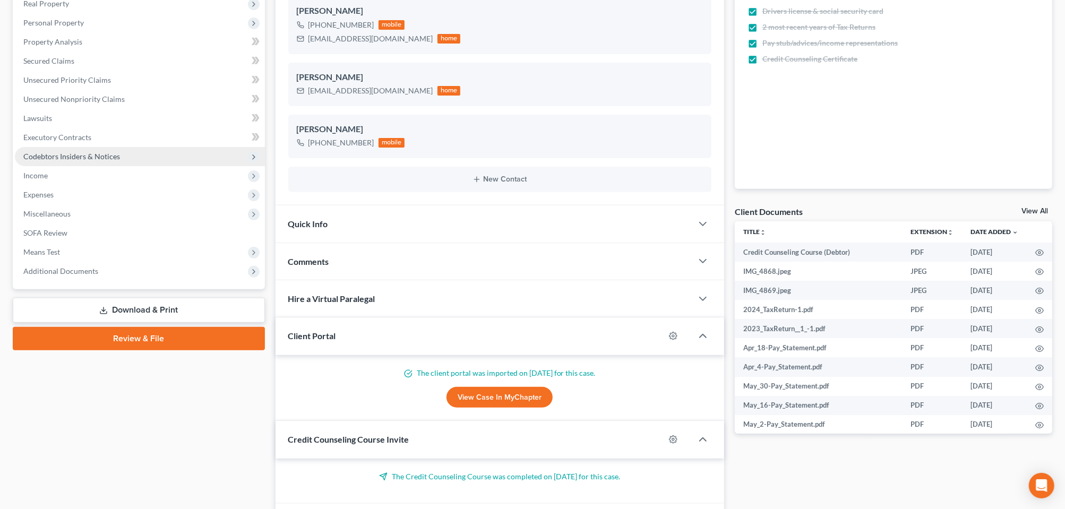
scroll to position [332, 0]
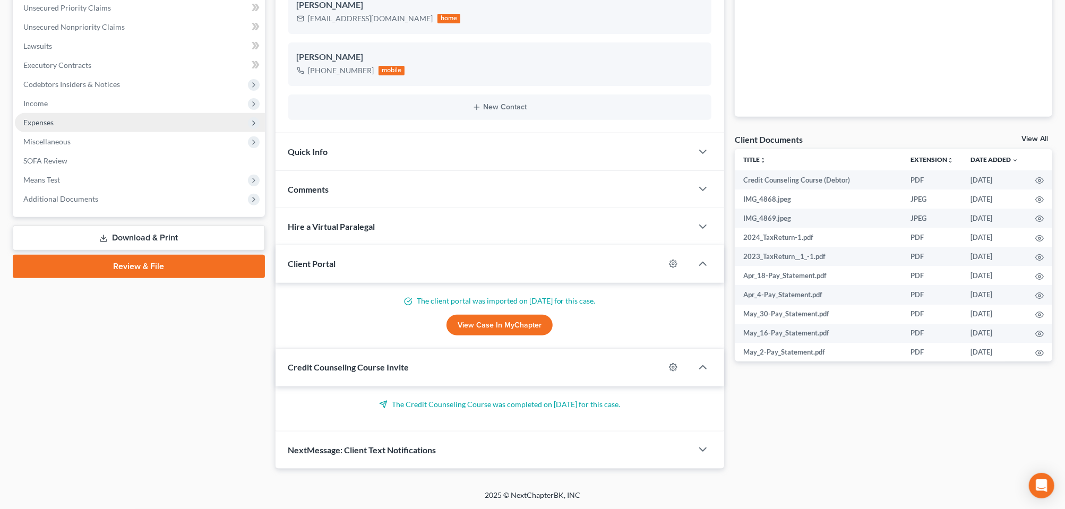
click at [71, 132] on span "Expenses" at bounding box center [140, 122] width 250 height 19
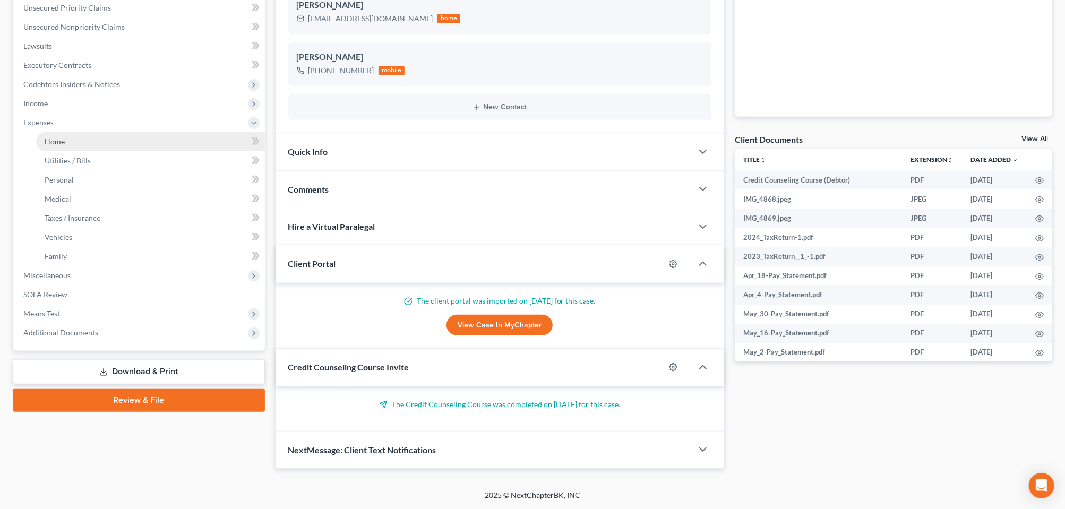
click at [65, 146] on span "Home" at bounding box center [55, 141] width 20 height 9
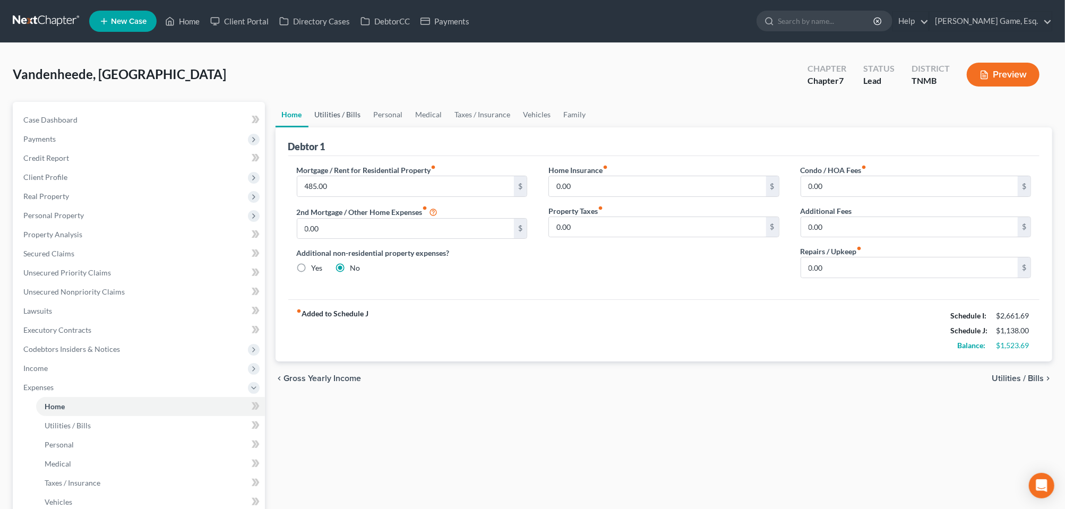
click at [350, 127] on link "Utilities / Bills" at bounding box center [337, 114] width 59 height 25
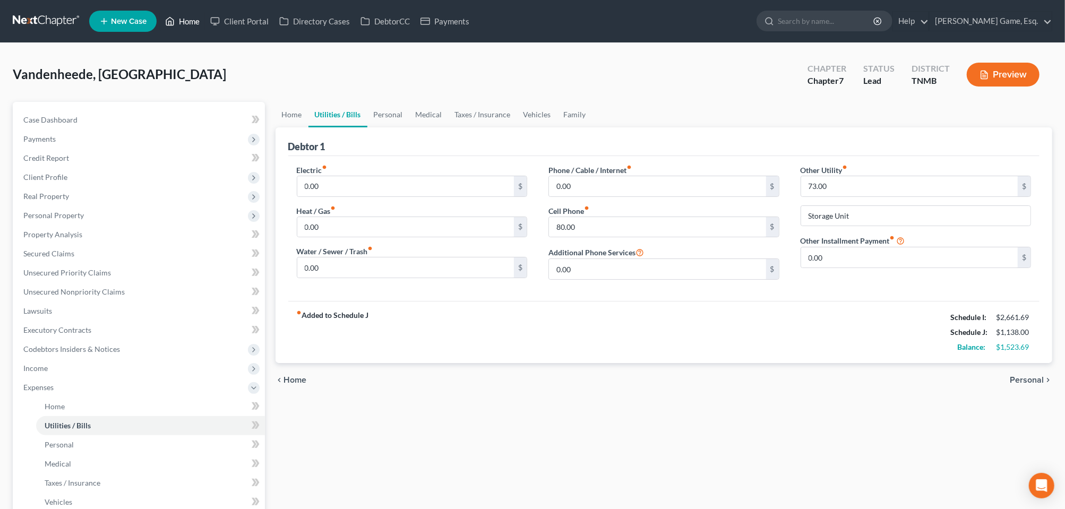
click at [205, 29] on link "Home" at bounding box center [182, 21] width 45 height 19
